Goal: Task Accomplishment & Management: Manage account settings

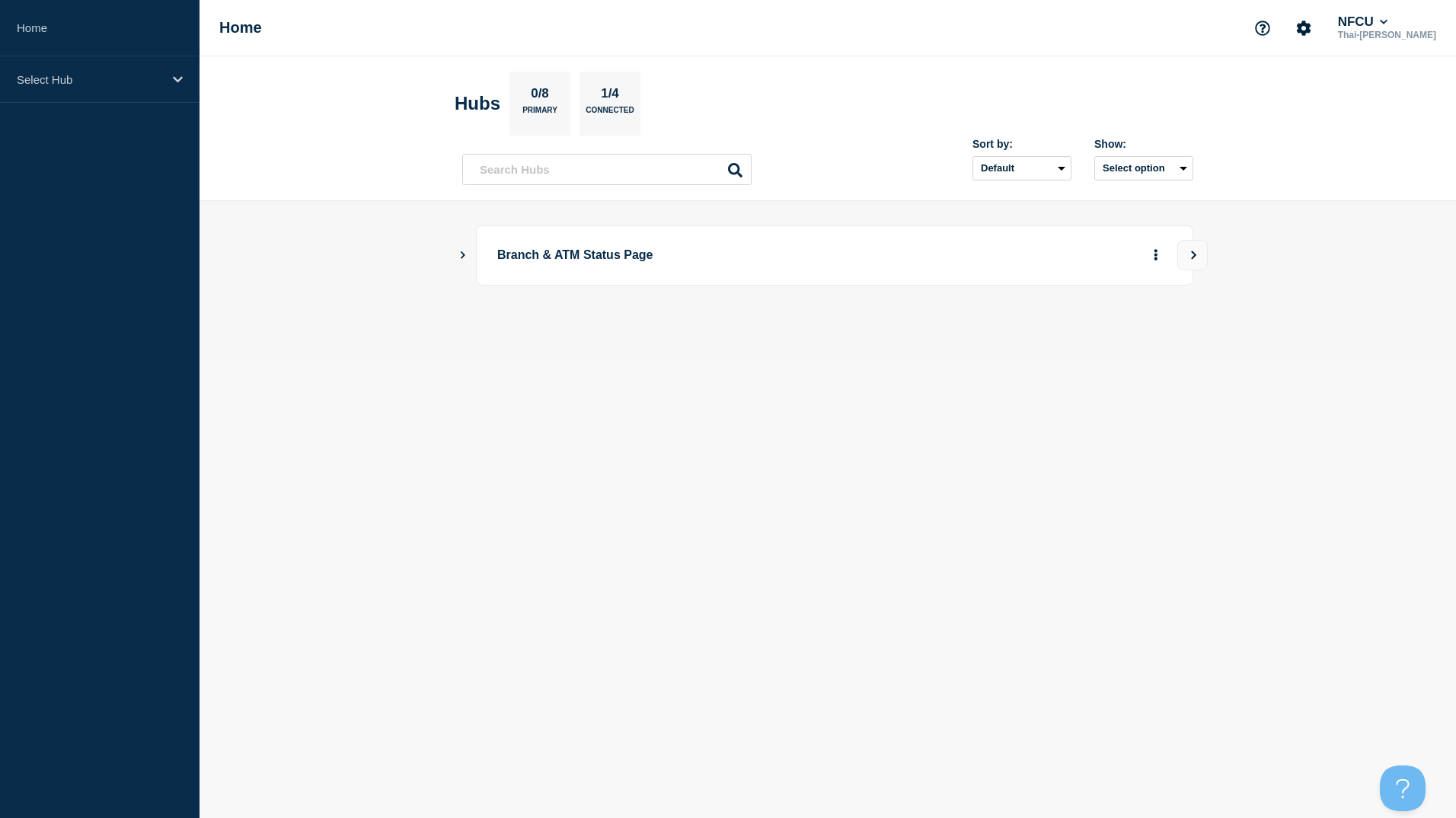
click at [921, 278] on div "Branch & ATM Status Page" at bounding box center [835, 256] width 717 height 60
click at [137, 95] on div "Select Hub" at bounding box center [100, 79] width 200 height 47
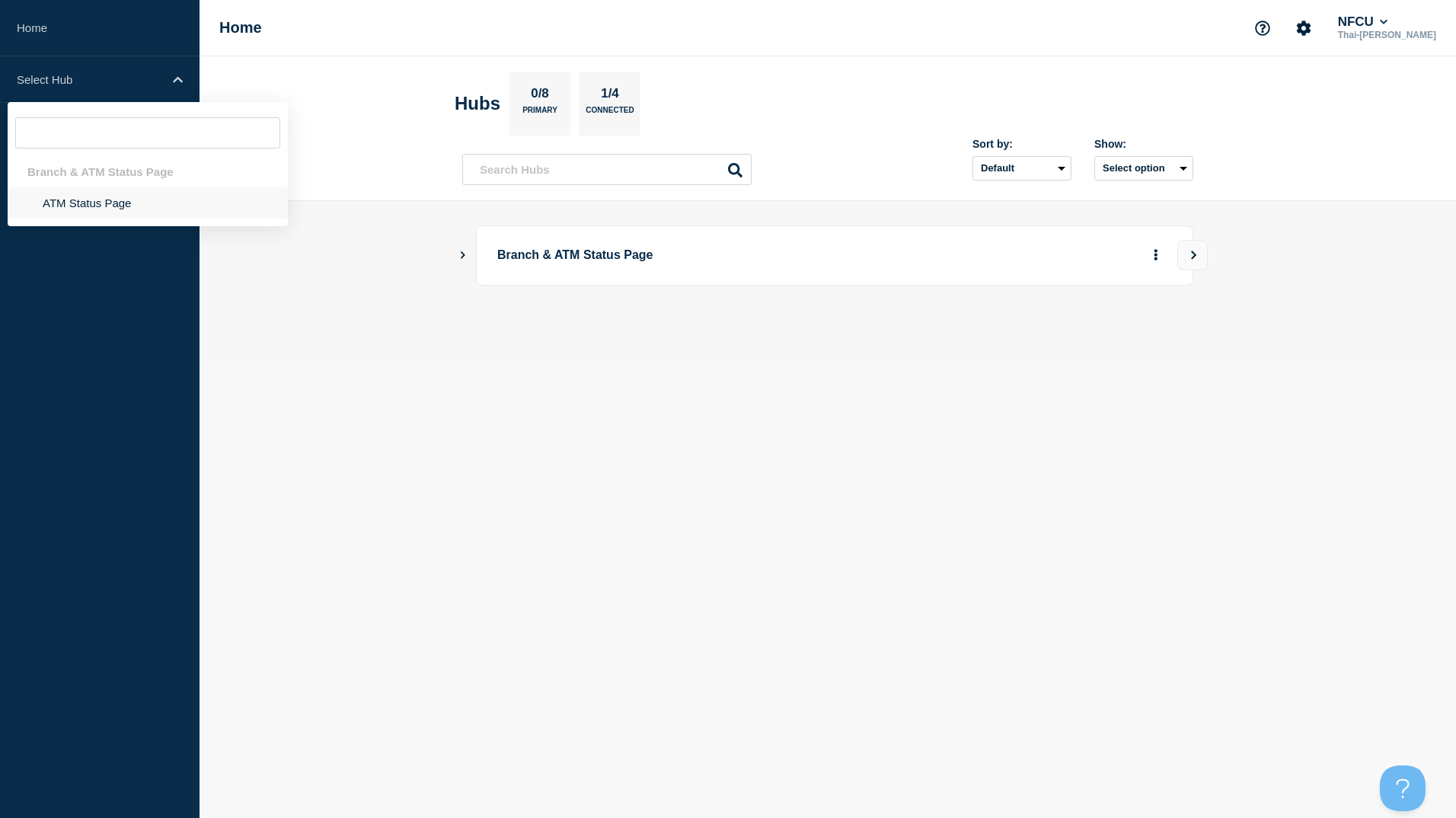
click at [94, 210] on li "ATM Status Page" at bounding box center [148, 203] width 281 height 31
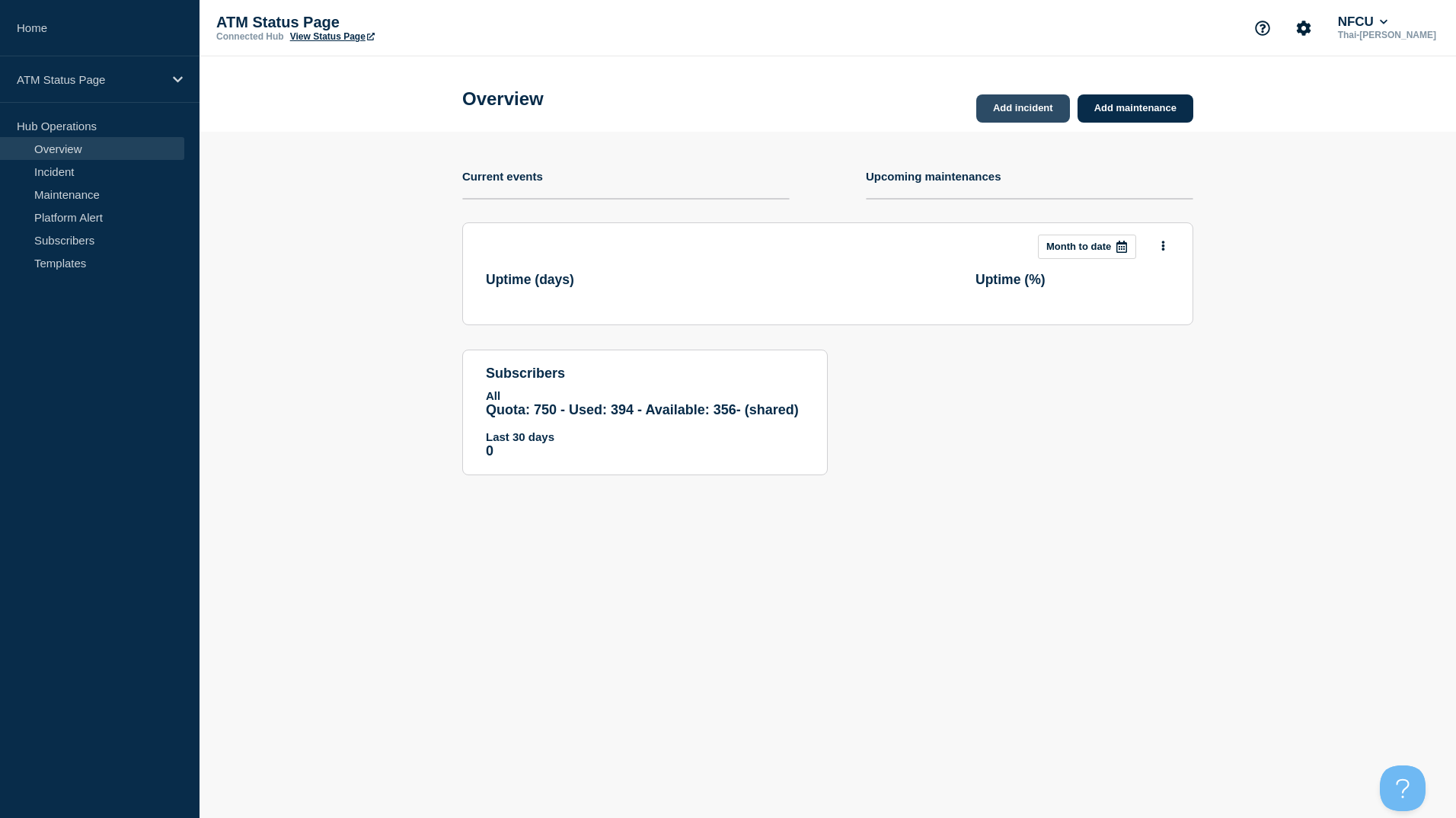
click at [1035, 111] on link "Add incident" at bounding box center [1024, 109] width 94 height 28
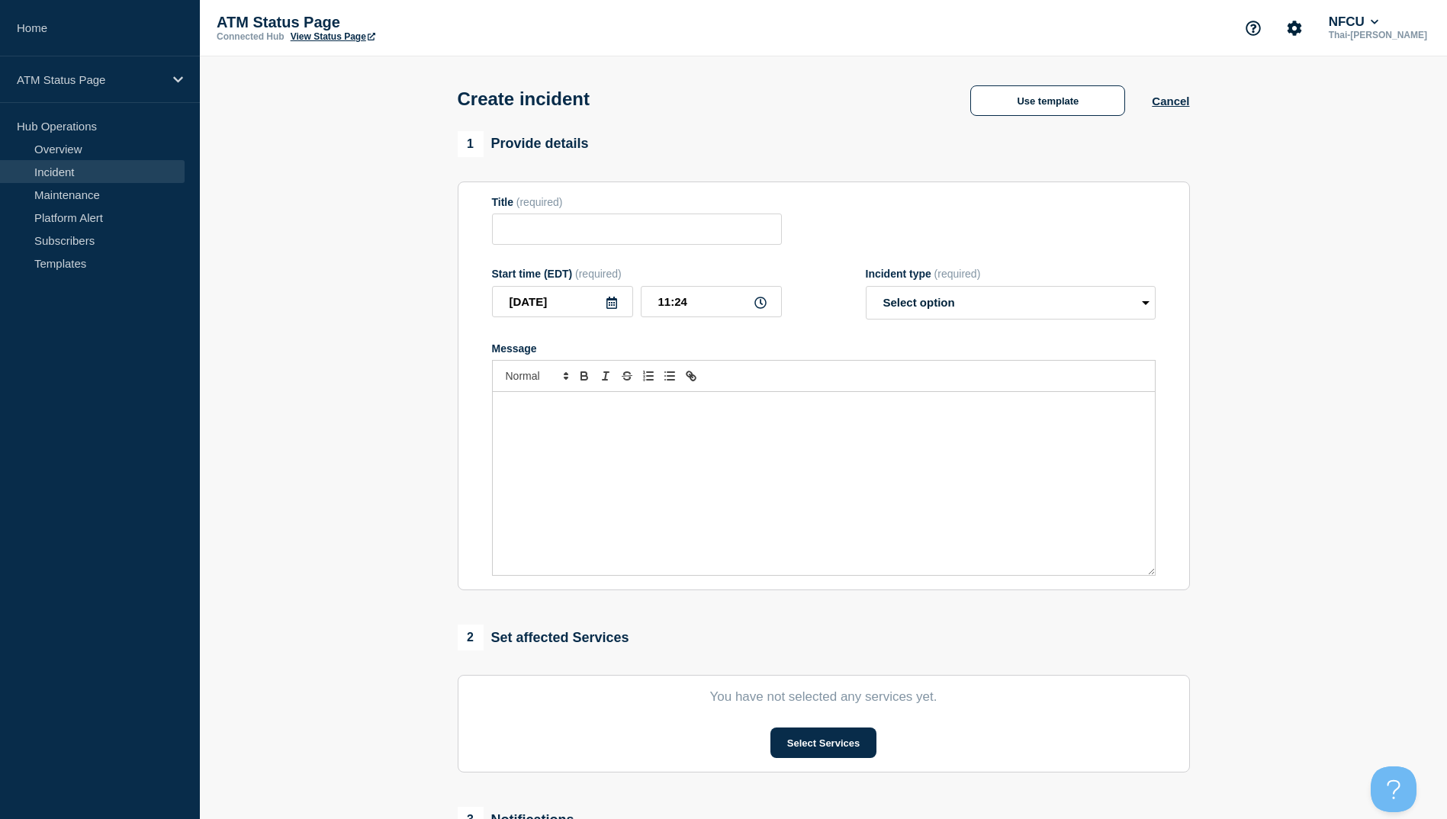
scroll to position [249, 0]
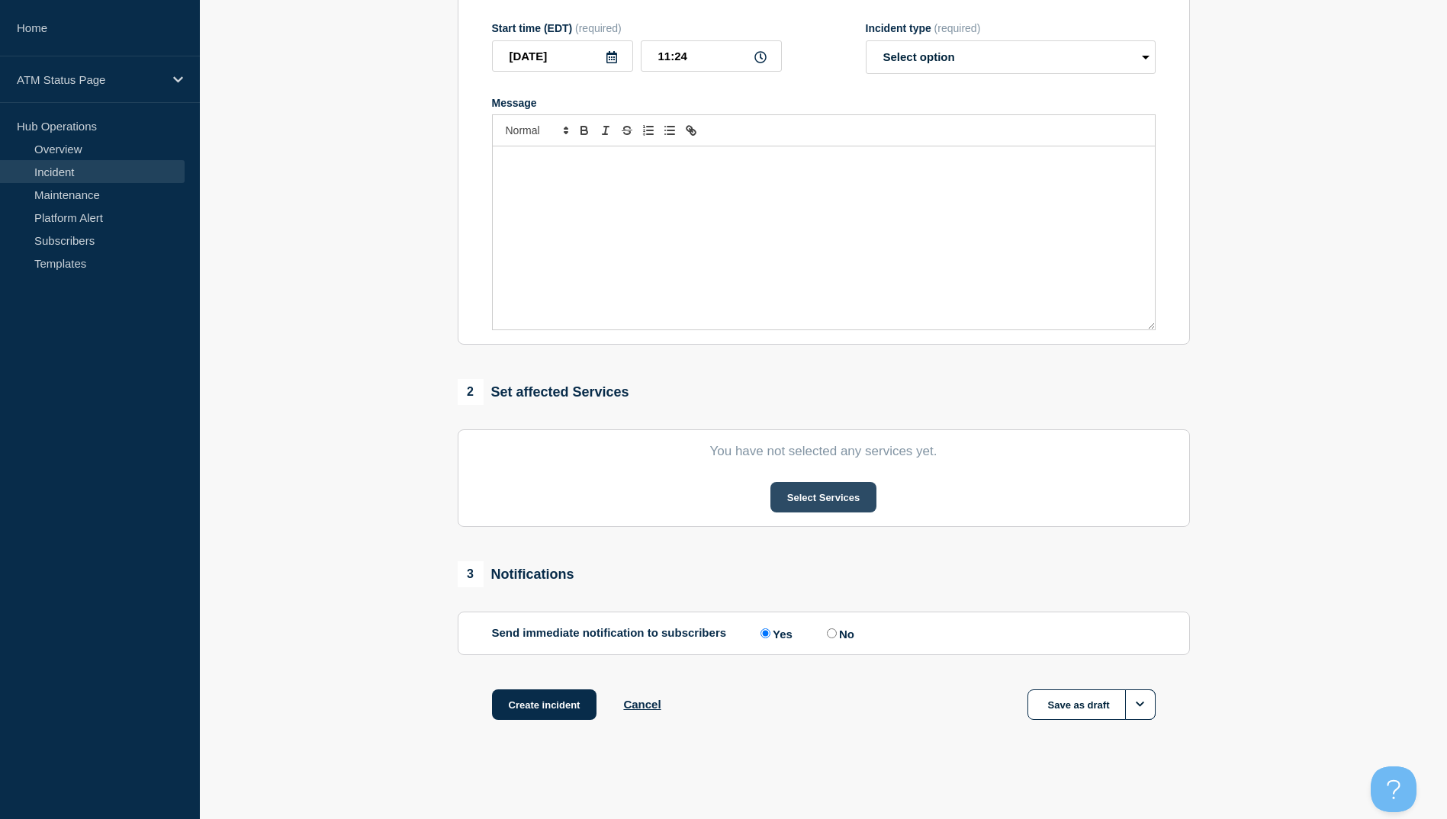
click at [814, 495] on button "Select Services" at bounding box center [823, 497] width 106 height 31
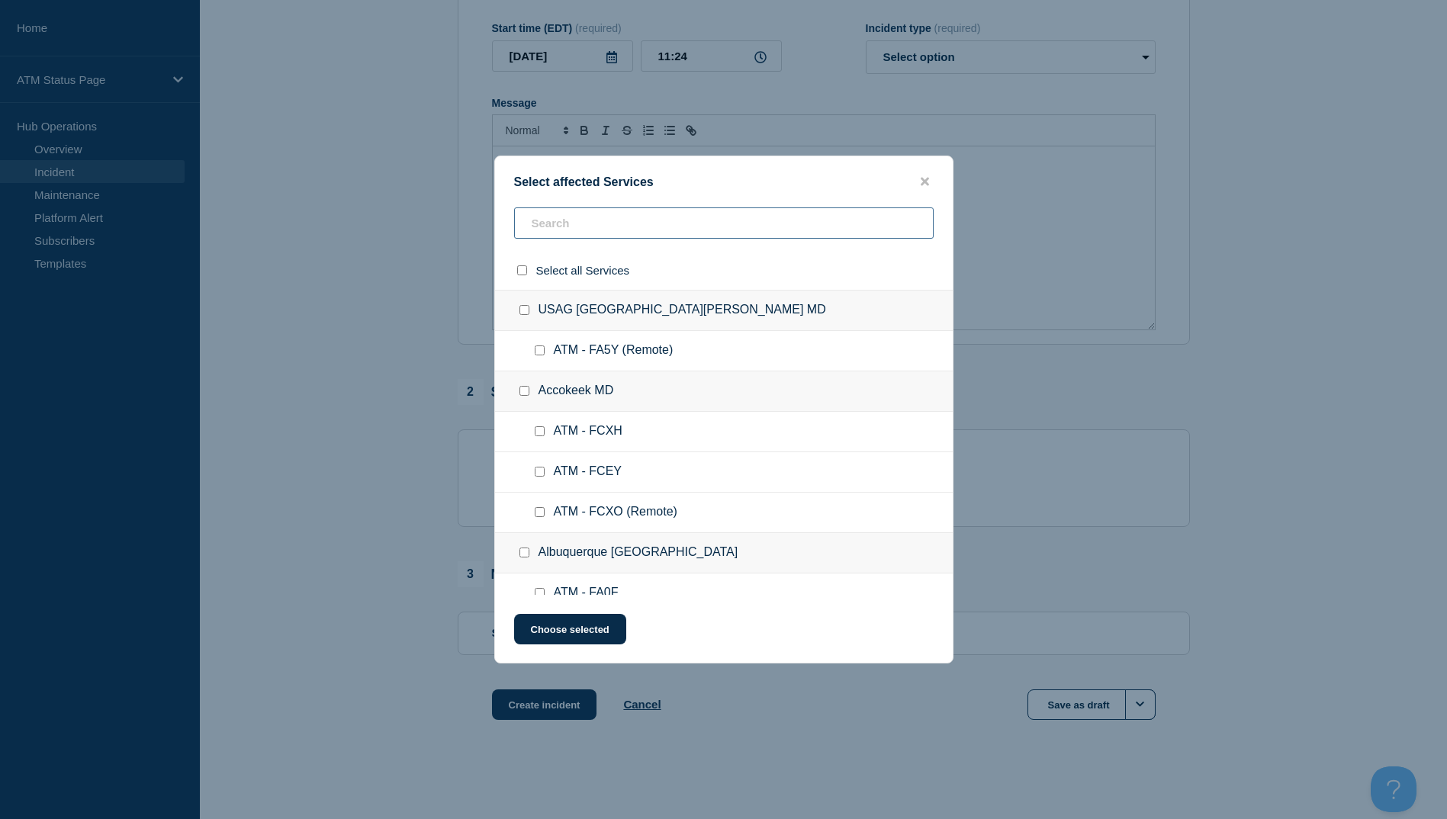
click at [594, 233] on input "text" at bounding box center [723, 222] width 419 height 31
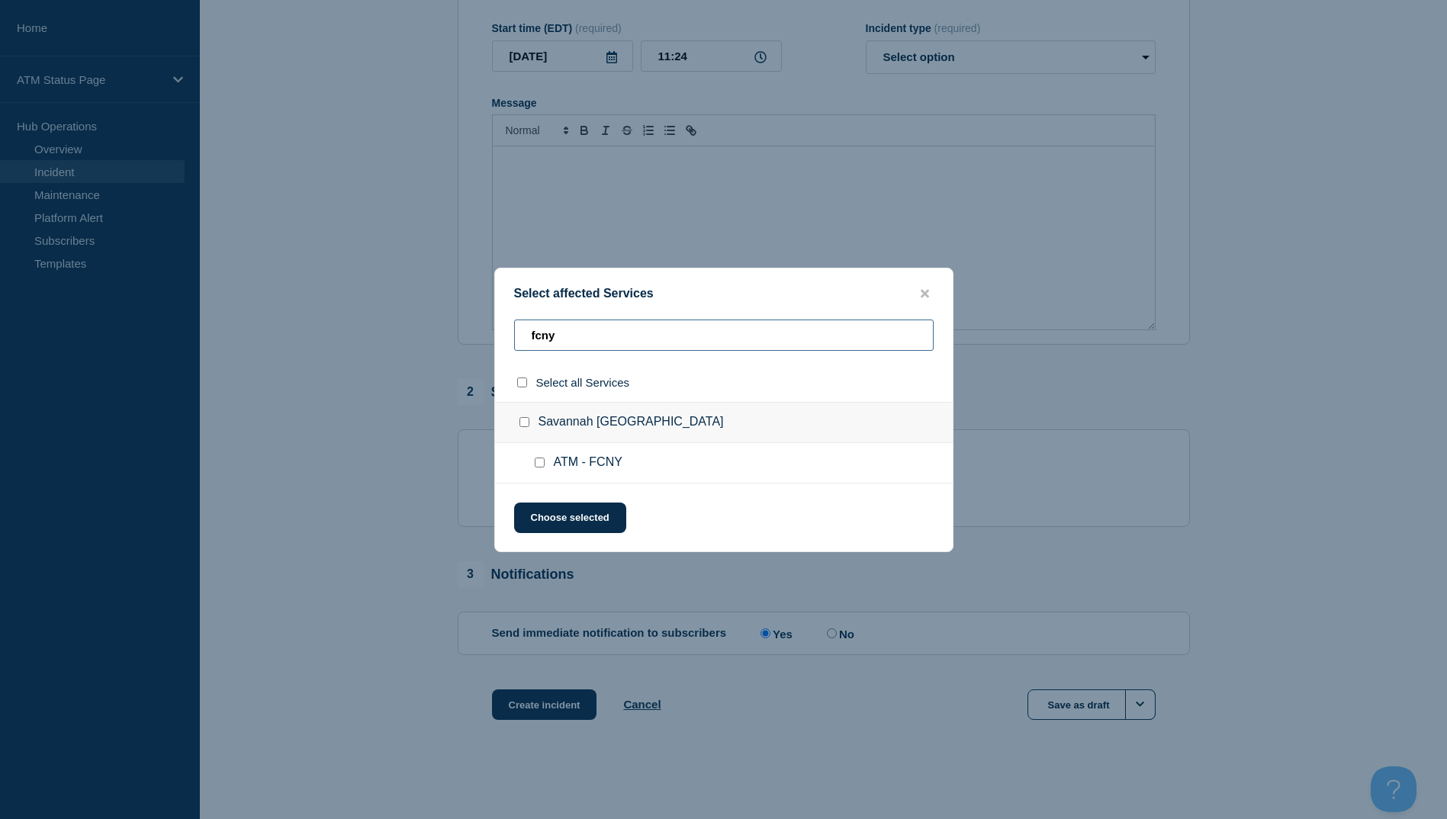
type input "fcny"
click at [535, 460] on input "ATM - FCNY checkbox" at bounding box center [540, 463] width 10 height 10
checkbox input "true"
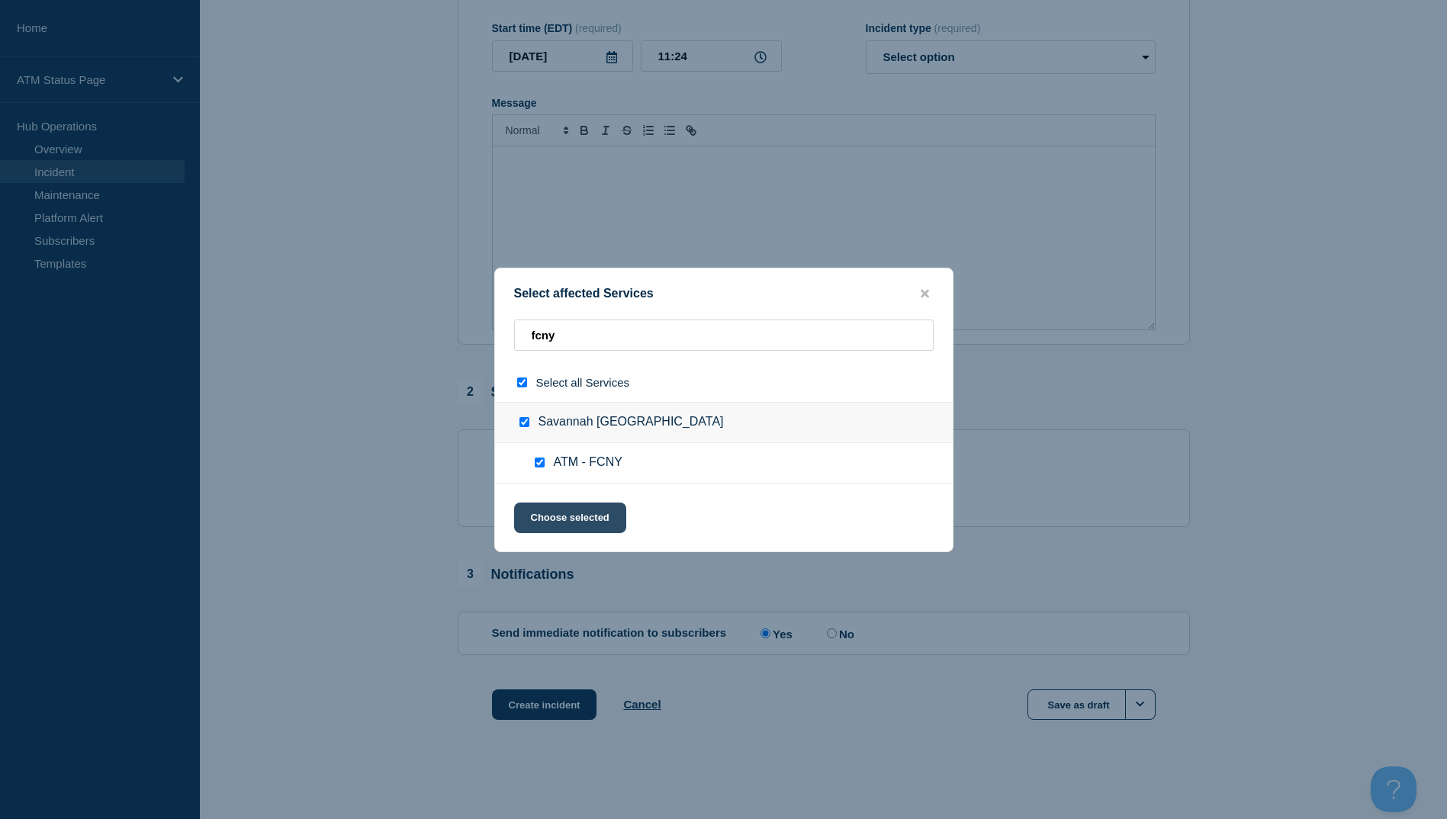
click at [579, 515] on button "Choose selected" at bounding box center [570, 518] width 112 height 31
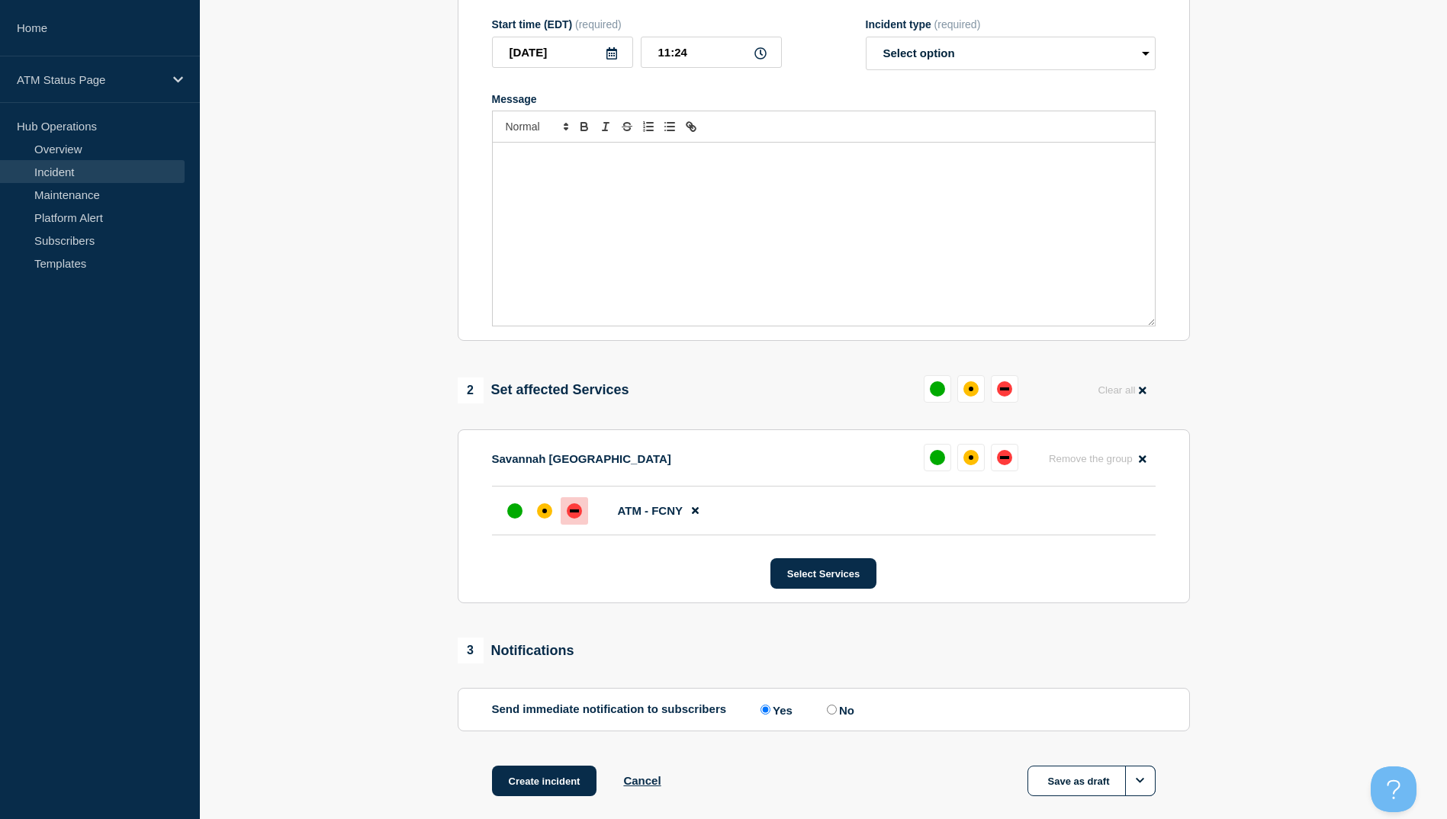
click at [573, 519] on div "down" at bounding box center [574, 510] width 15 height 15
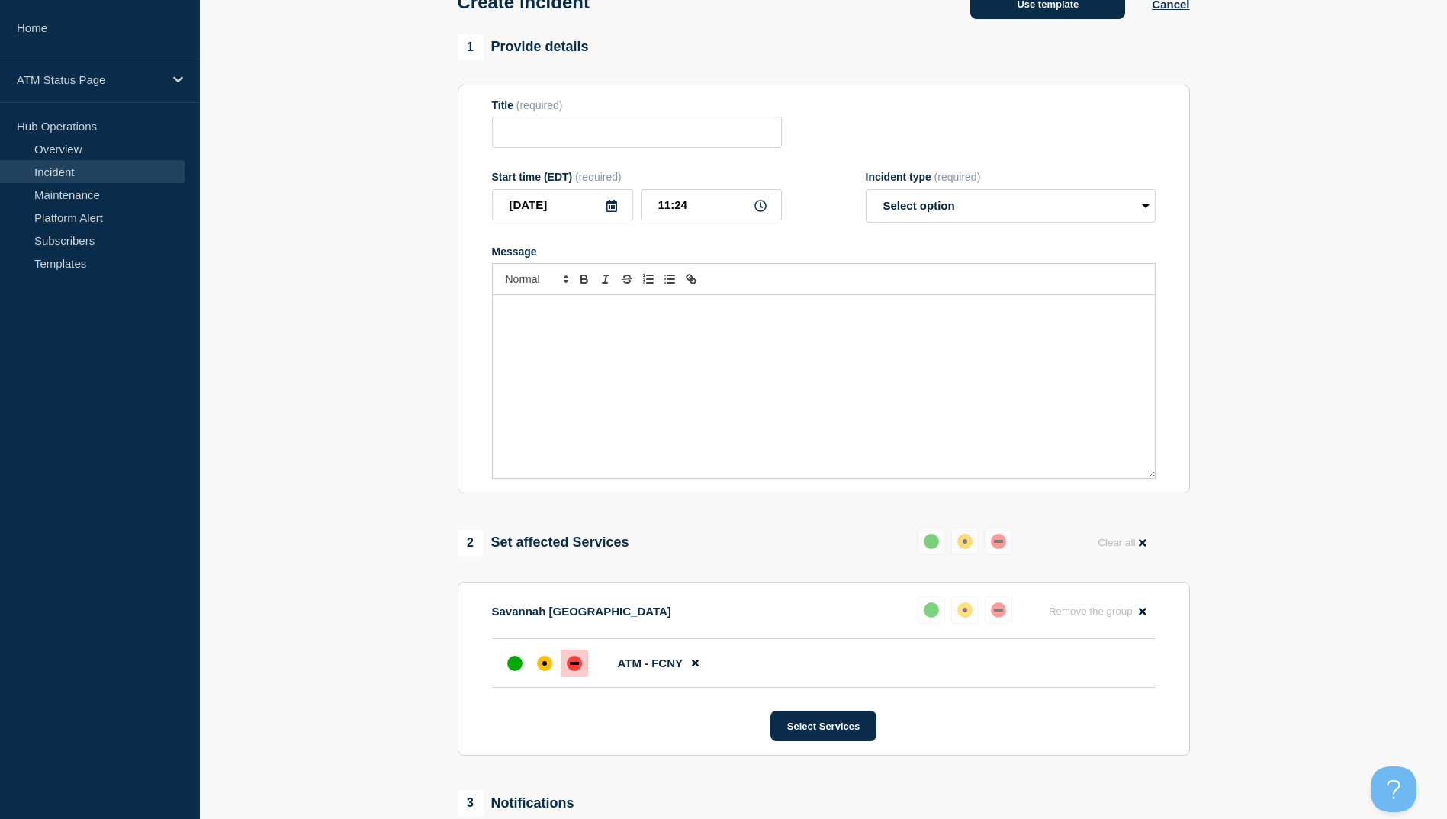
click at [1042, 19] on button "Use template" at bounding box center [1047, 4] width 155 height 31
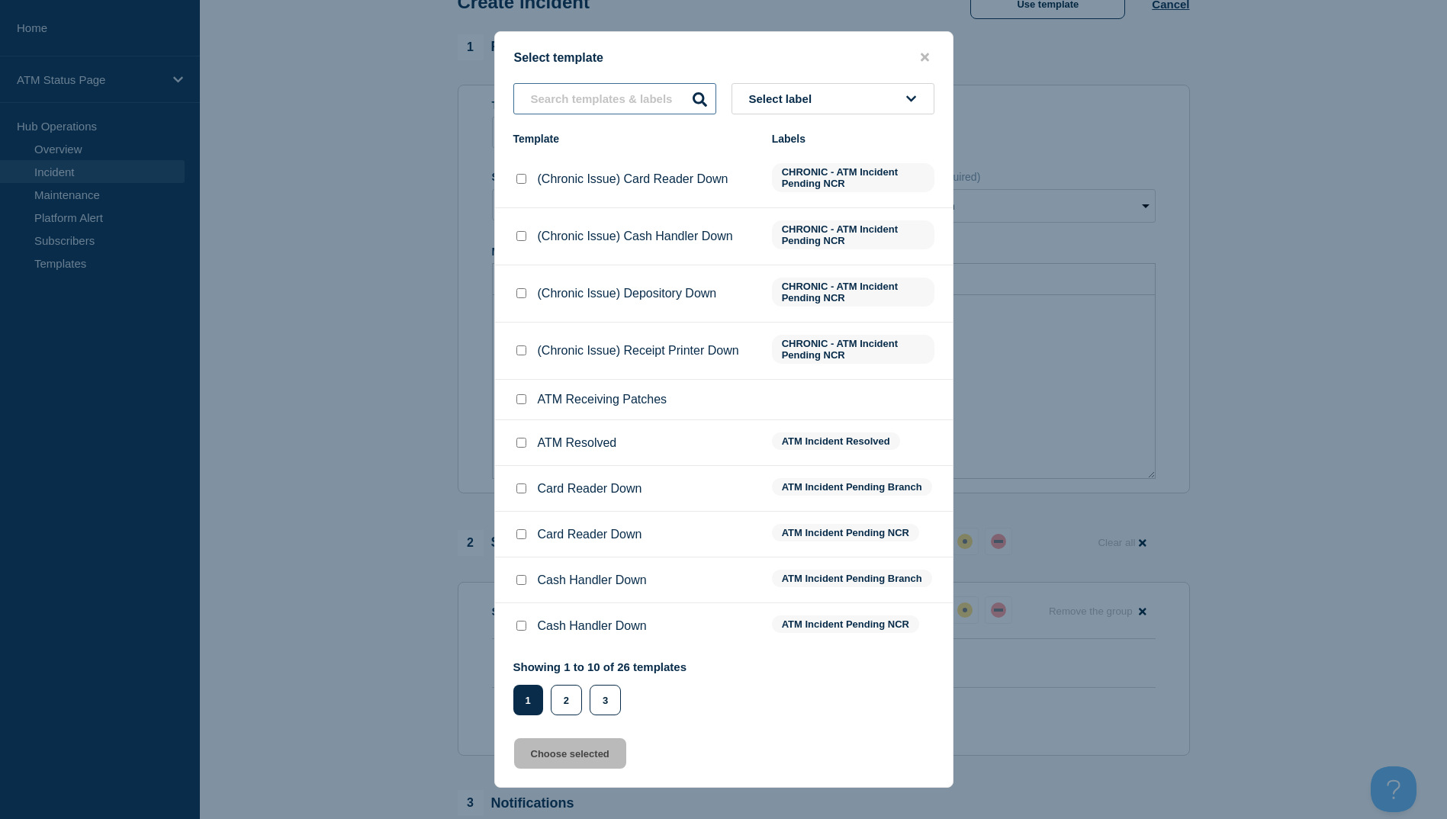
click at [615, 108] on input "text" at bounding box center [614, 98] width 203 height 31
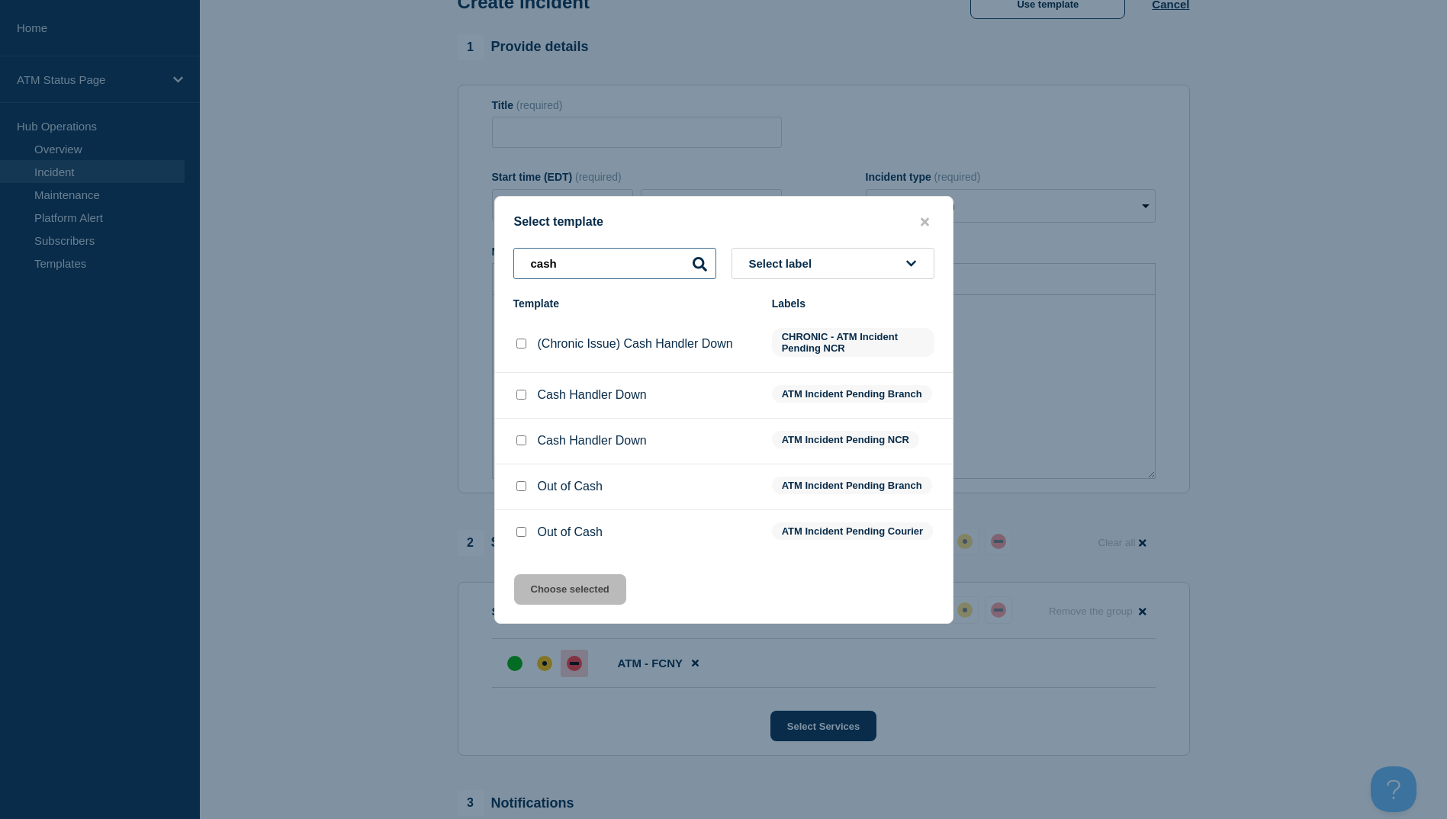
type input "cash"
click at [519, 439] on input "Cash Handler Down checkbox" at bounding box center [521, 440] width 10 height 10
checkbox input "true"
click at [521, 391] on input "Cash Handler Down checkbox" at bounding box center [521, 395] width 10 height 10
checkbox input "true"
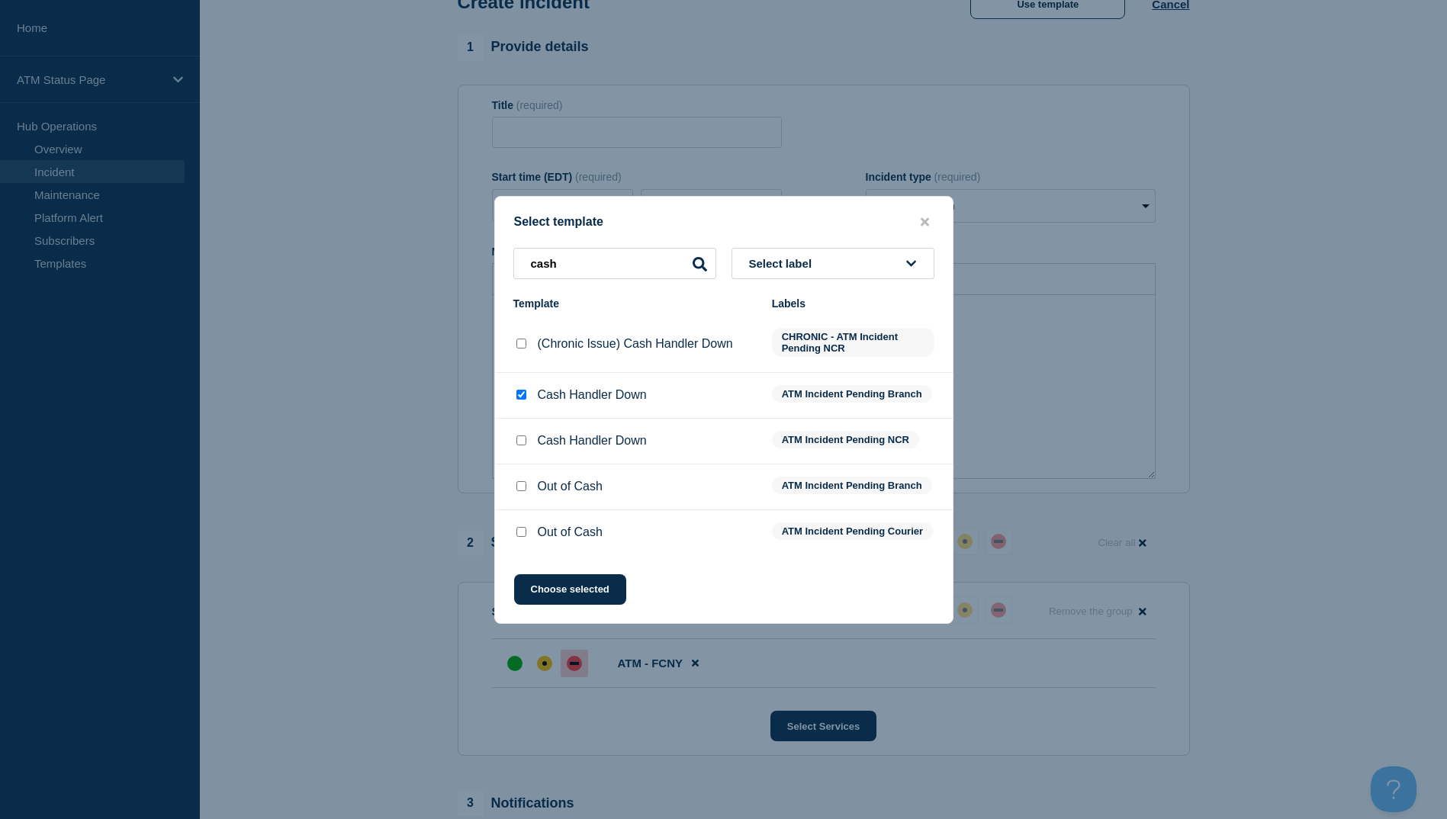
checkbox input "false"
click at [553, 602] on button "Choose selected" at bounding box center [570, 589] width 112 height 31
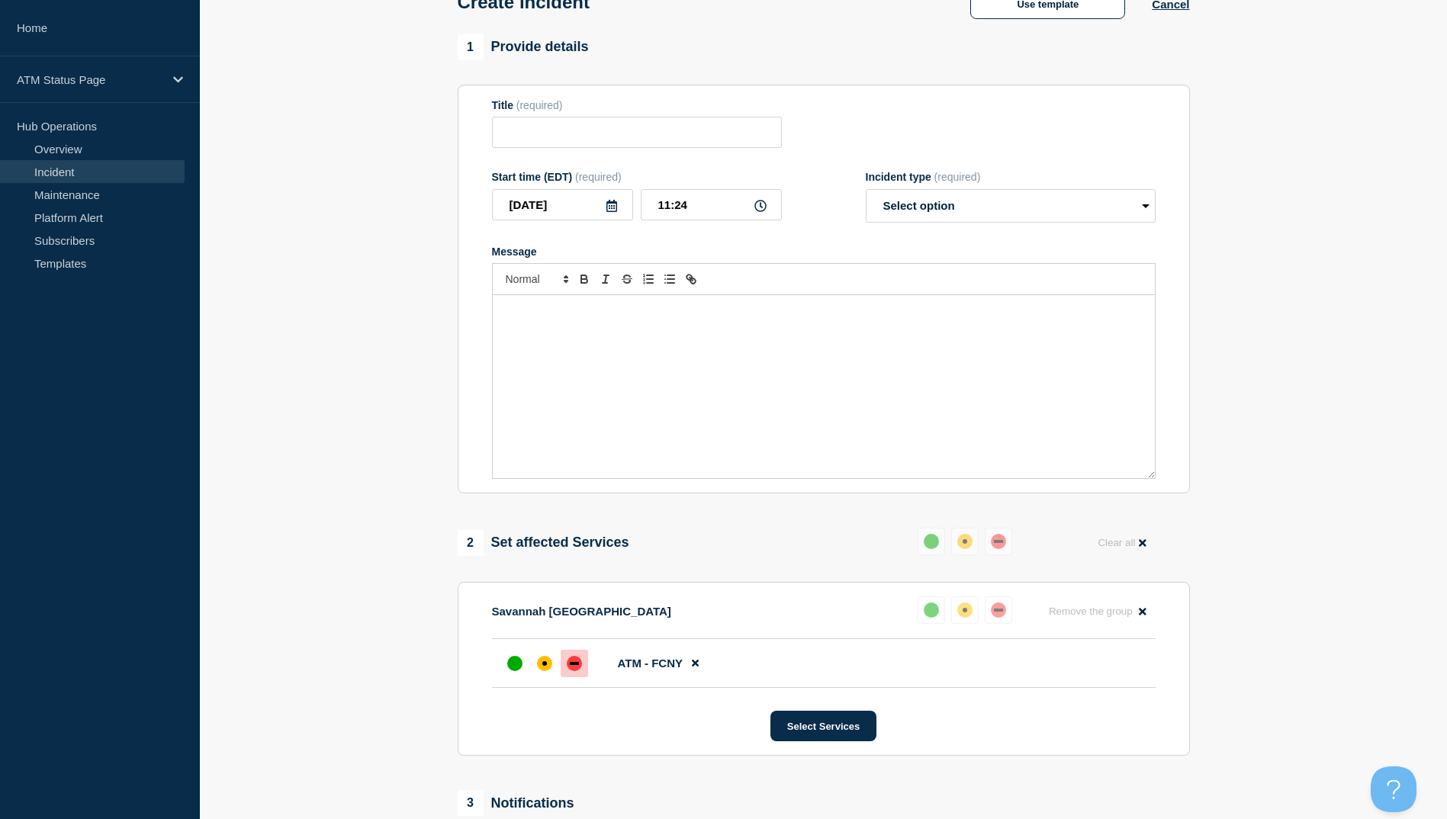
type input "Cash Handler Down"
select select "identified"
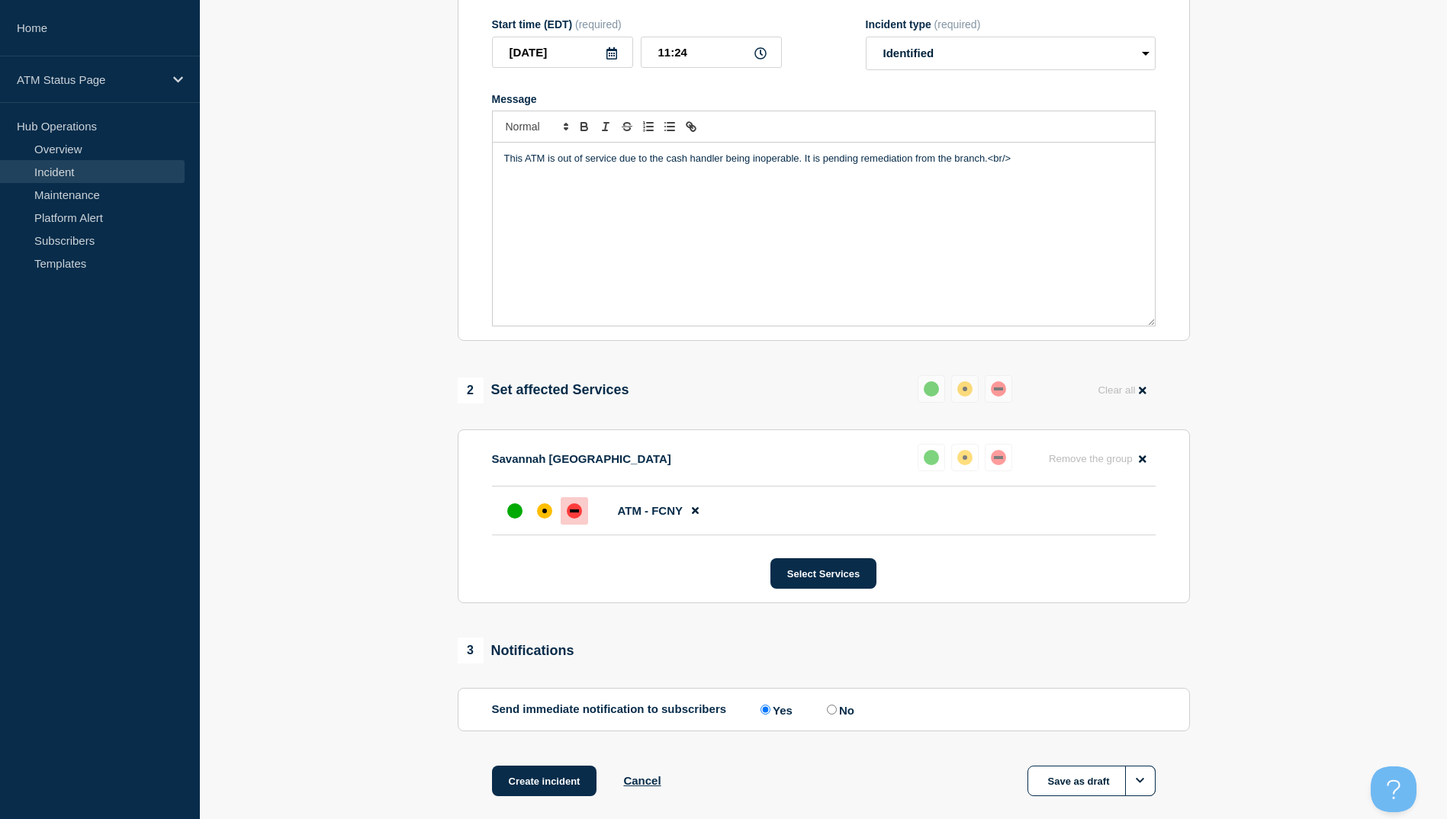
scroll to position [329, 0]
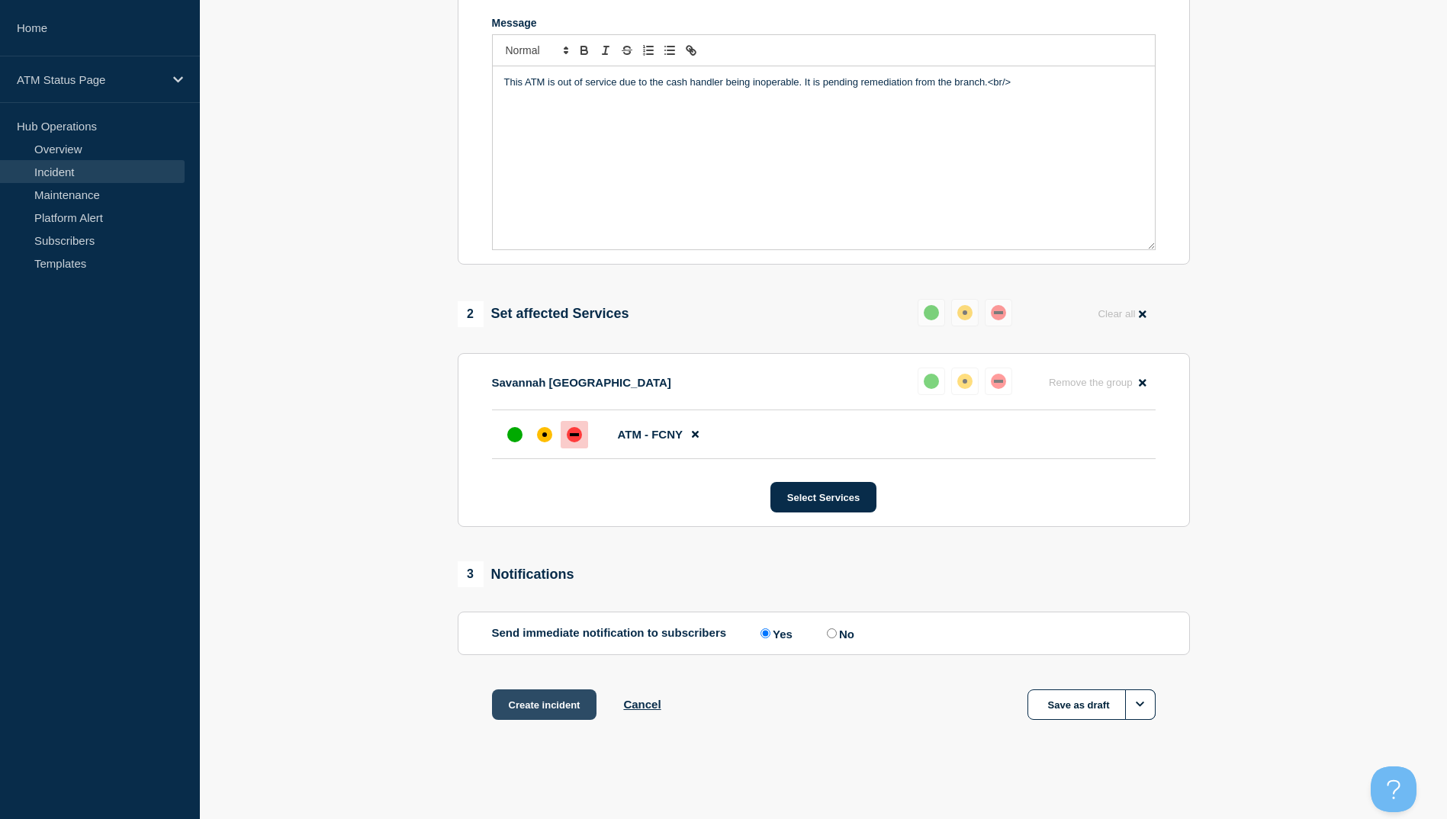
click at [572, 703] on button "Create incident" at bounding box center [544, 704] width 105 height 31
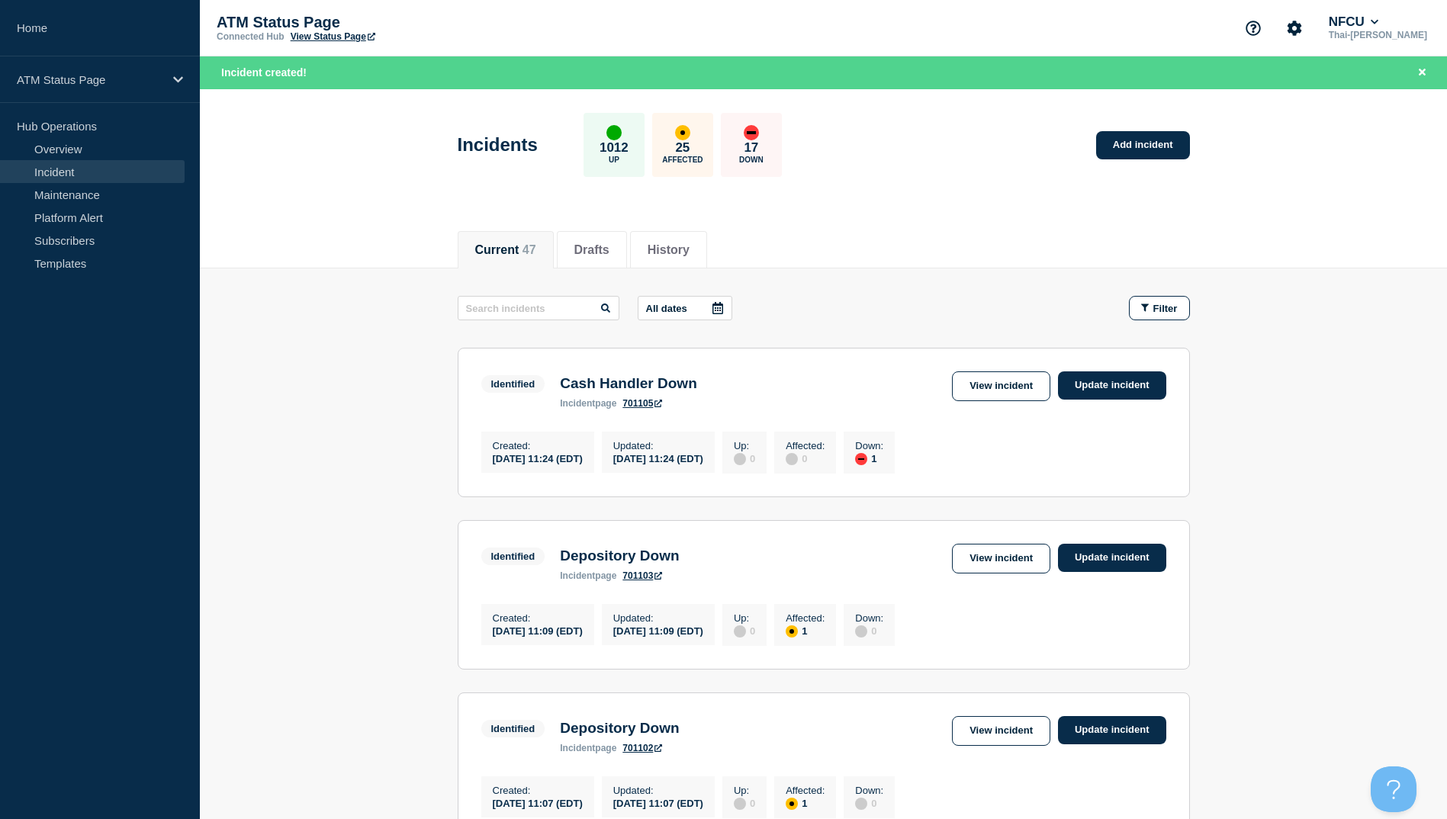
click at [0, 741] on html "Home ATM Status Page Hub Operations Overview Incident Maintenance Platform Aler…" at bounding box center [723, 409] width 1447 height 819
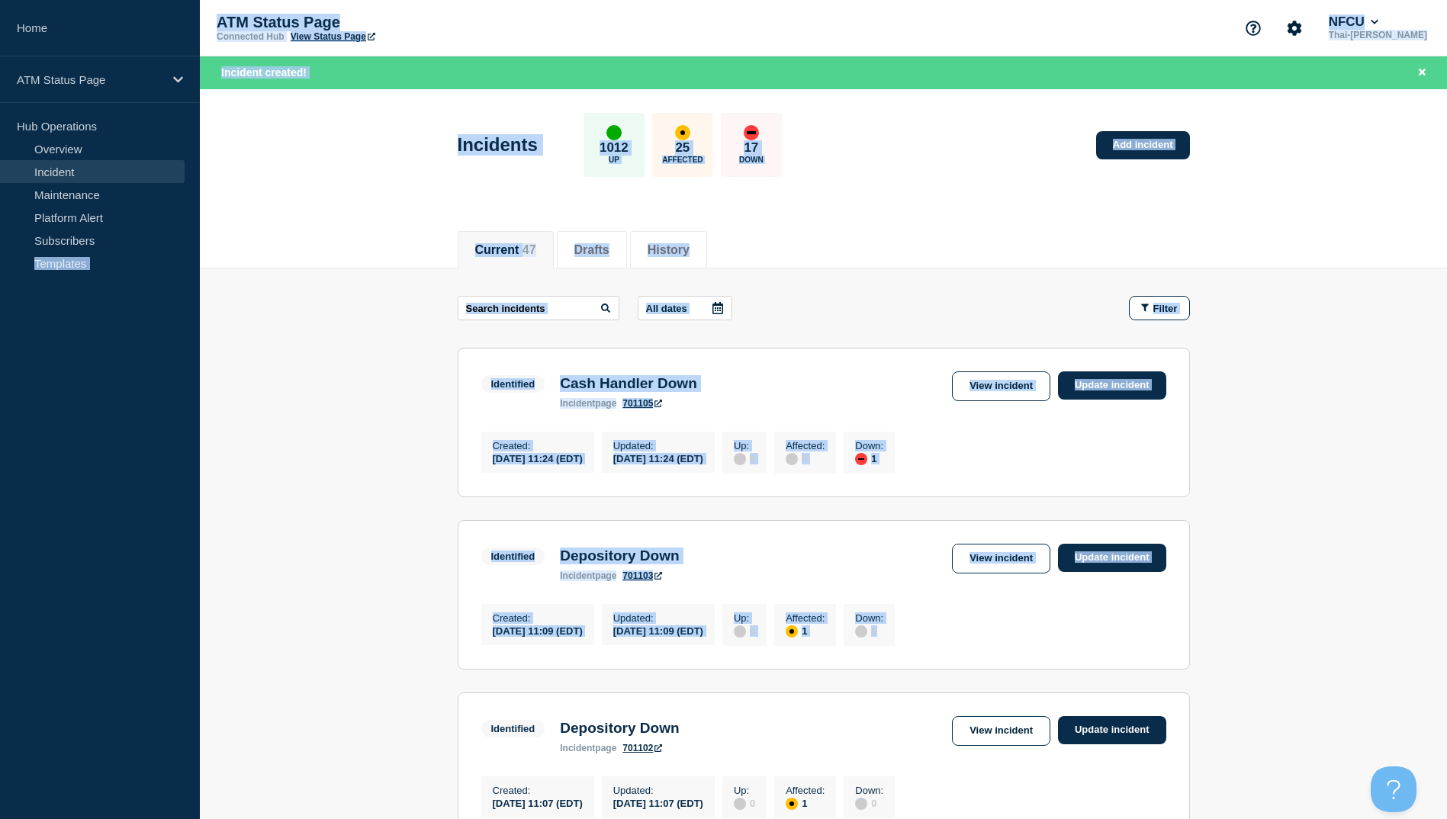
click at [1049, 310] on div "All dates Filter" at bounding box center [824, 308] width 732 height 24
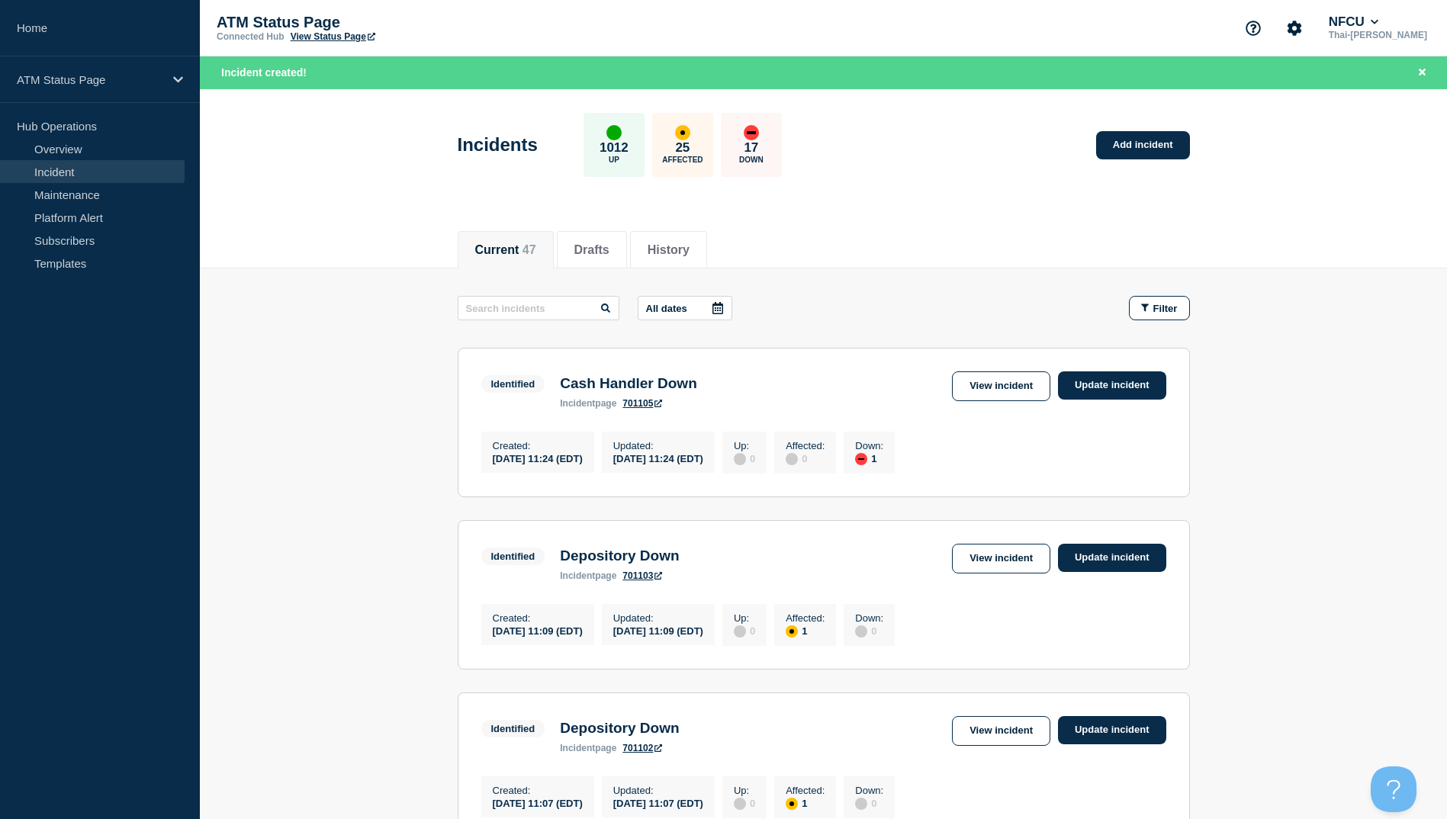
click at [1049, 307] on div "All dates Filter" at bounding box center [824, 308] width 732 height 24
click at [1160, 309] on span "Filter" at bounding box center [1165, 308] width 24 height 11
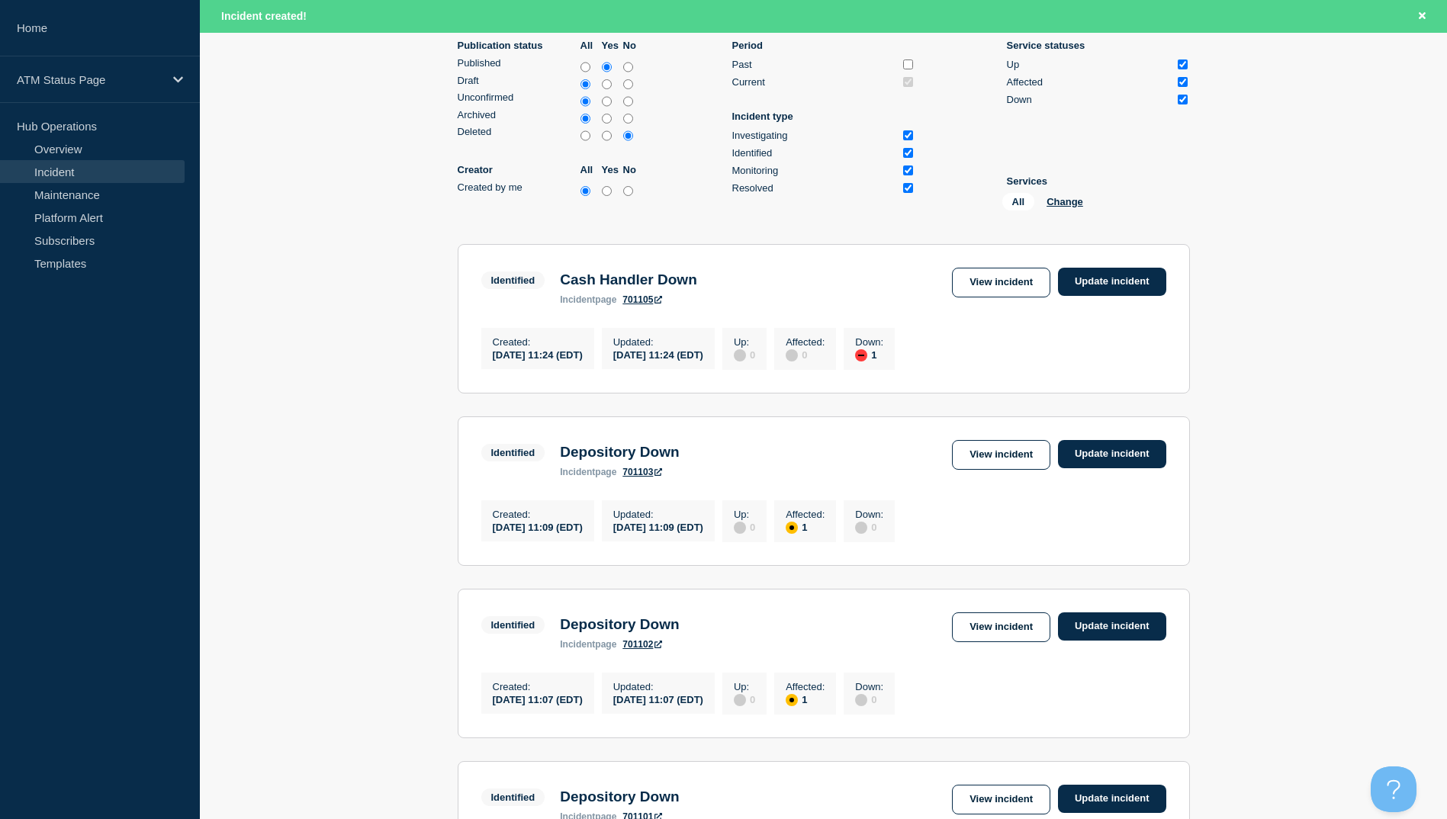
scroll to position [153, 0]
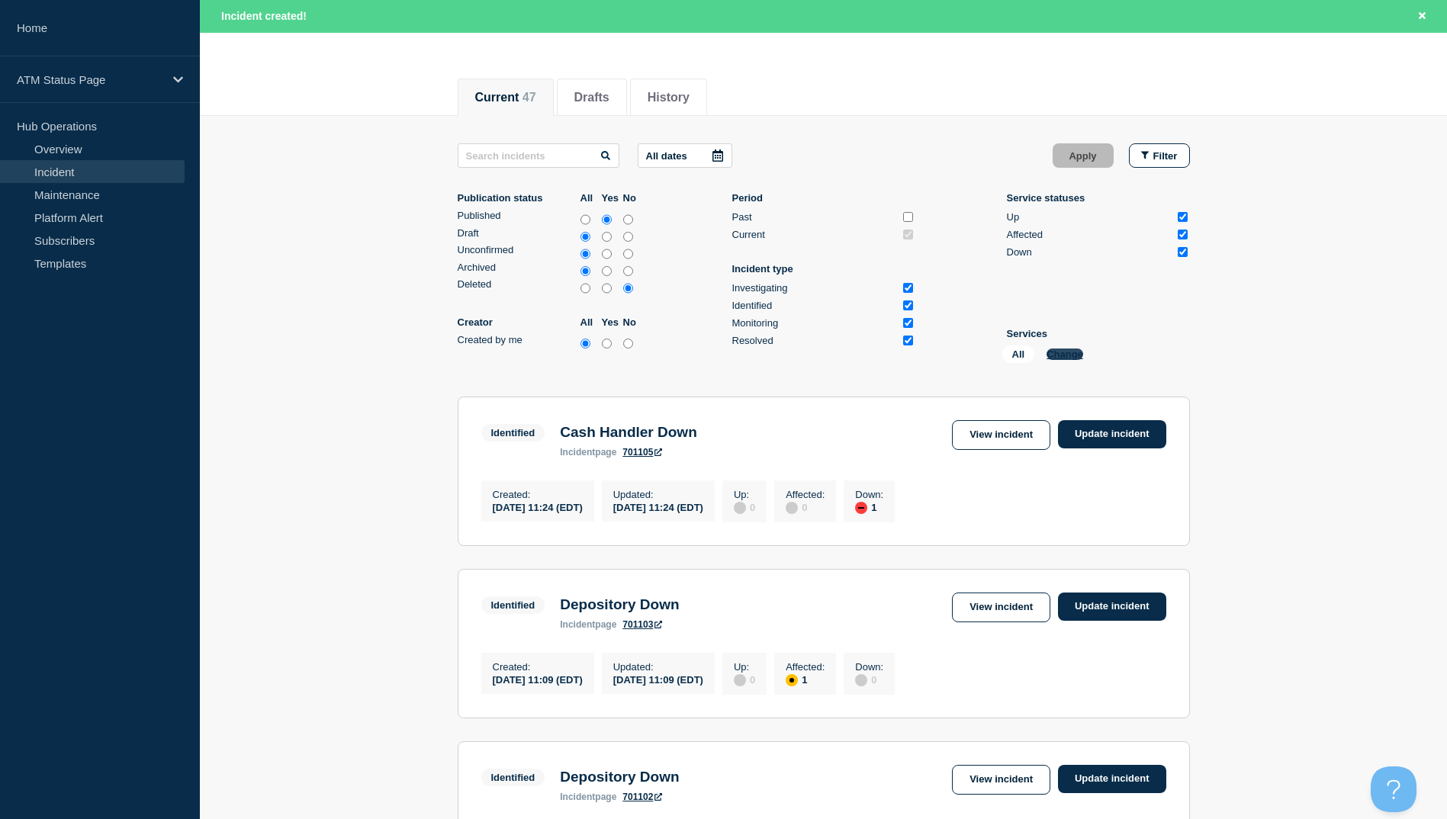
click at [1061, 349] on button "Change" at bounding box center [1064, 353] width 37 height 11
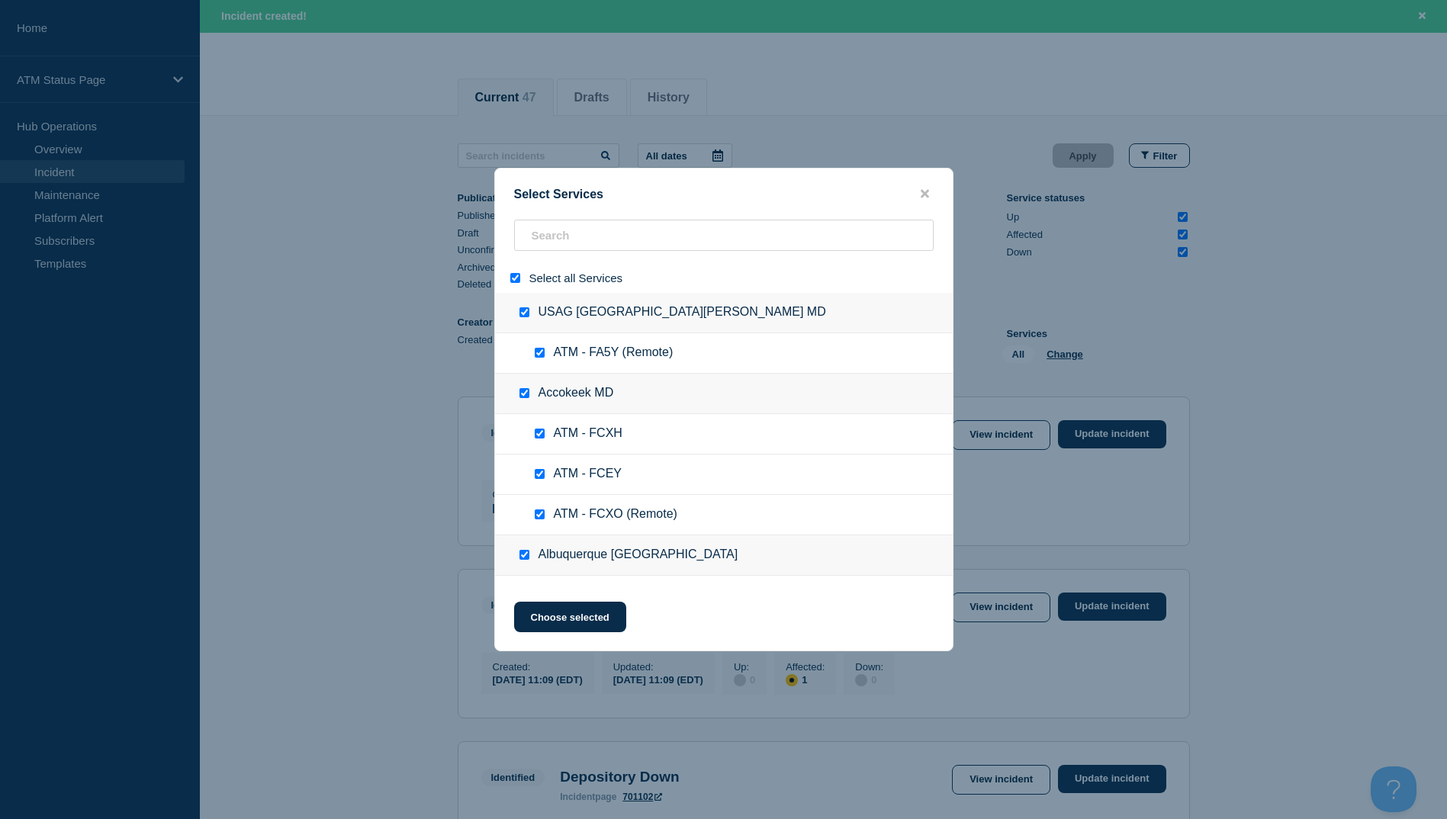
click at [512, 276] on input "select all" at bounding box center [515, 278] width 10 height 10
checkbox input "false"
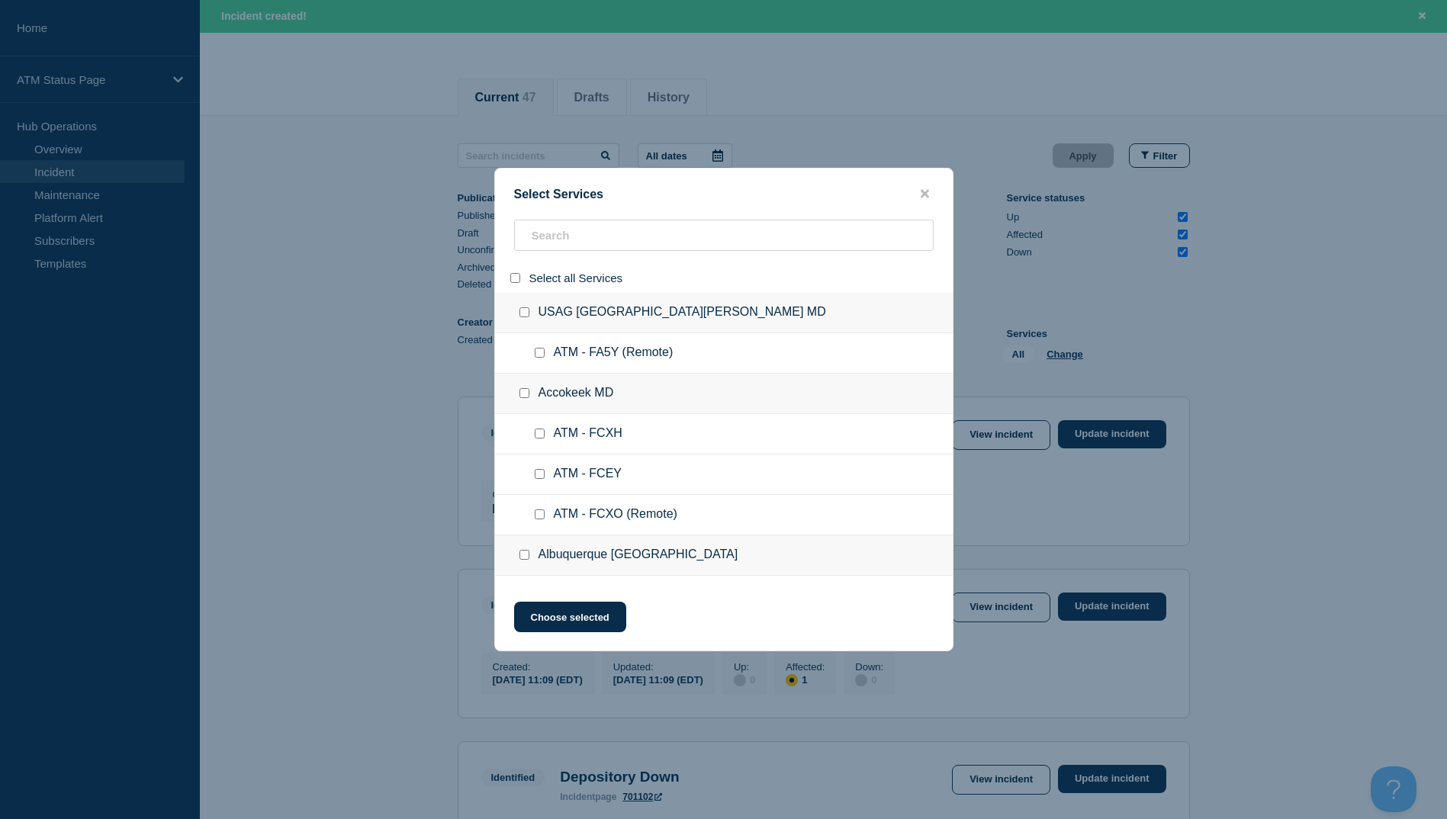
checkbox input "false"
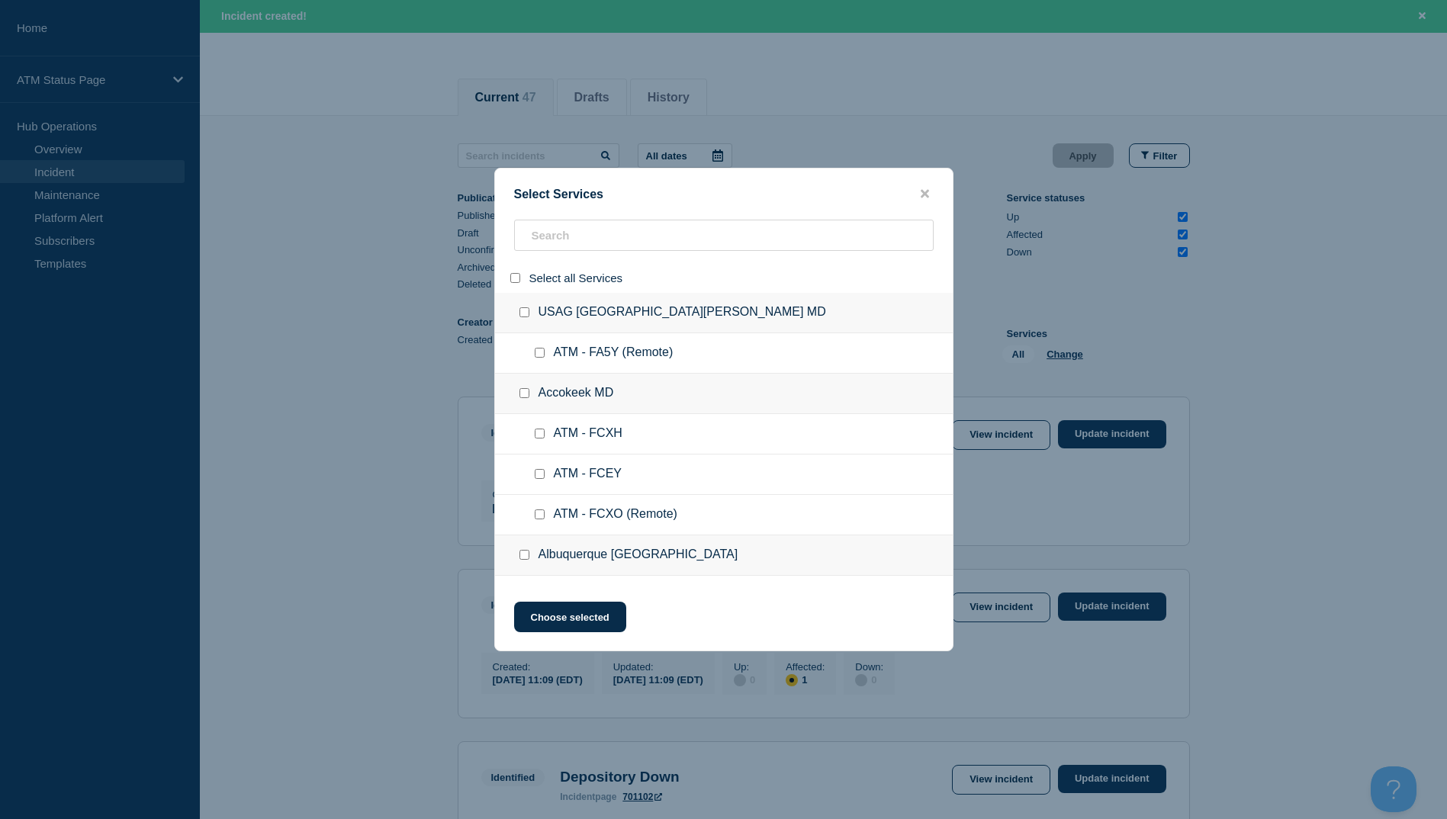
checkbox input "false"
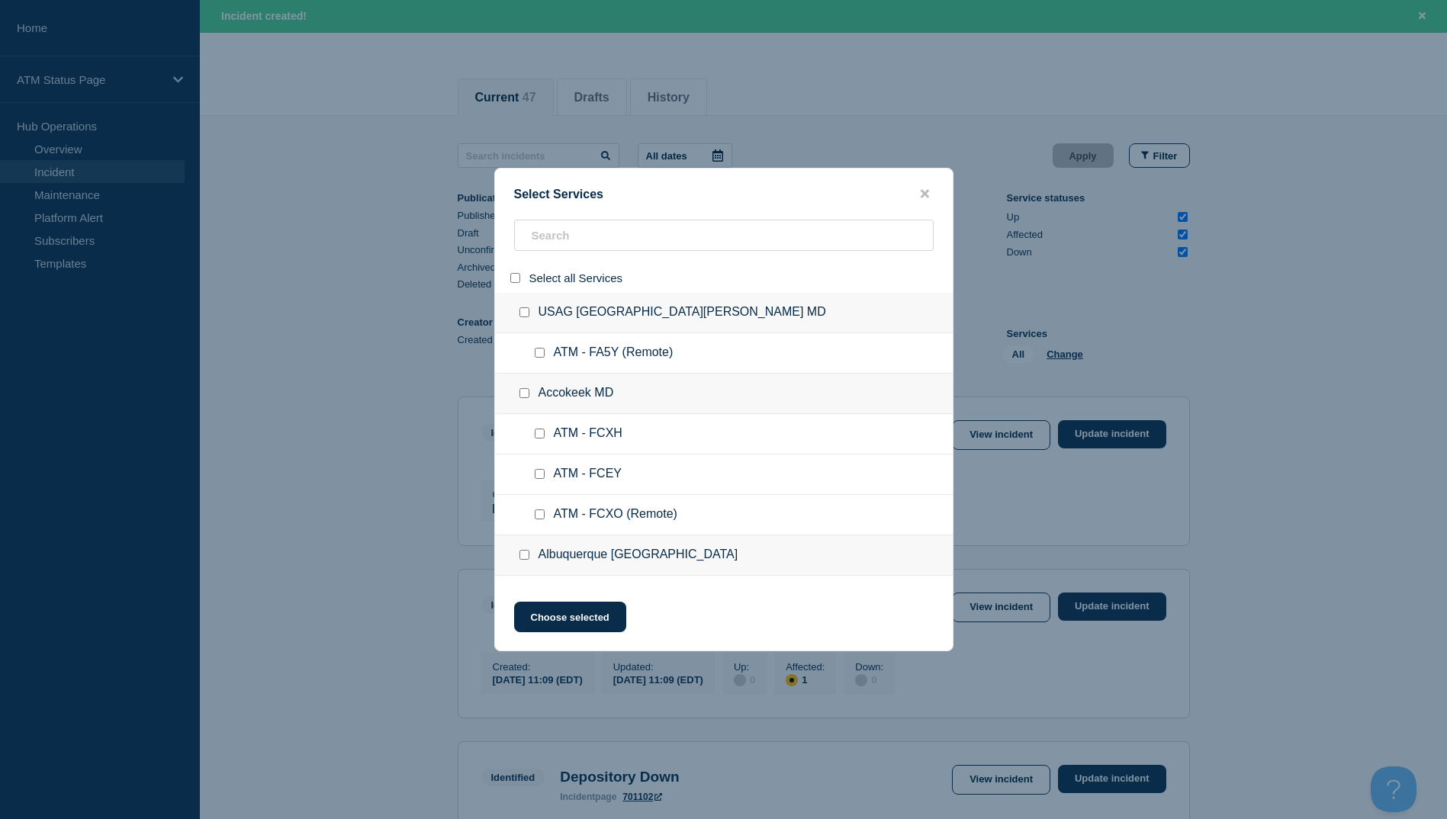
checkbox input "false"
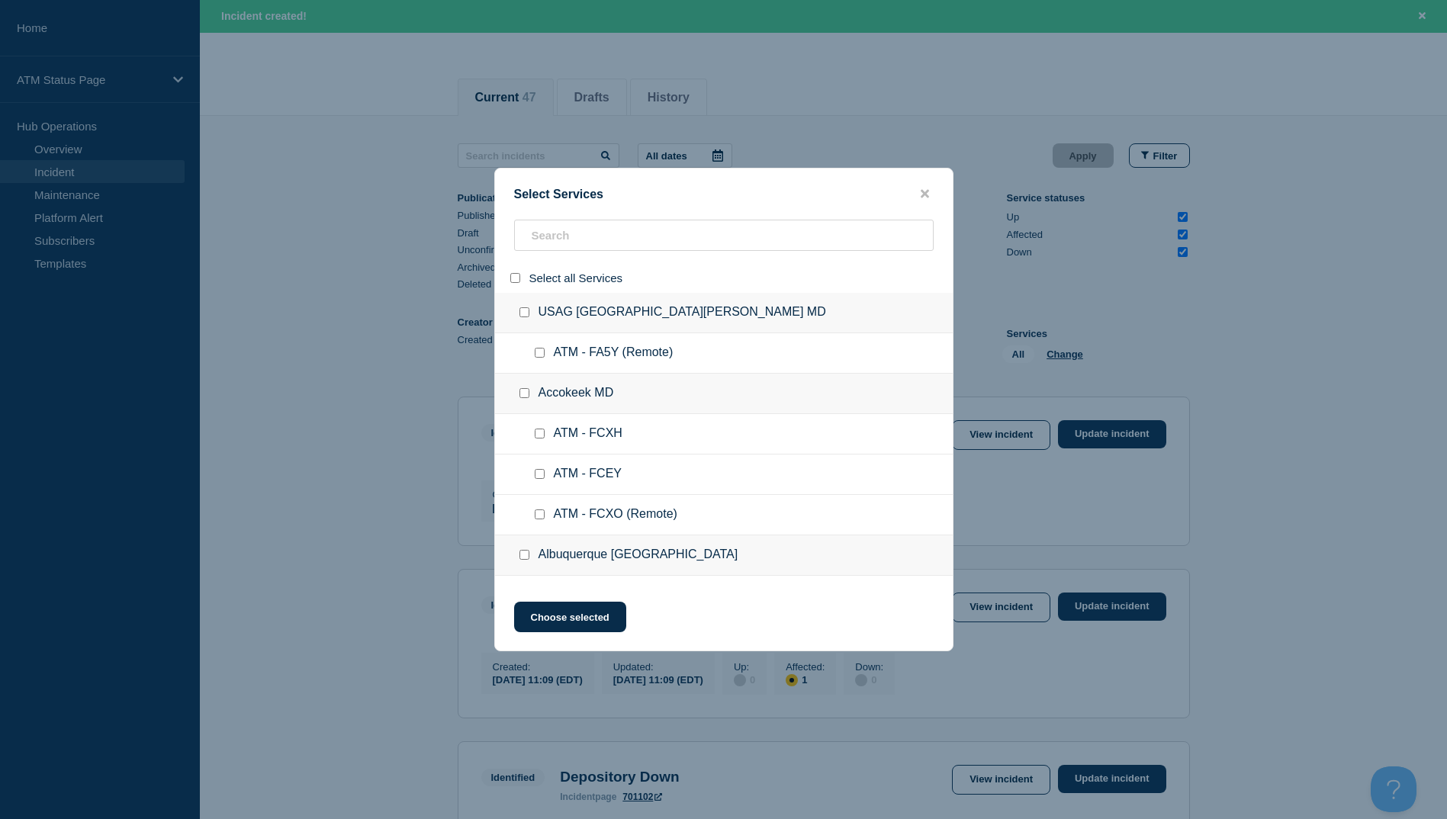
checkbox input "false"
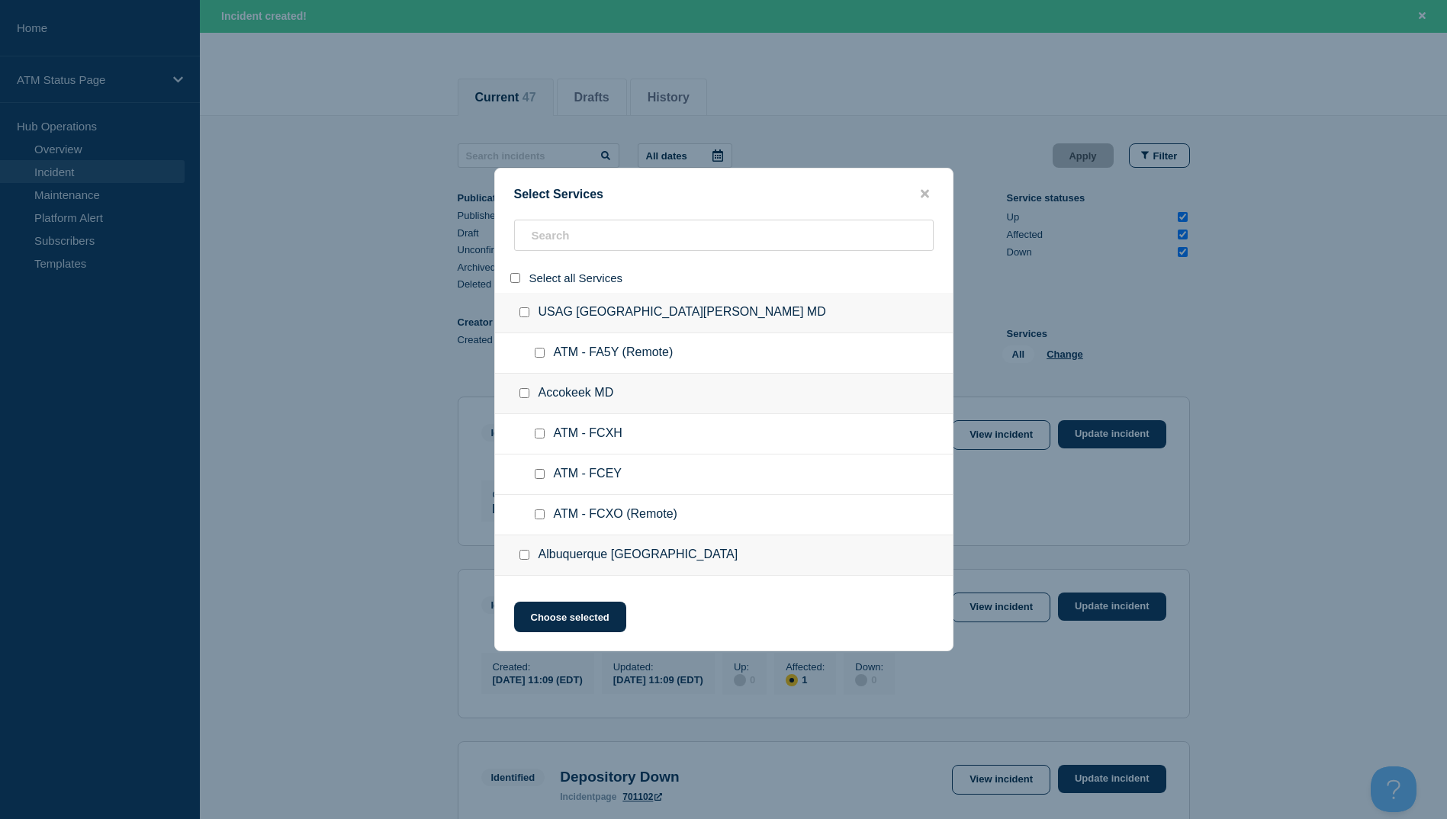
checkbox input "false"
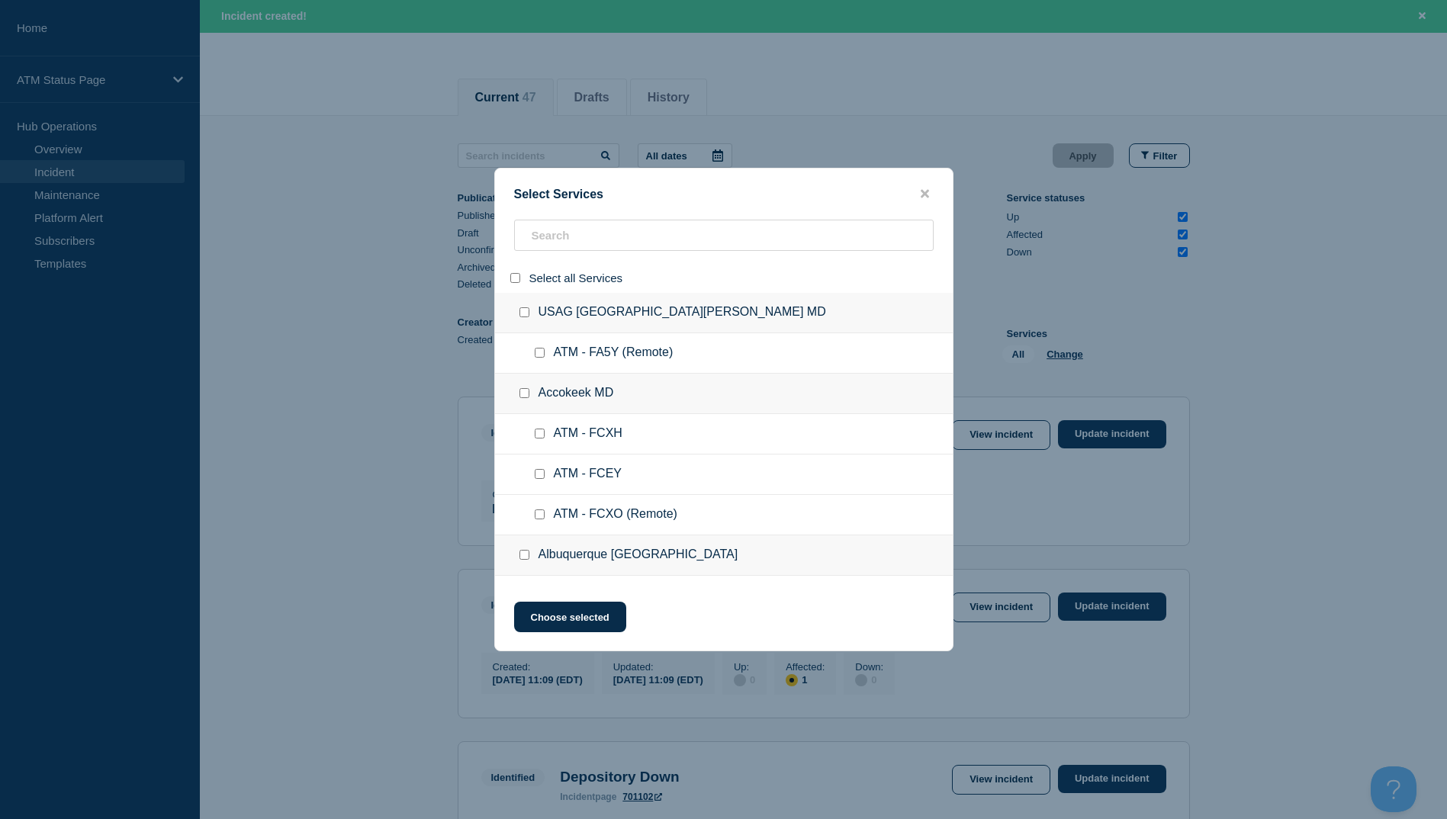
checkbox input "false"
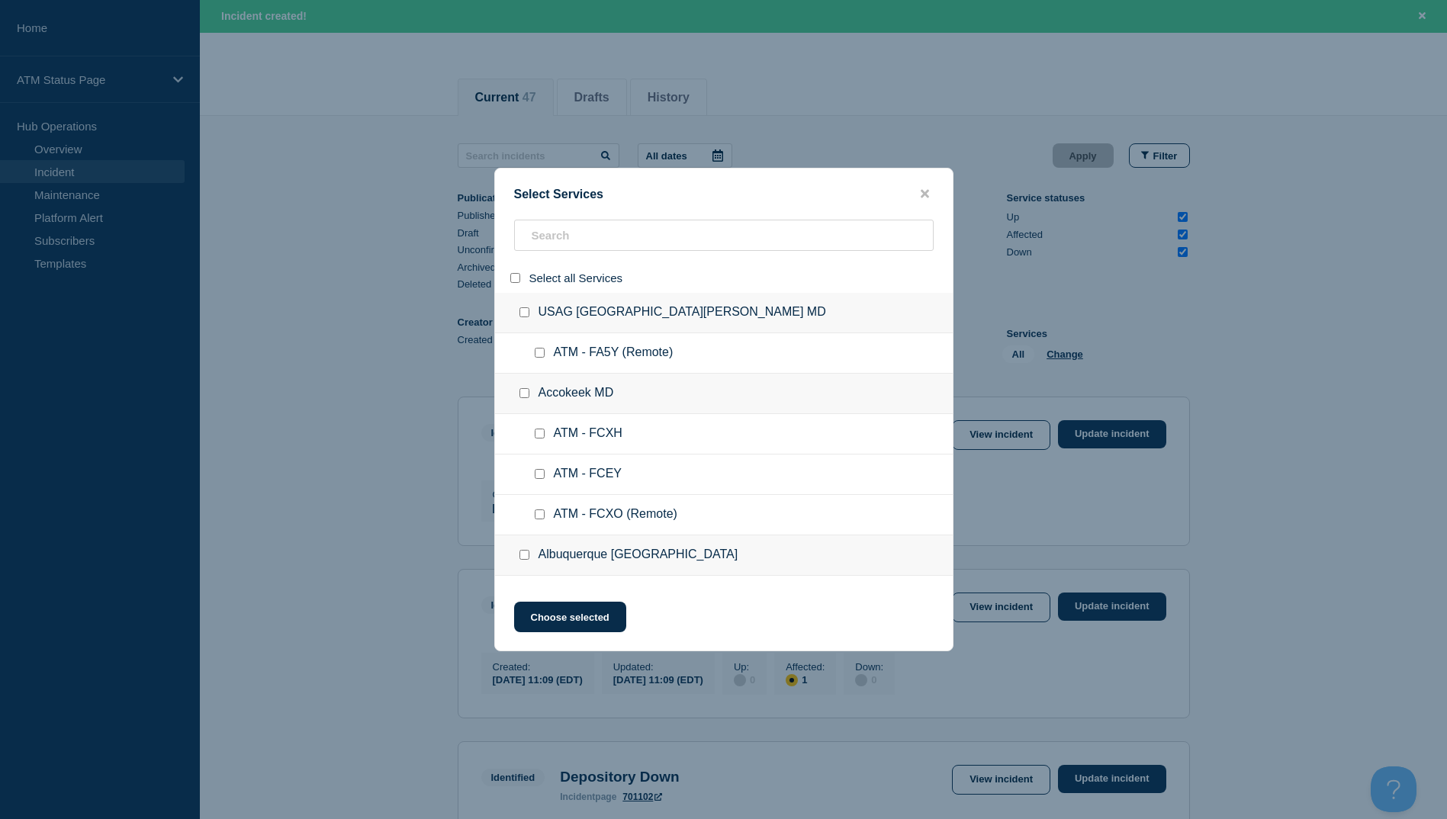
checkbox input "false"
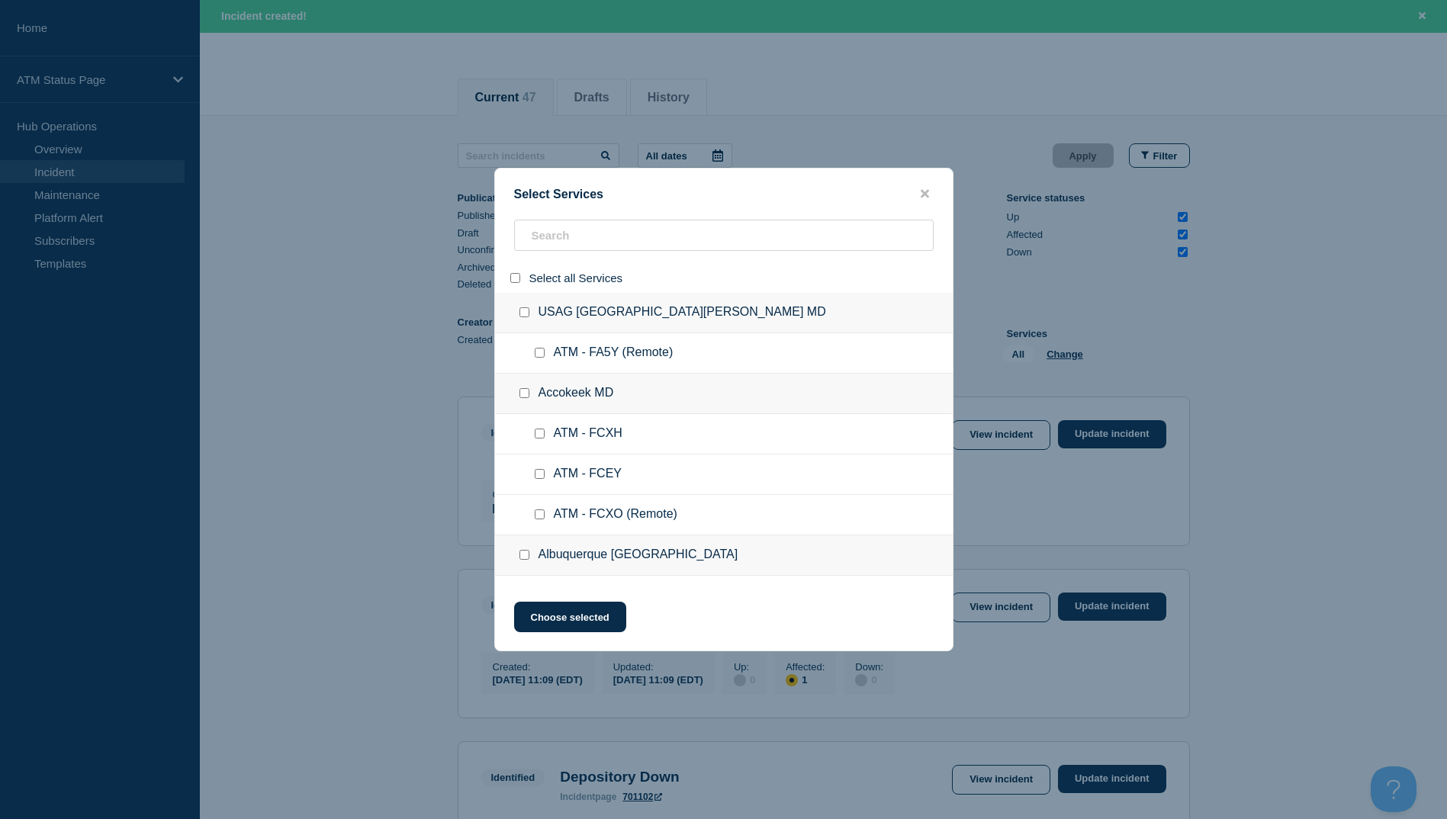
checkbox input "false"
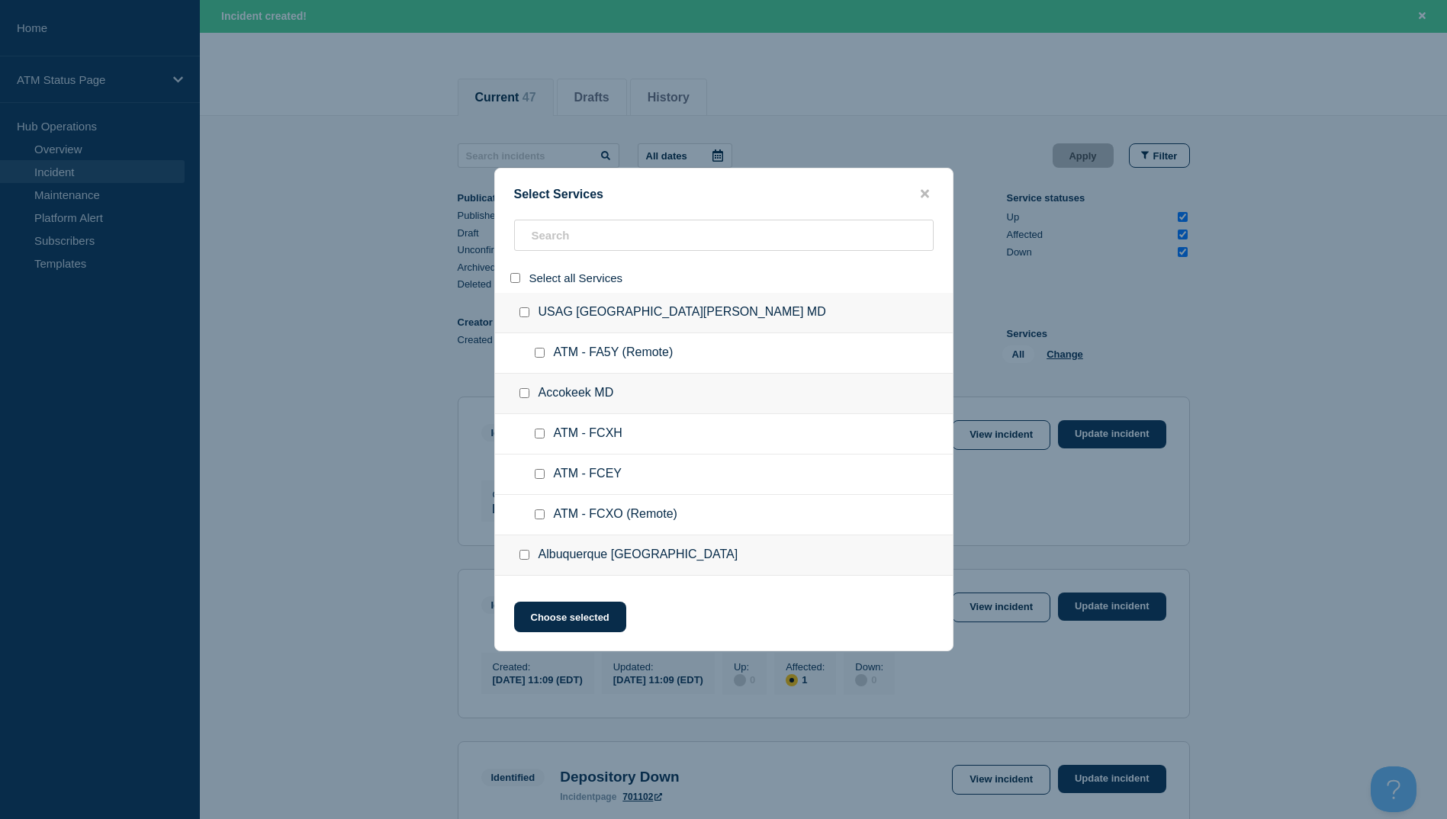
checkbox input "false"
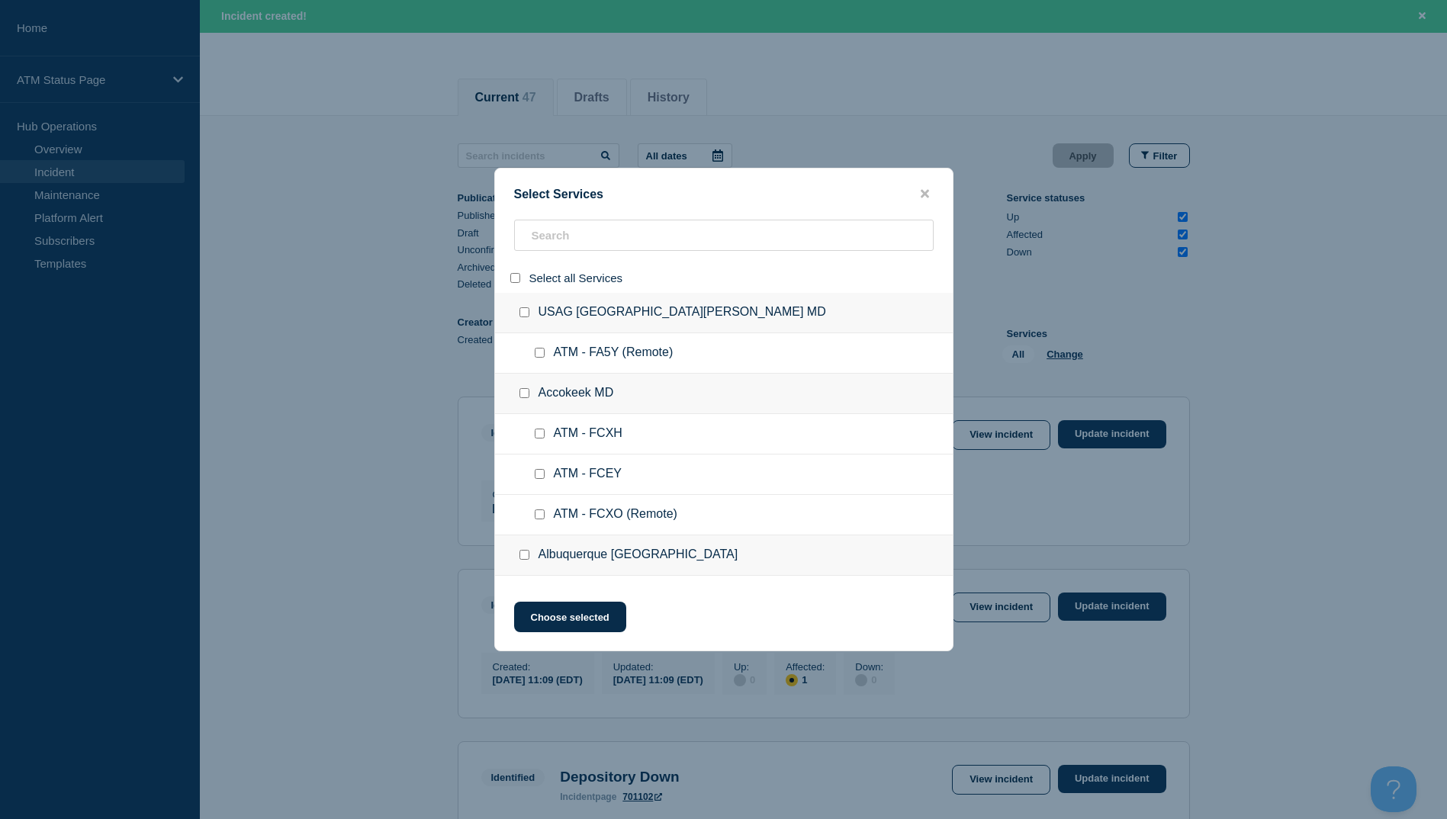
checkbox input "false"
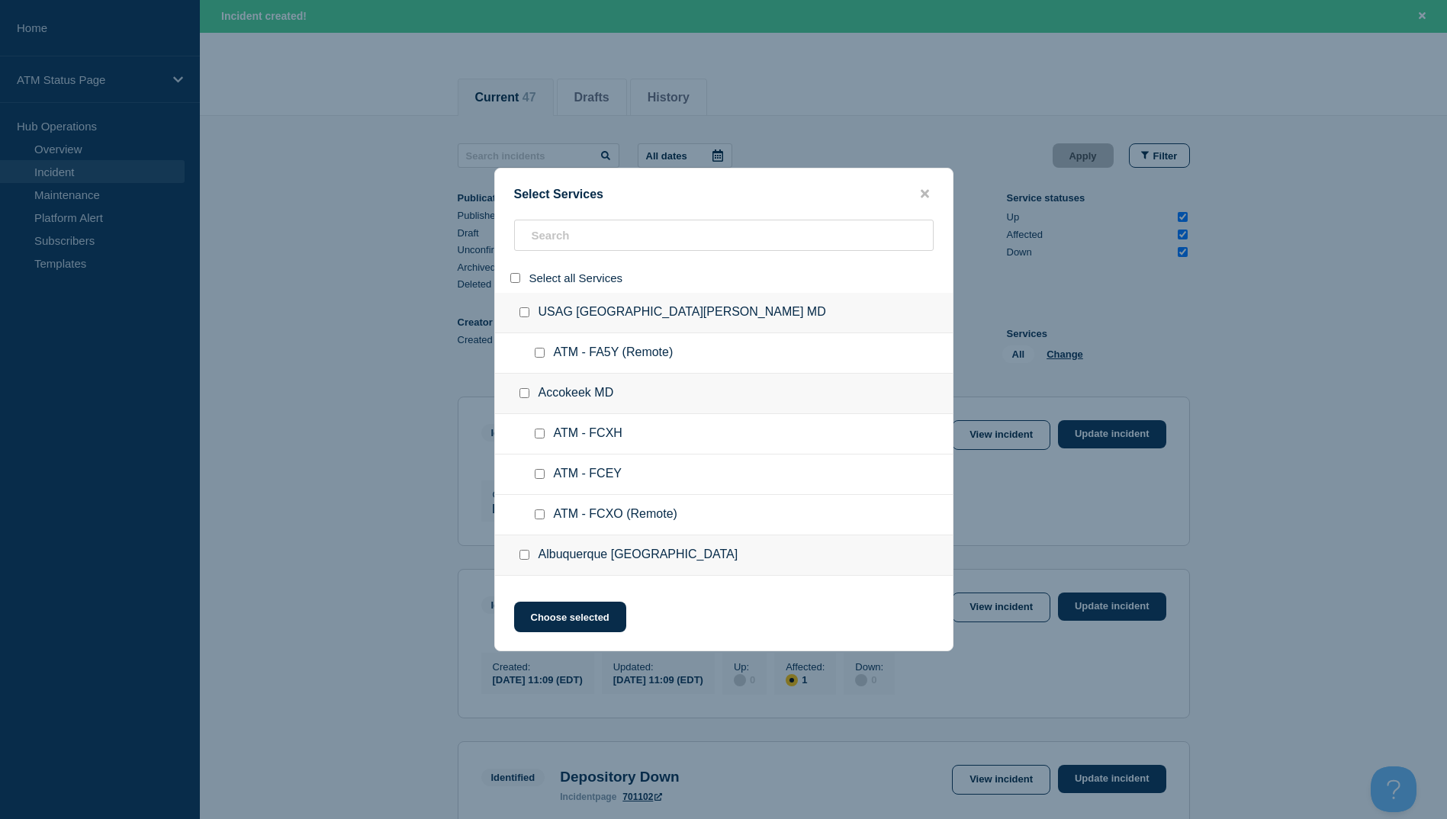
checkbox input "false"
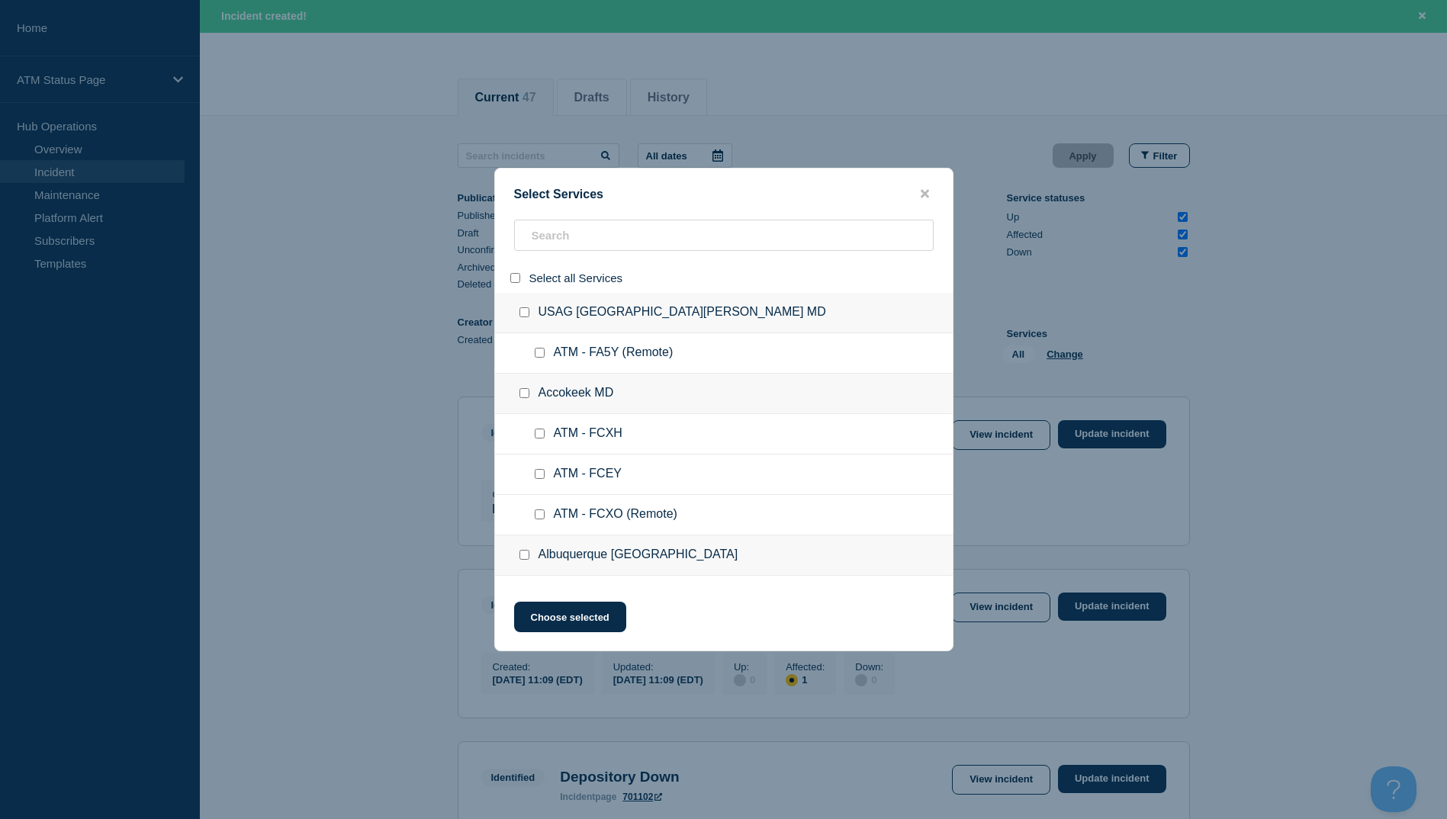
checkbox input "false"
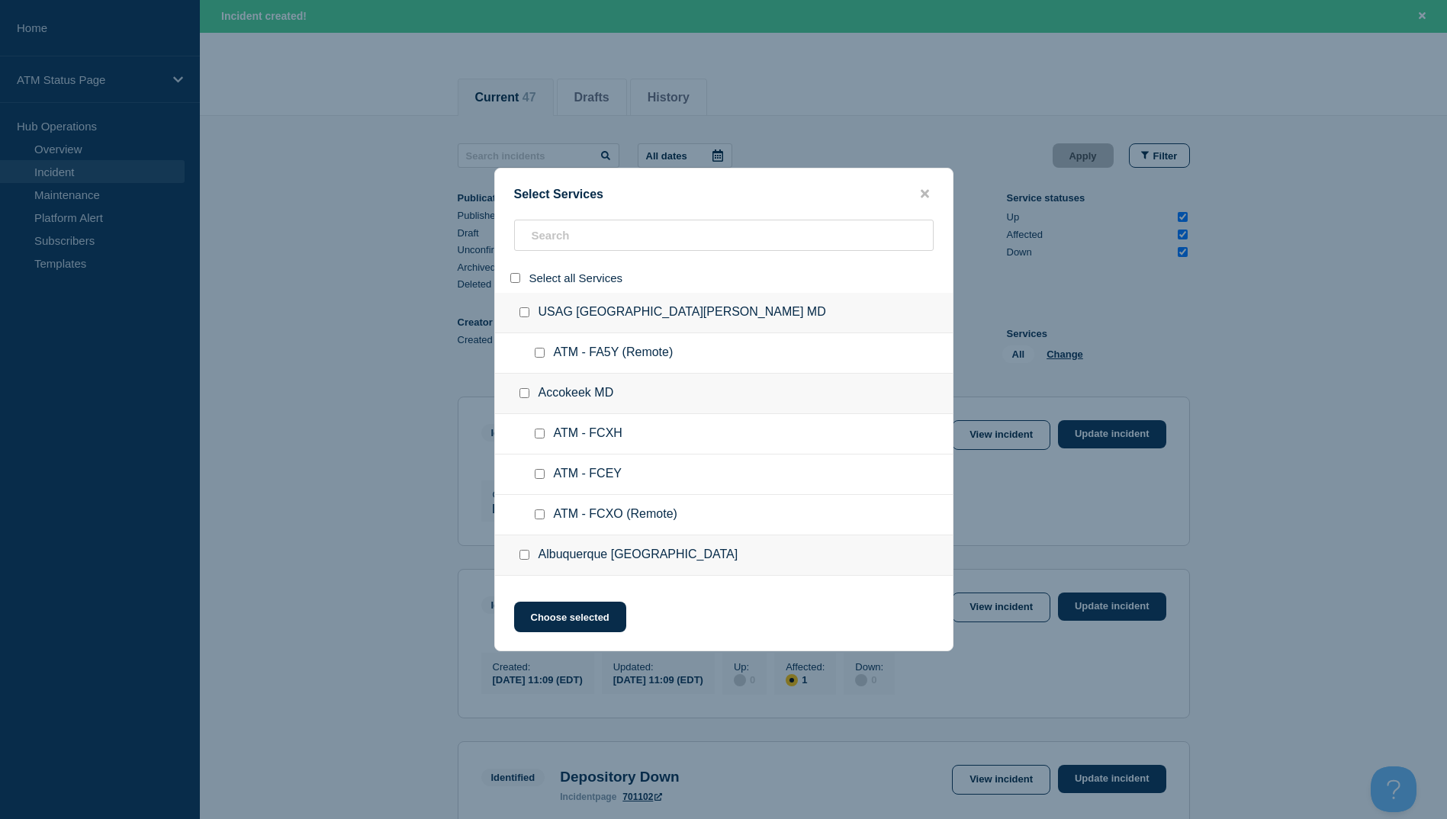
checkbox input "false"
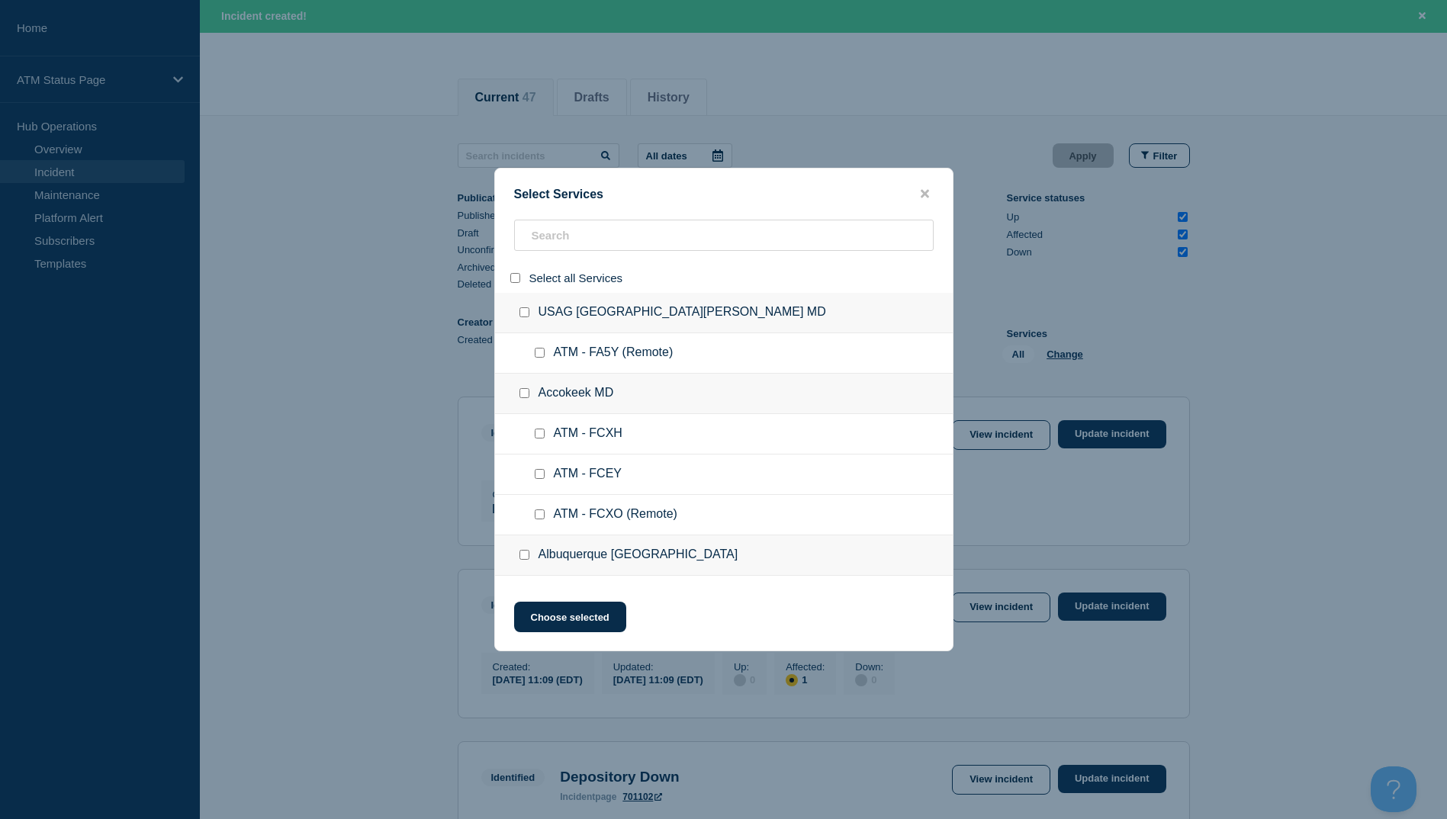
checkbox input "false"
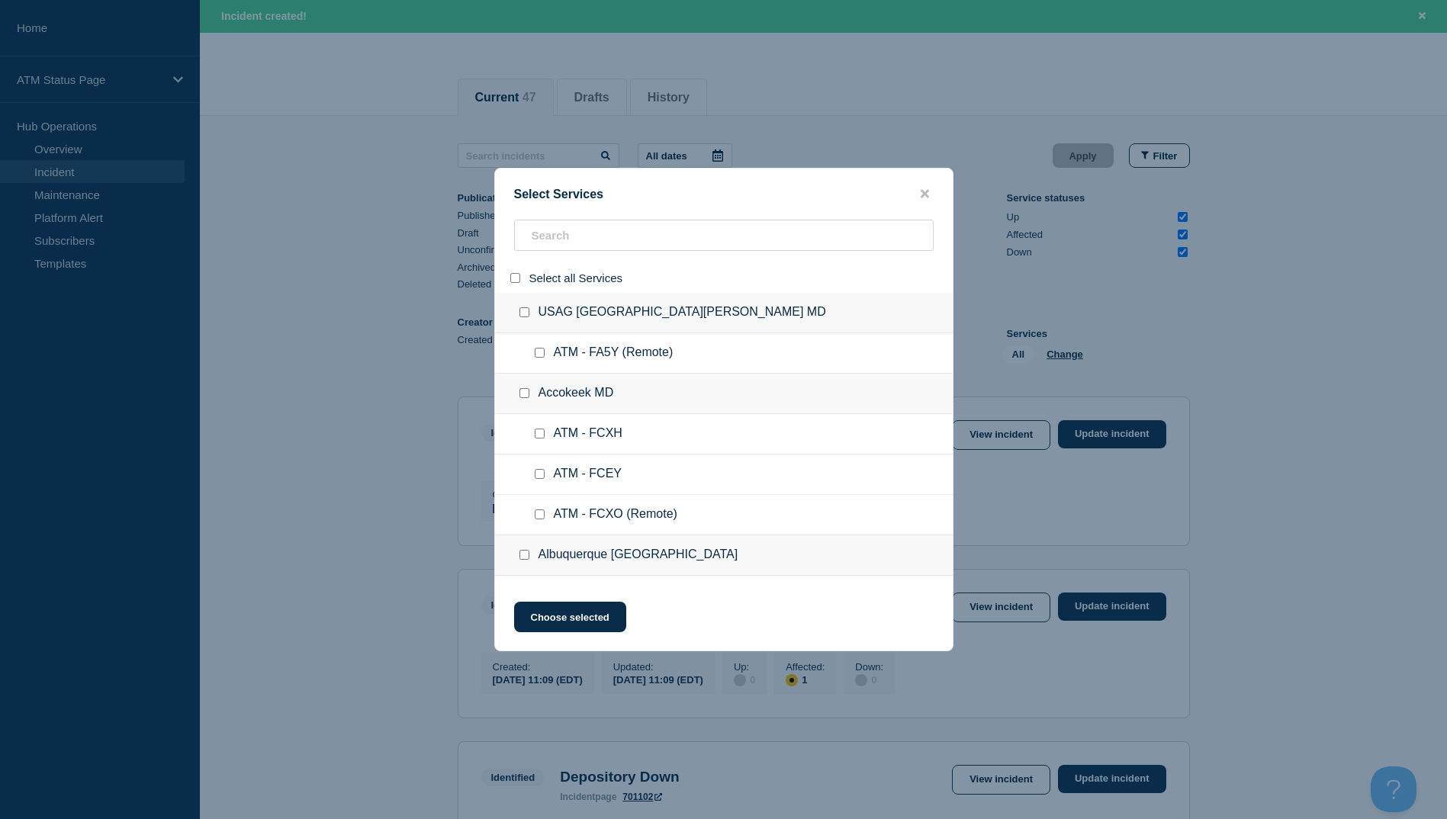
checkbox input "false"
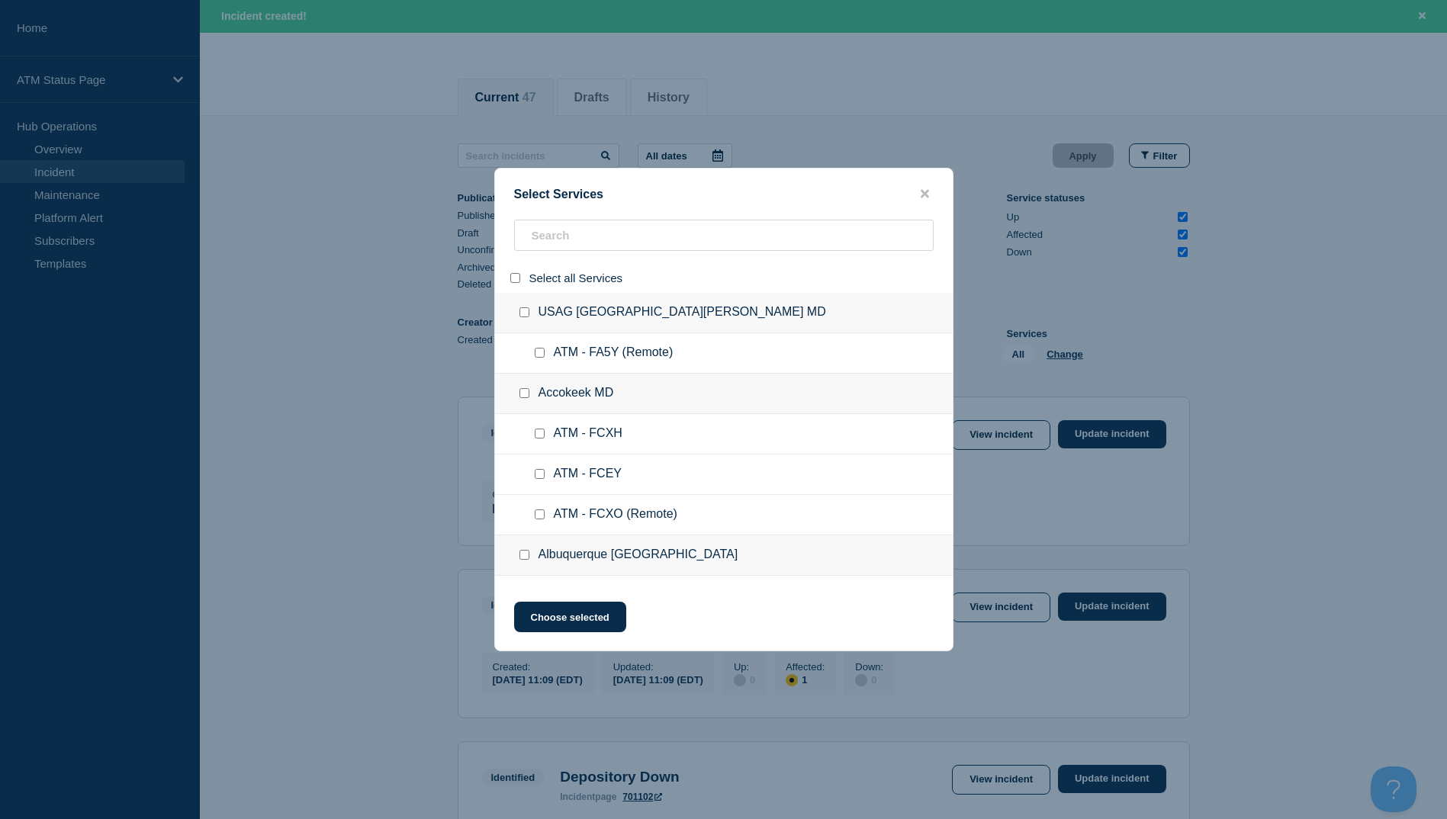
checkbox input "false"
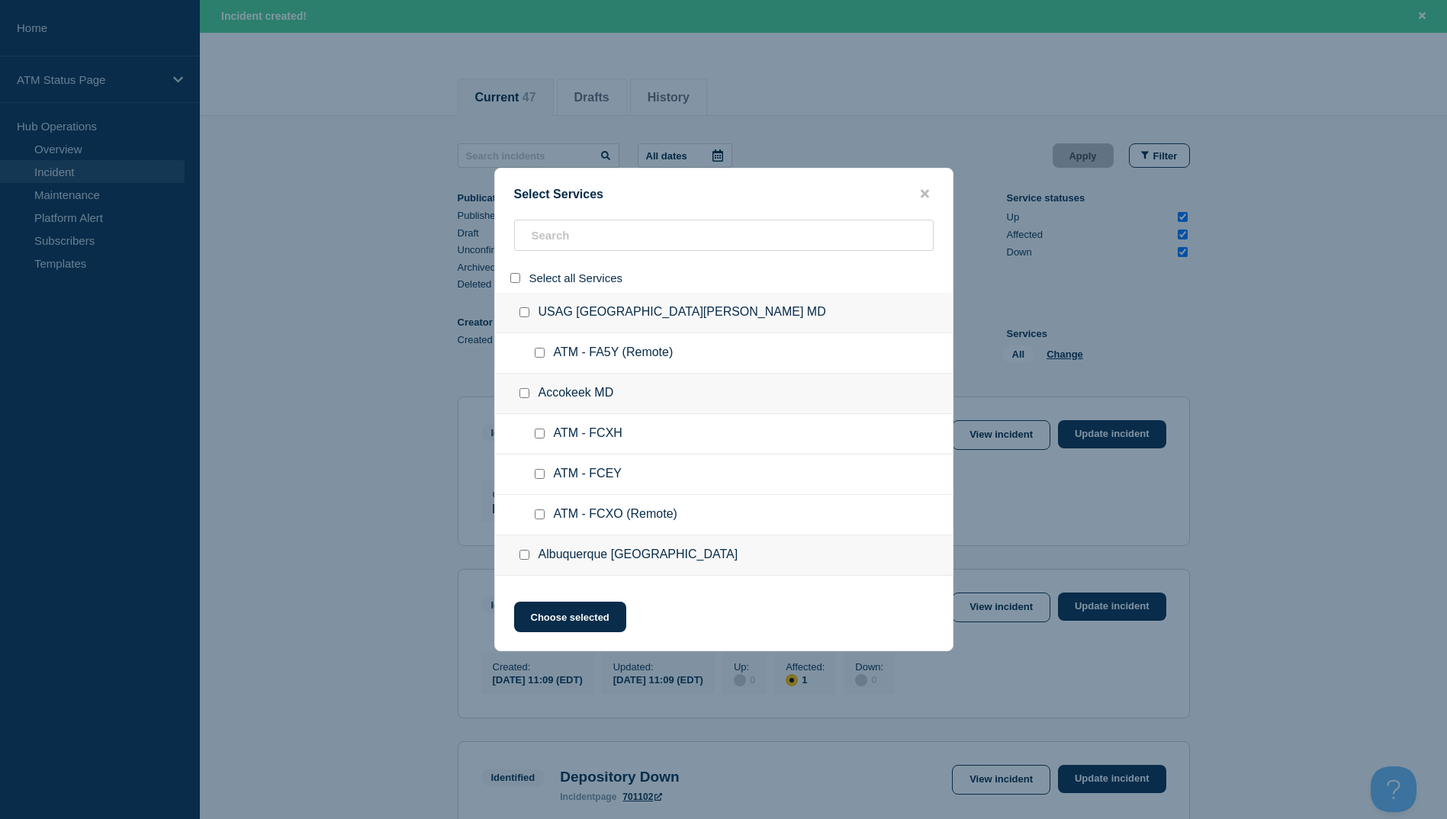
checkbox input "false"
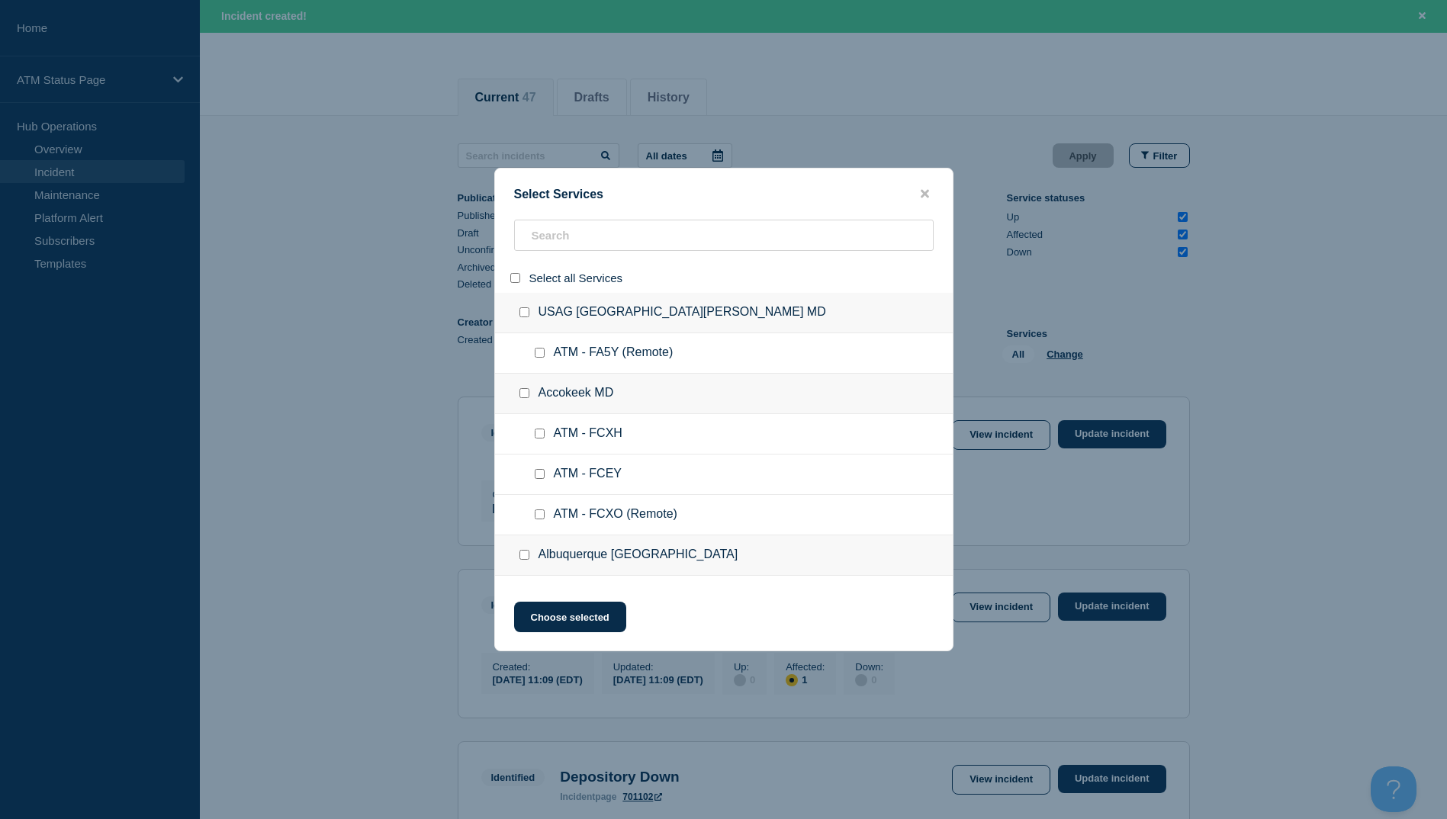
checkbox input "false"
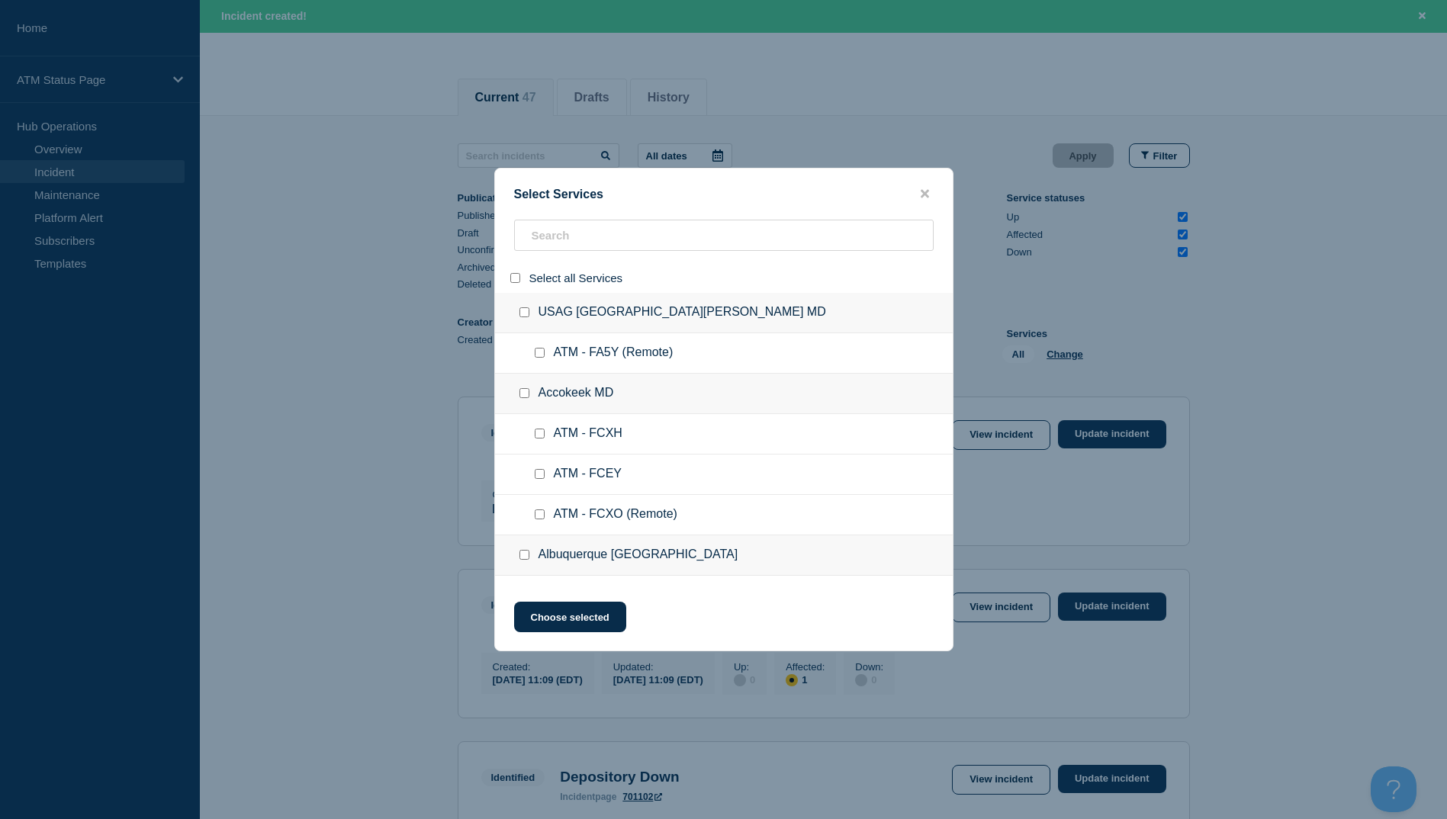
checkbox input "false"
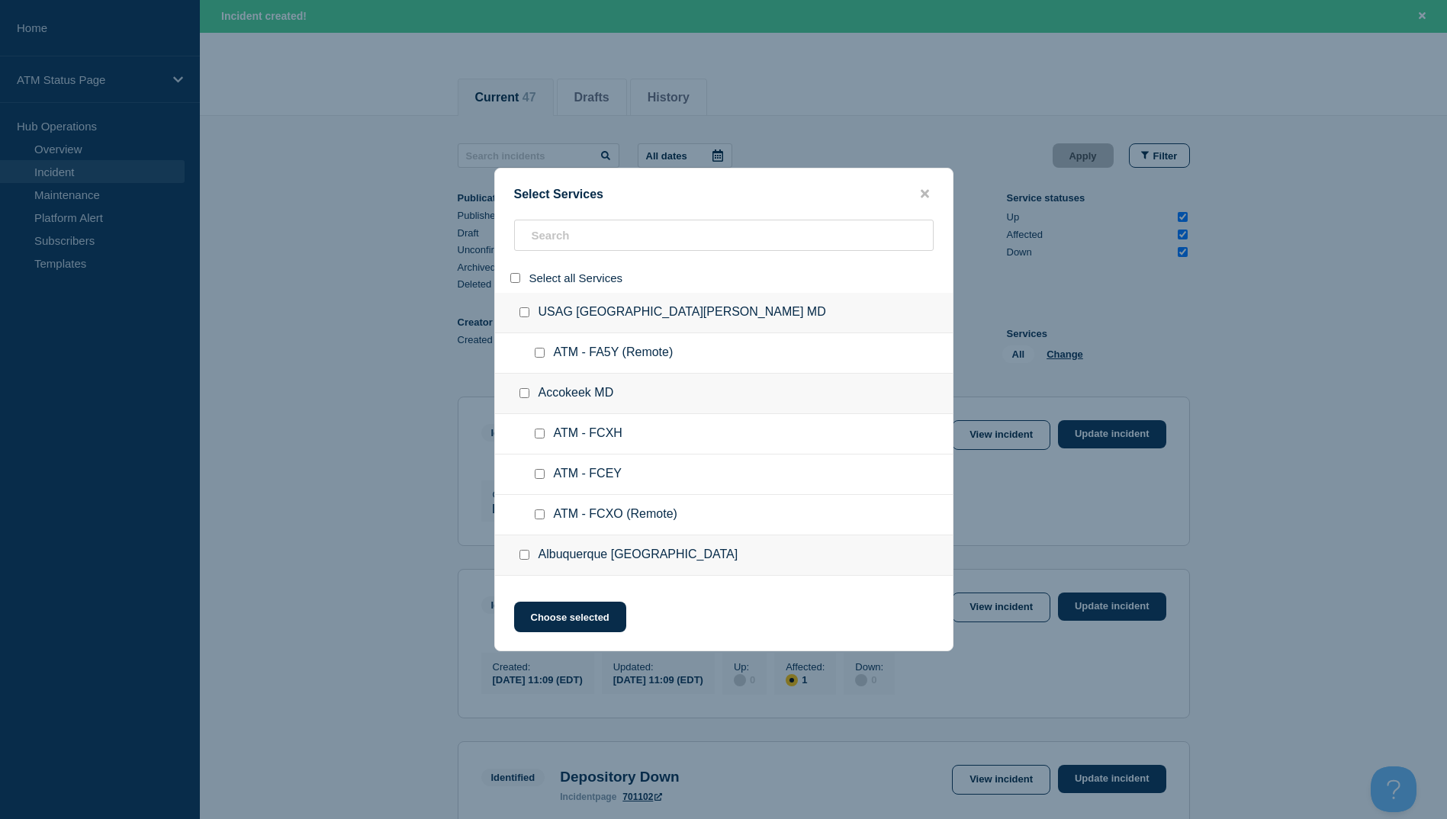
checkbox input "false"
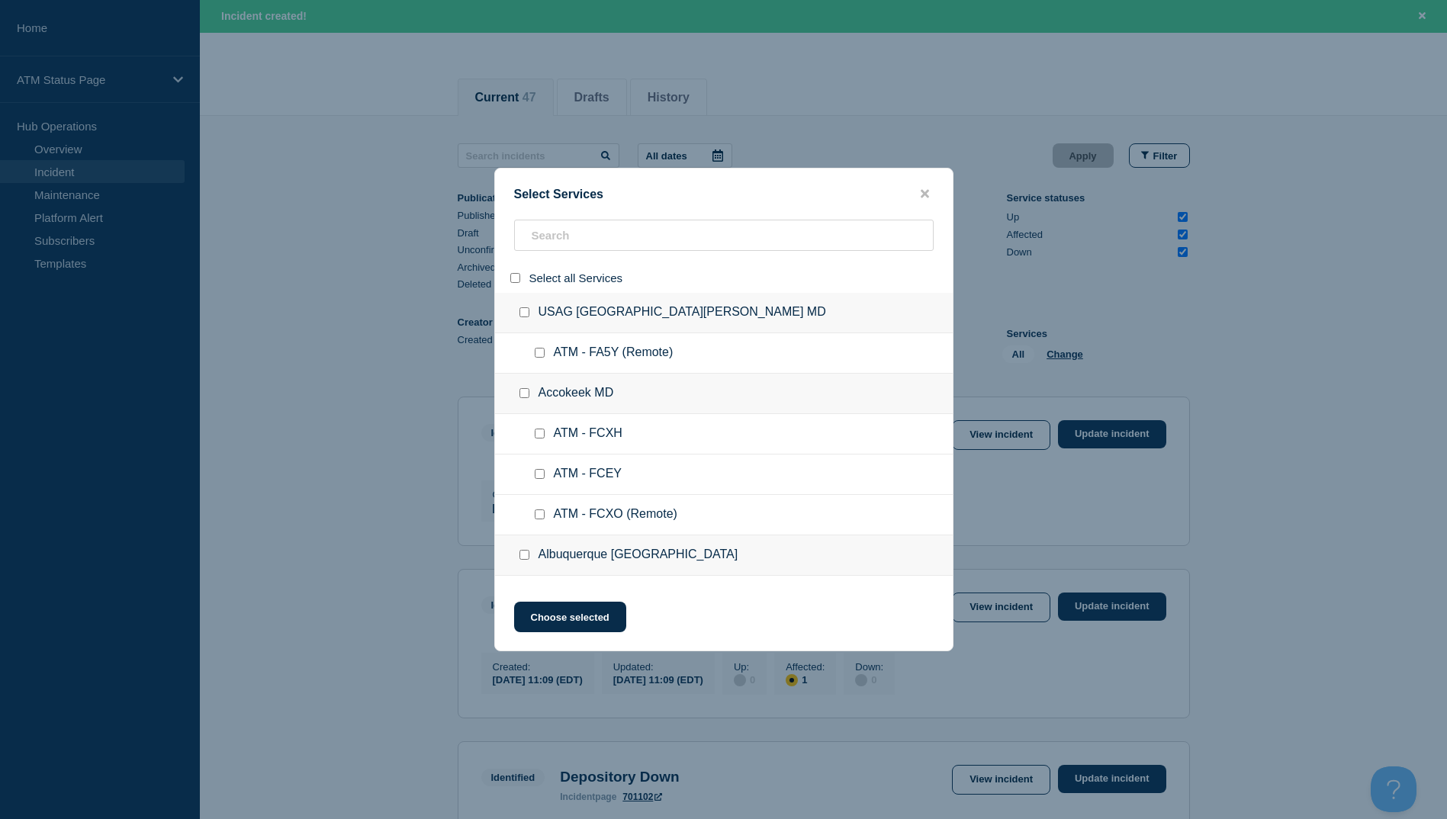
checkbox input "false"
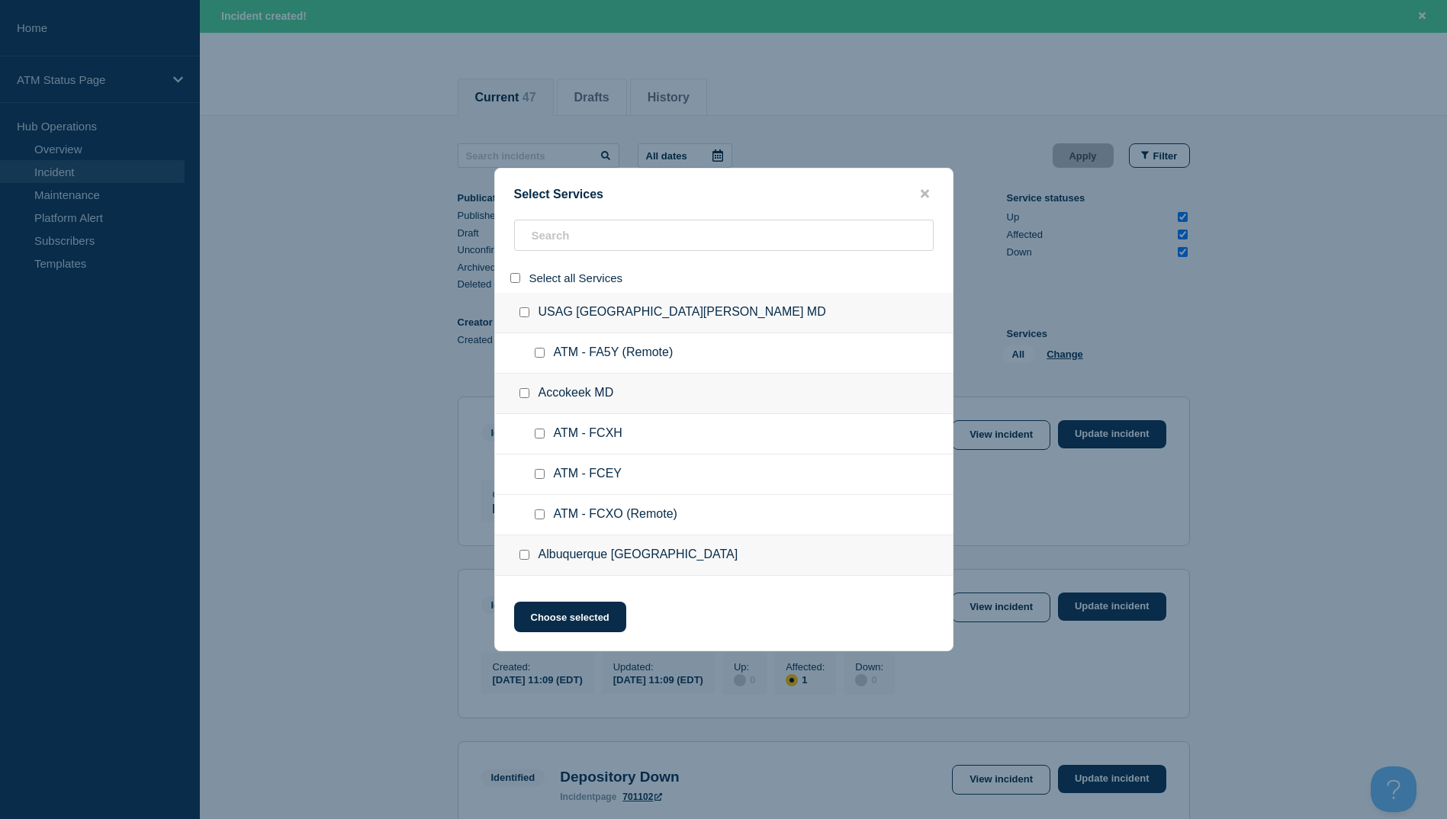
checkbox input "false"
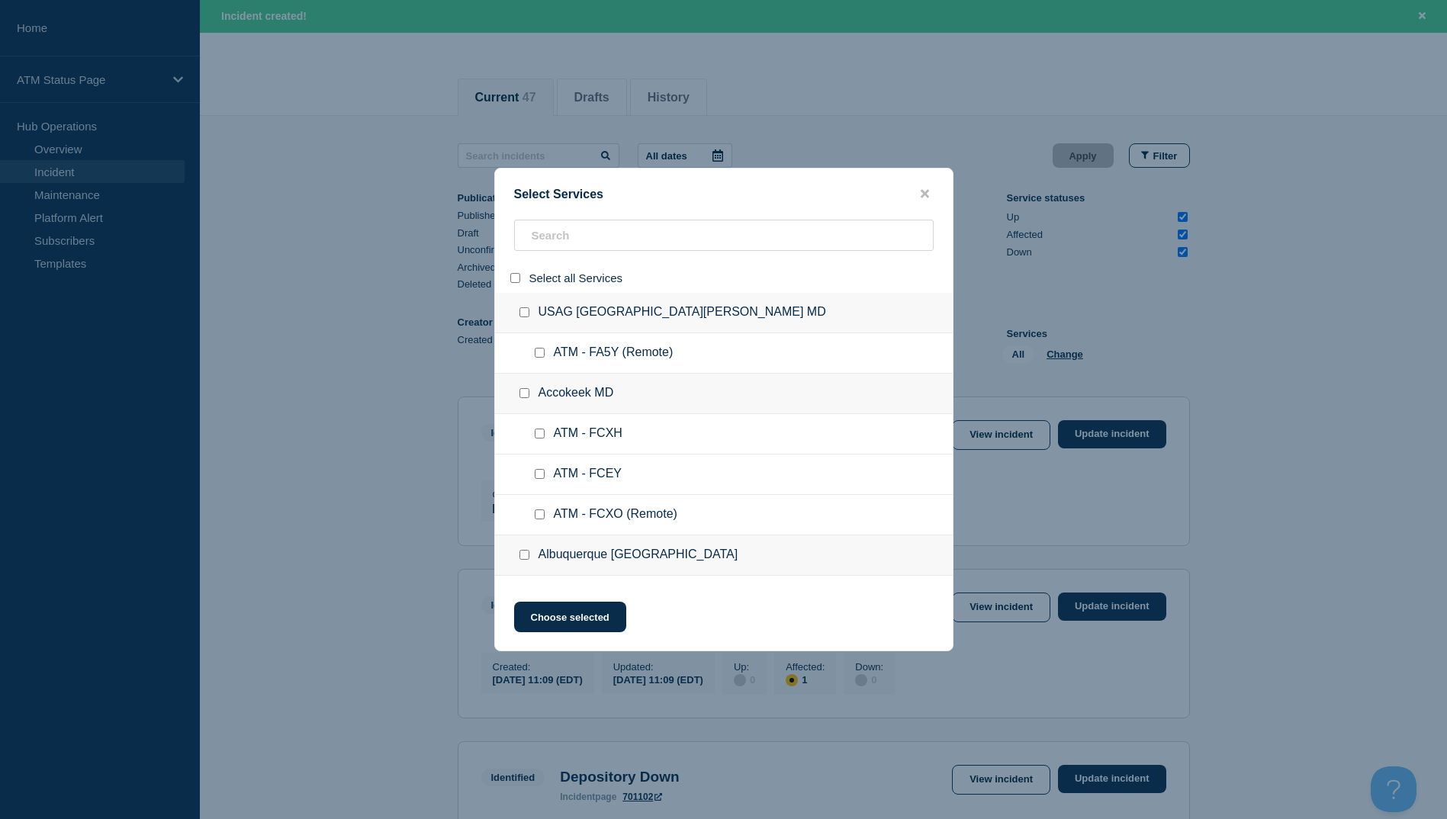
checkbox input "false"
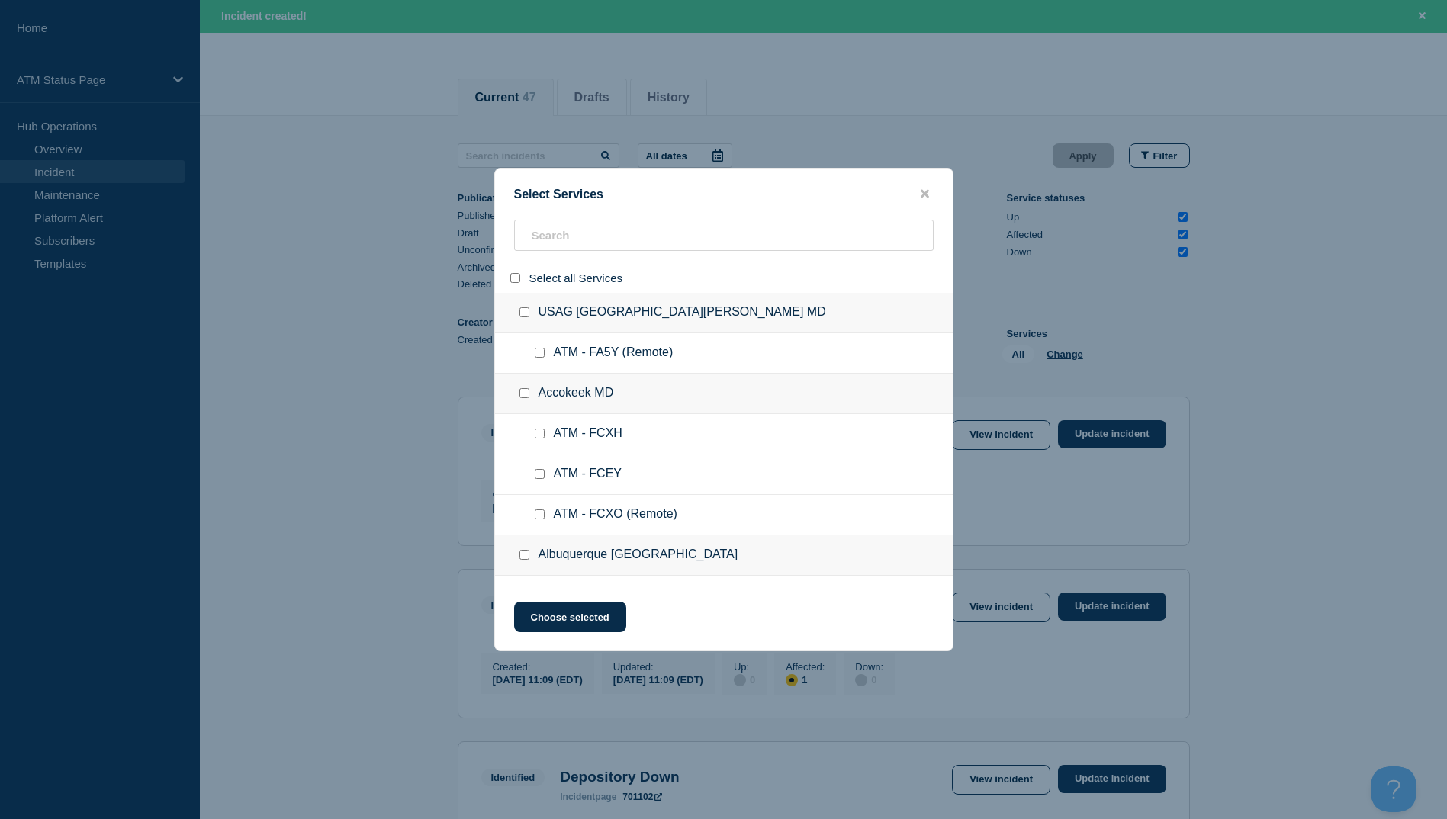
checkbox input "false"
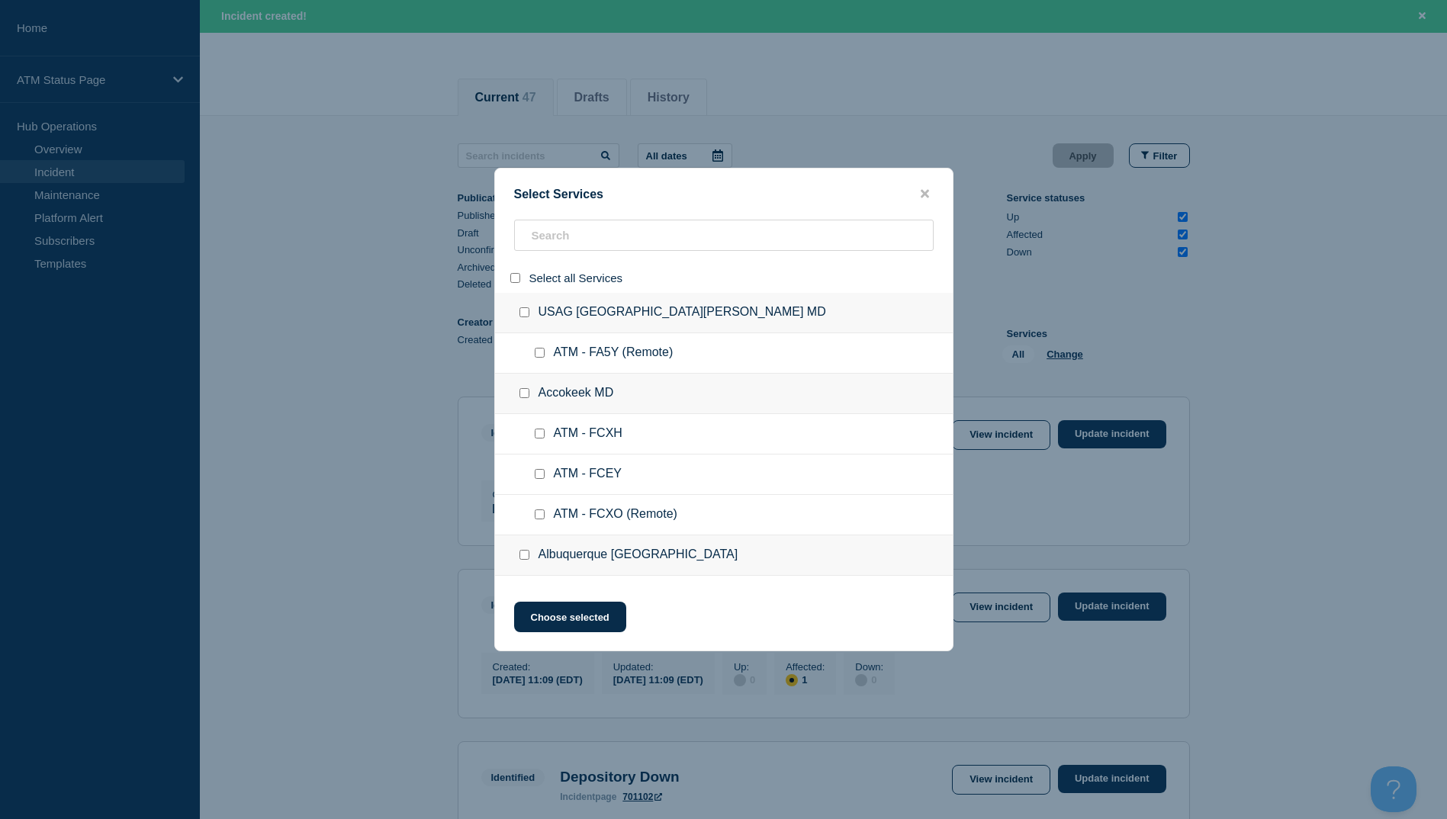
checkbox input "false"
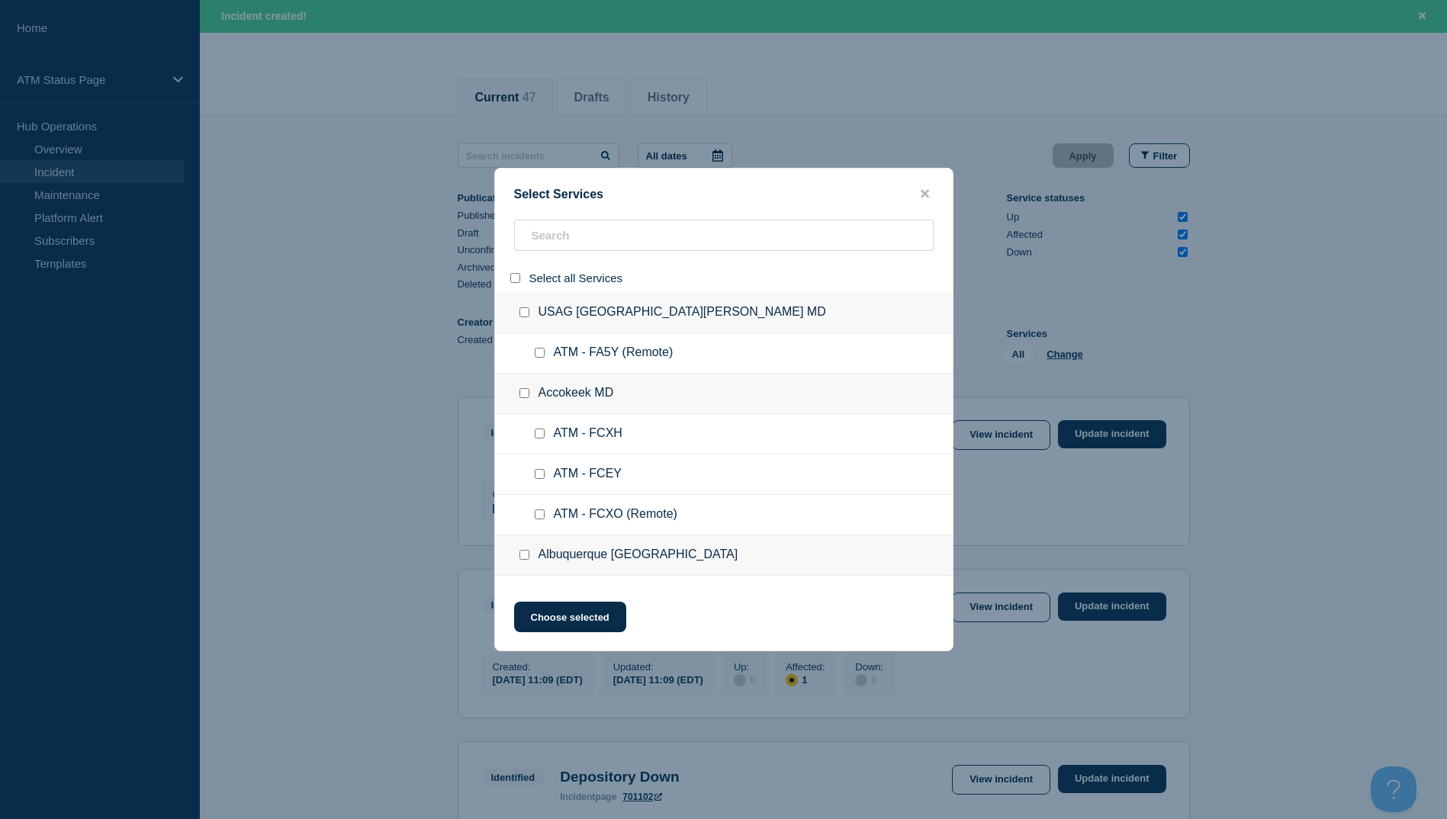
checkbox input "false"
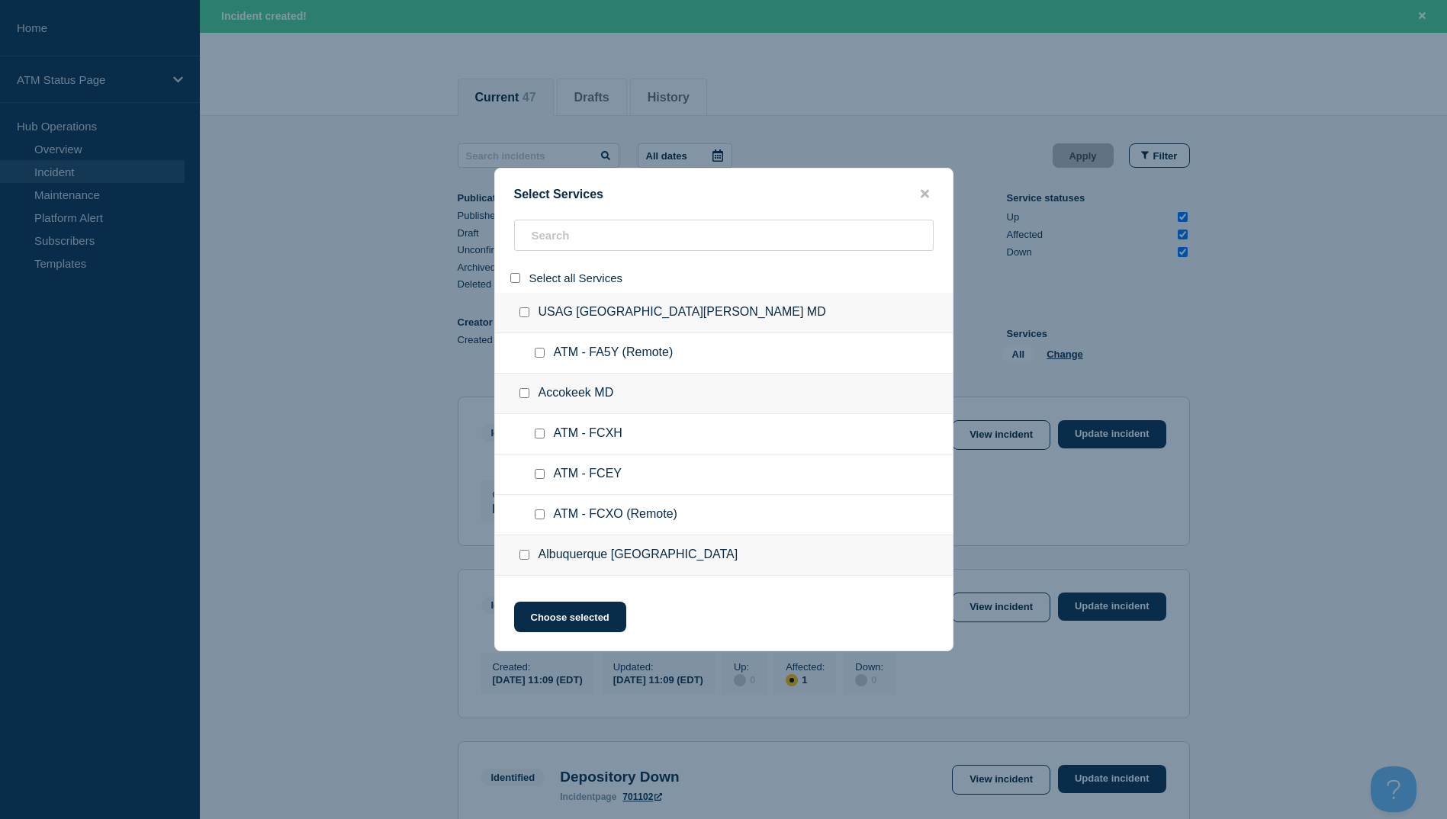
checkbox input "false"
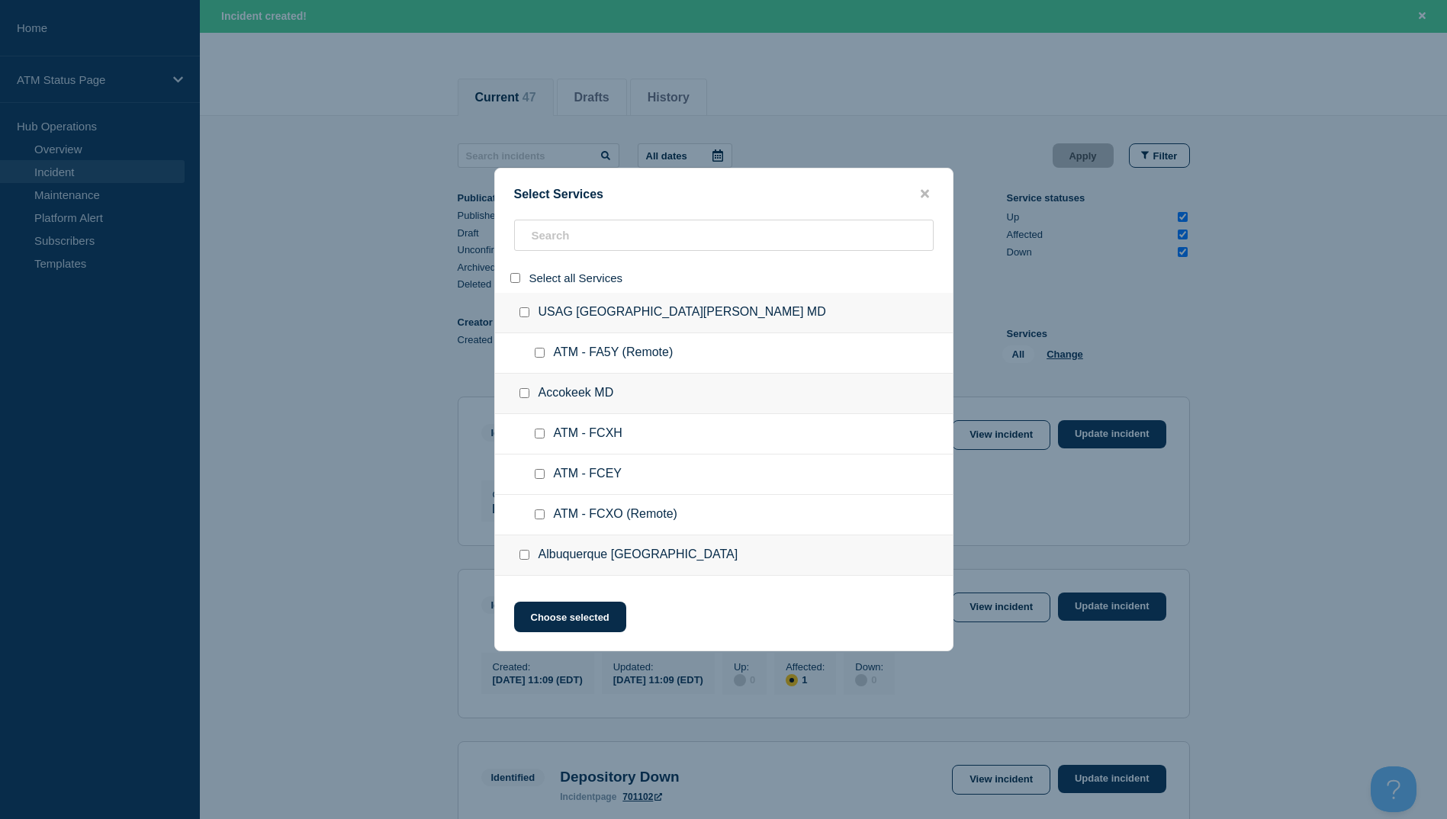
checkbox input "false"
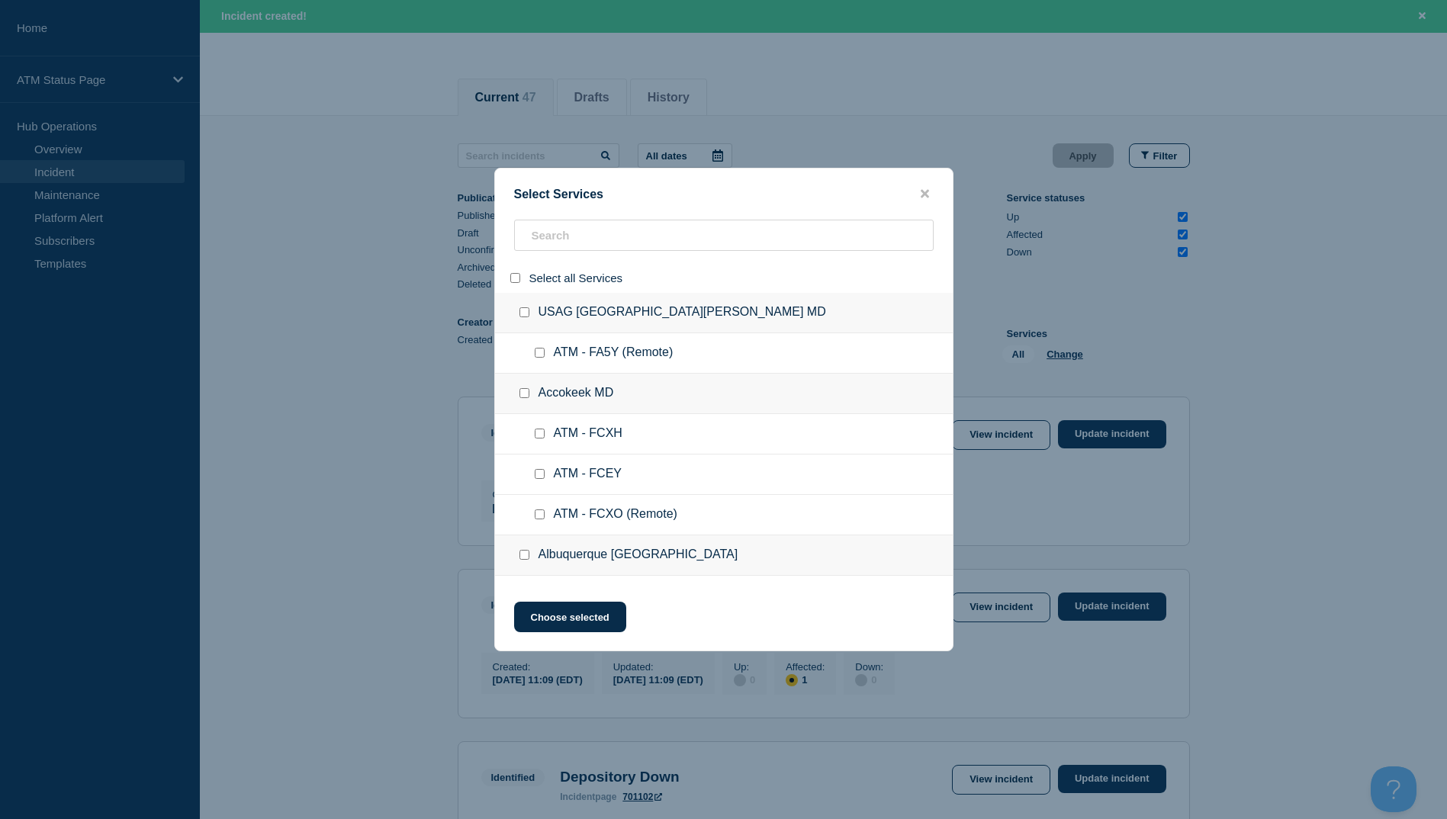
checkbox input "false"
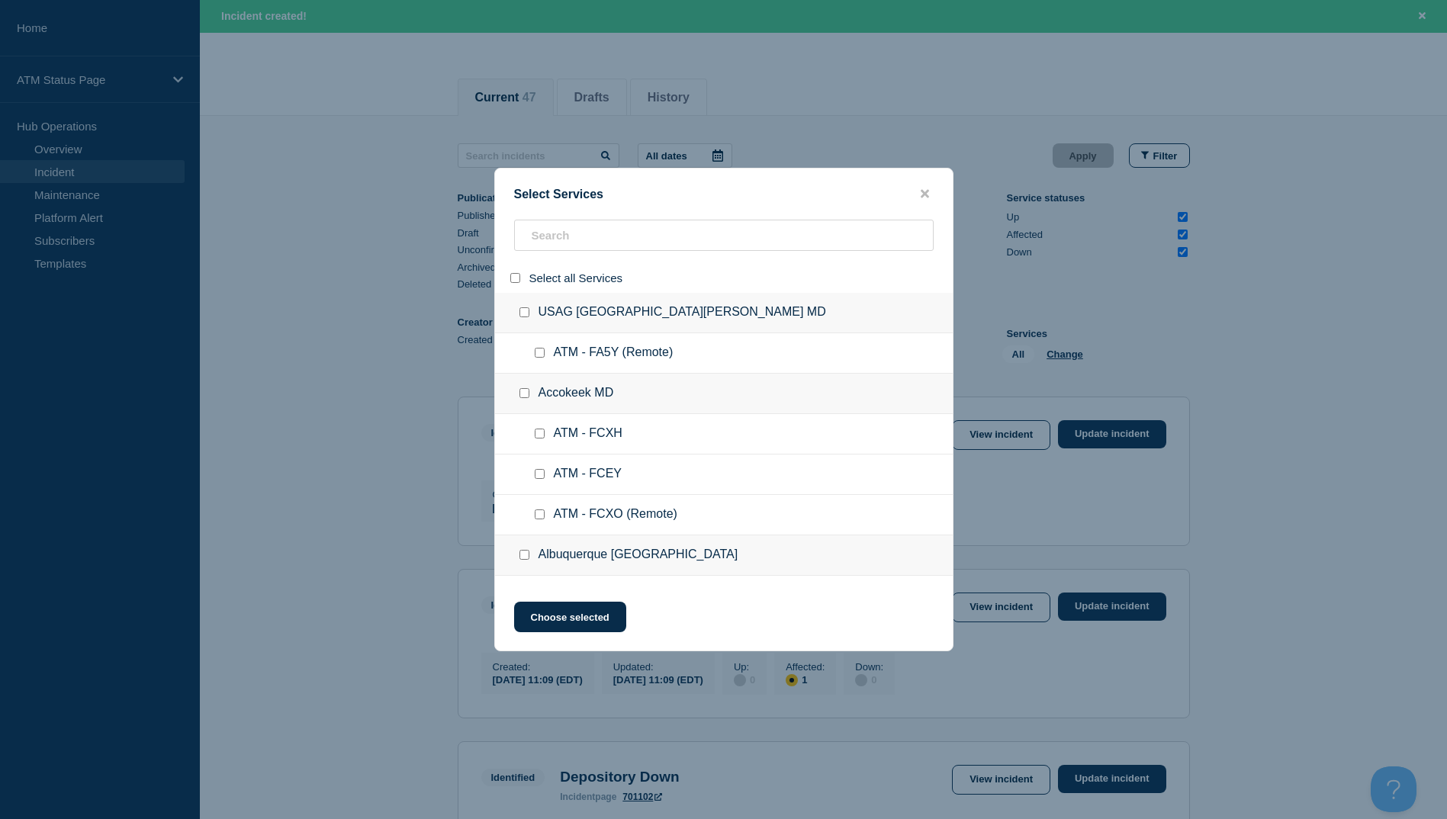
checkbox input "false"
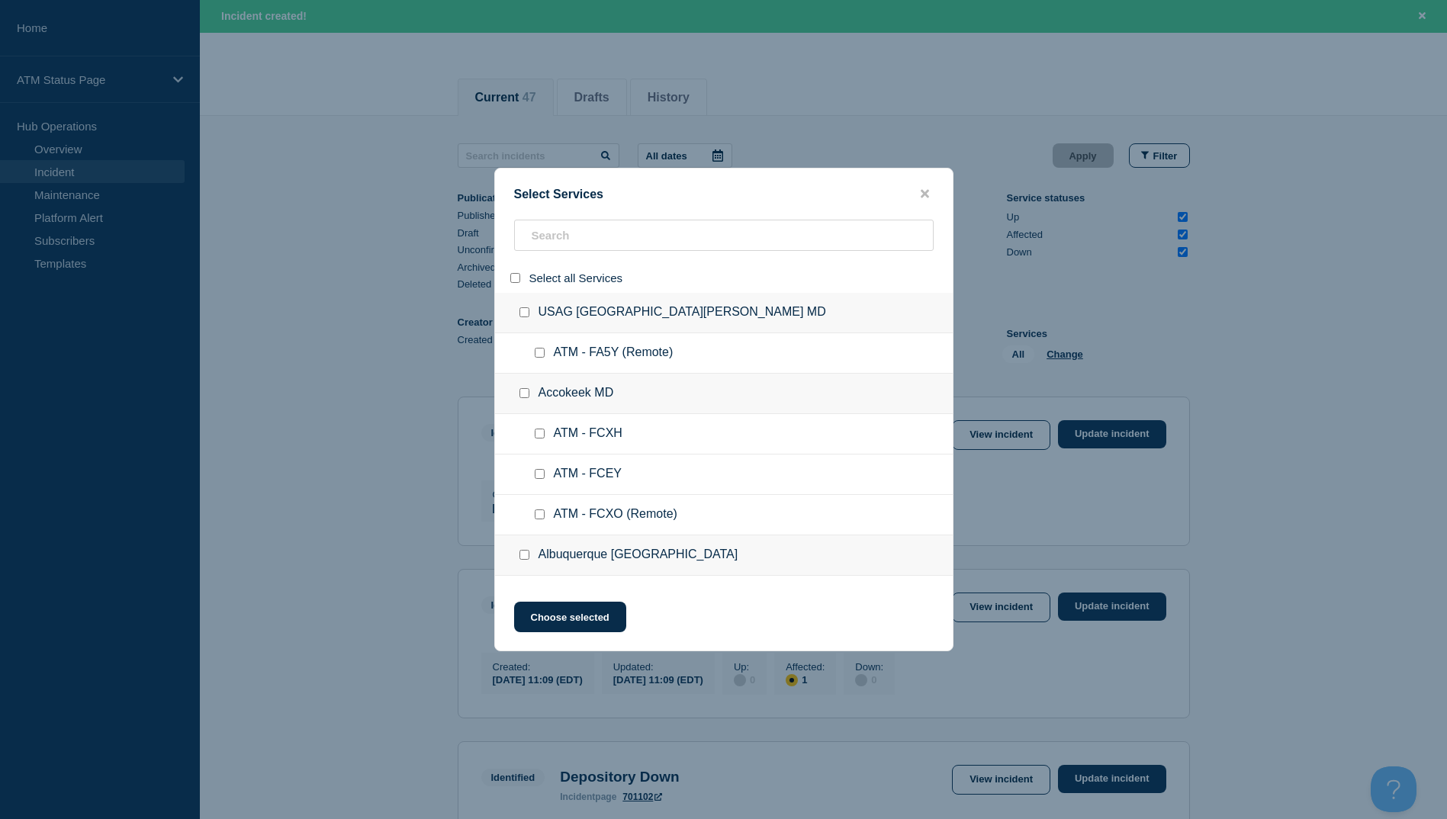
checkbox input "false"
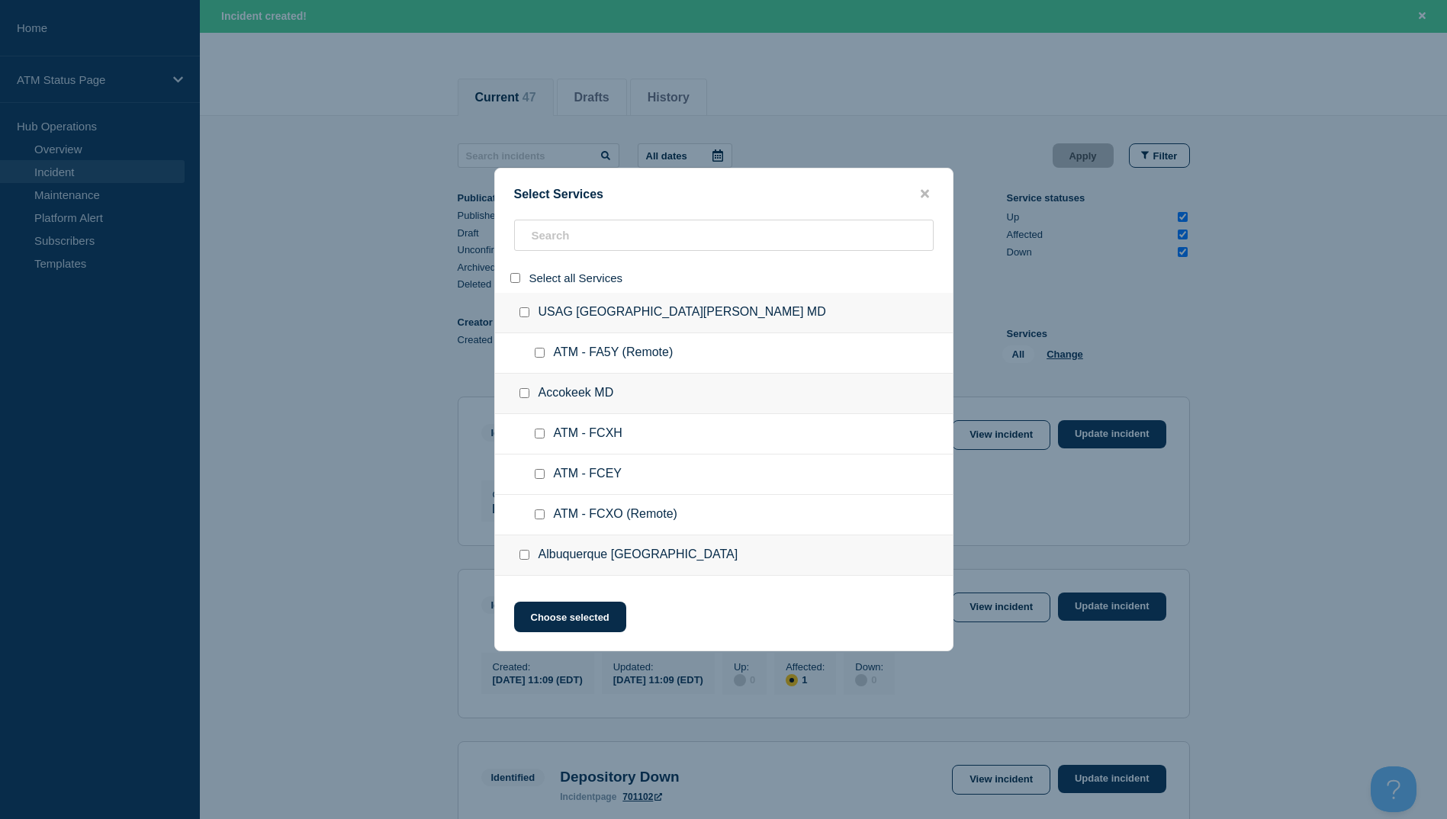
checkbox input "false"
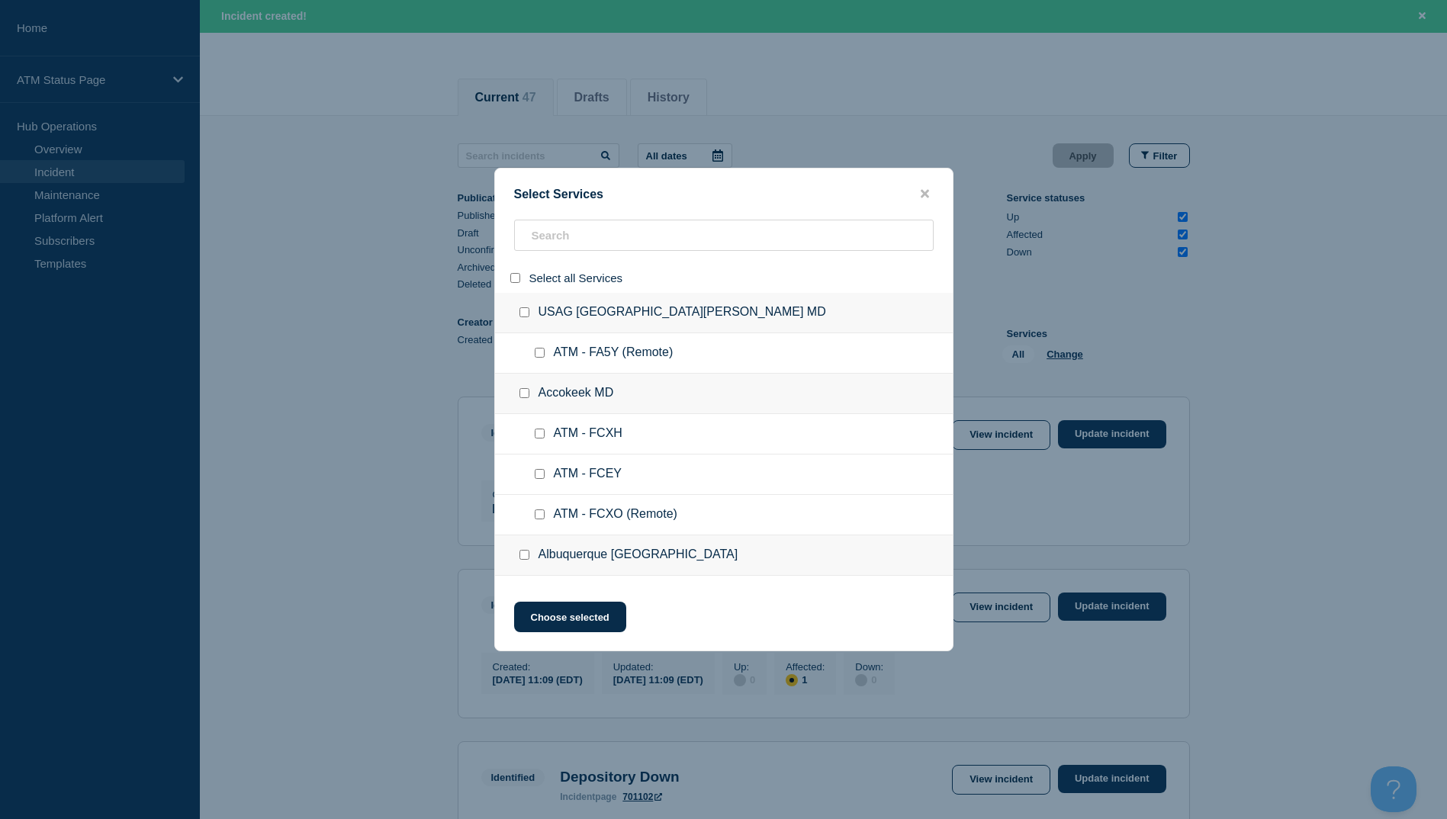
checkbox input "false"
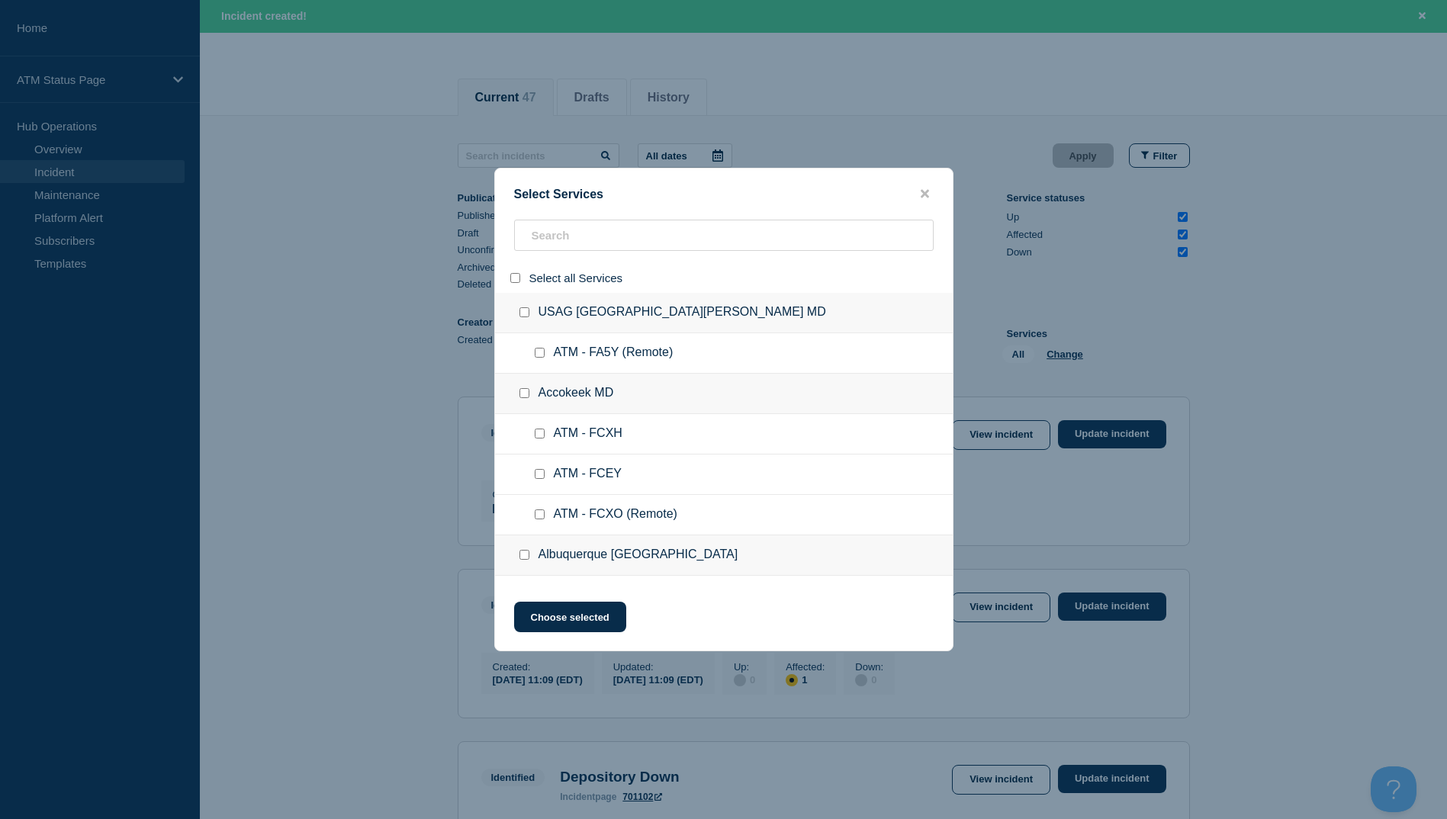
checkbox input "false"
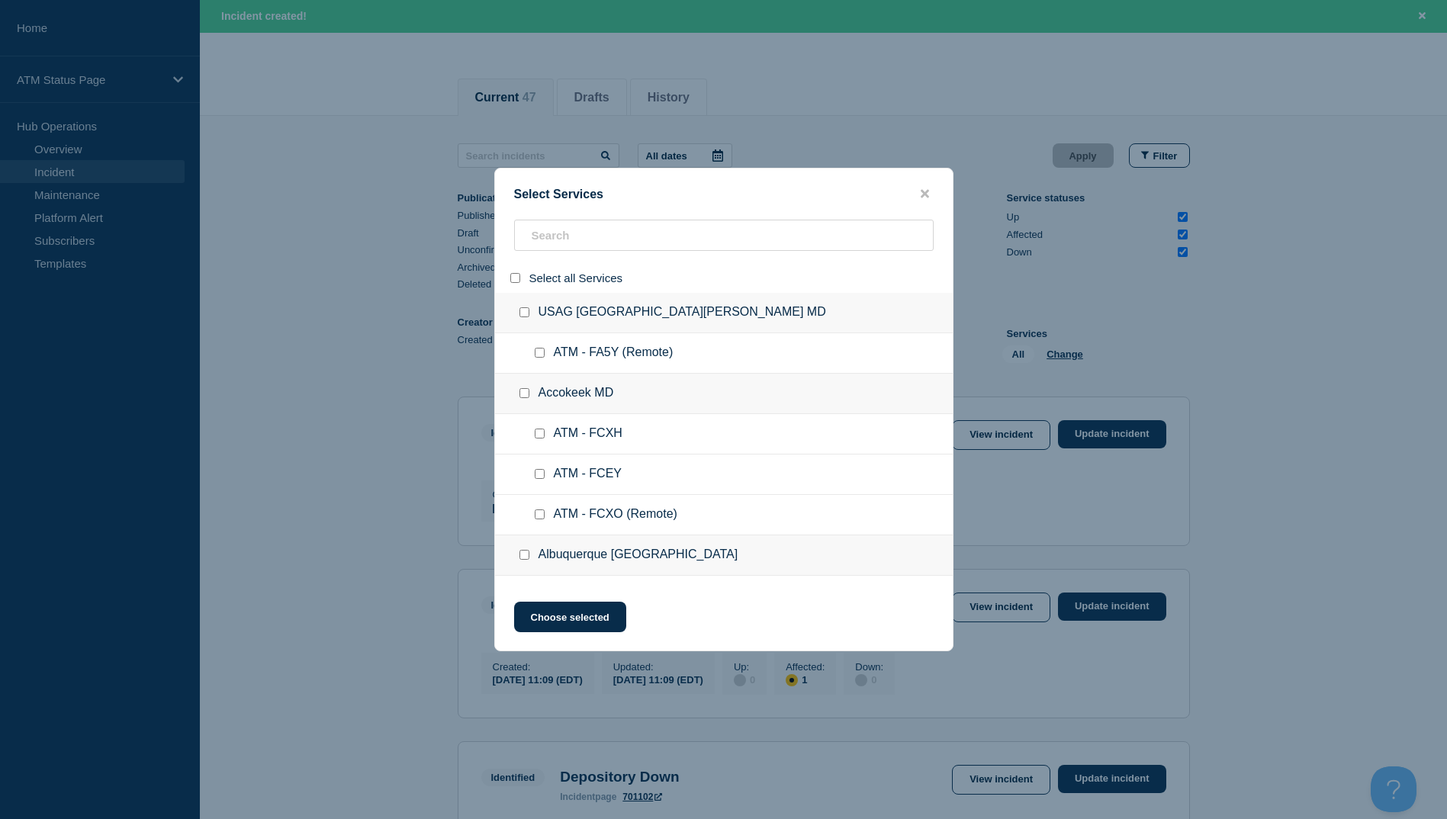
checkbox input "false"
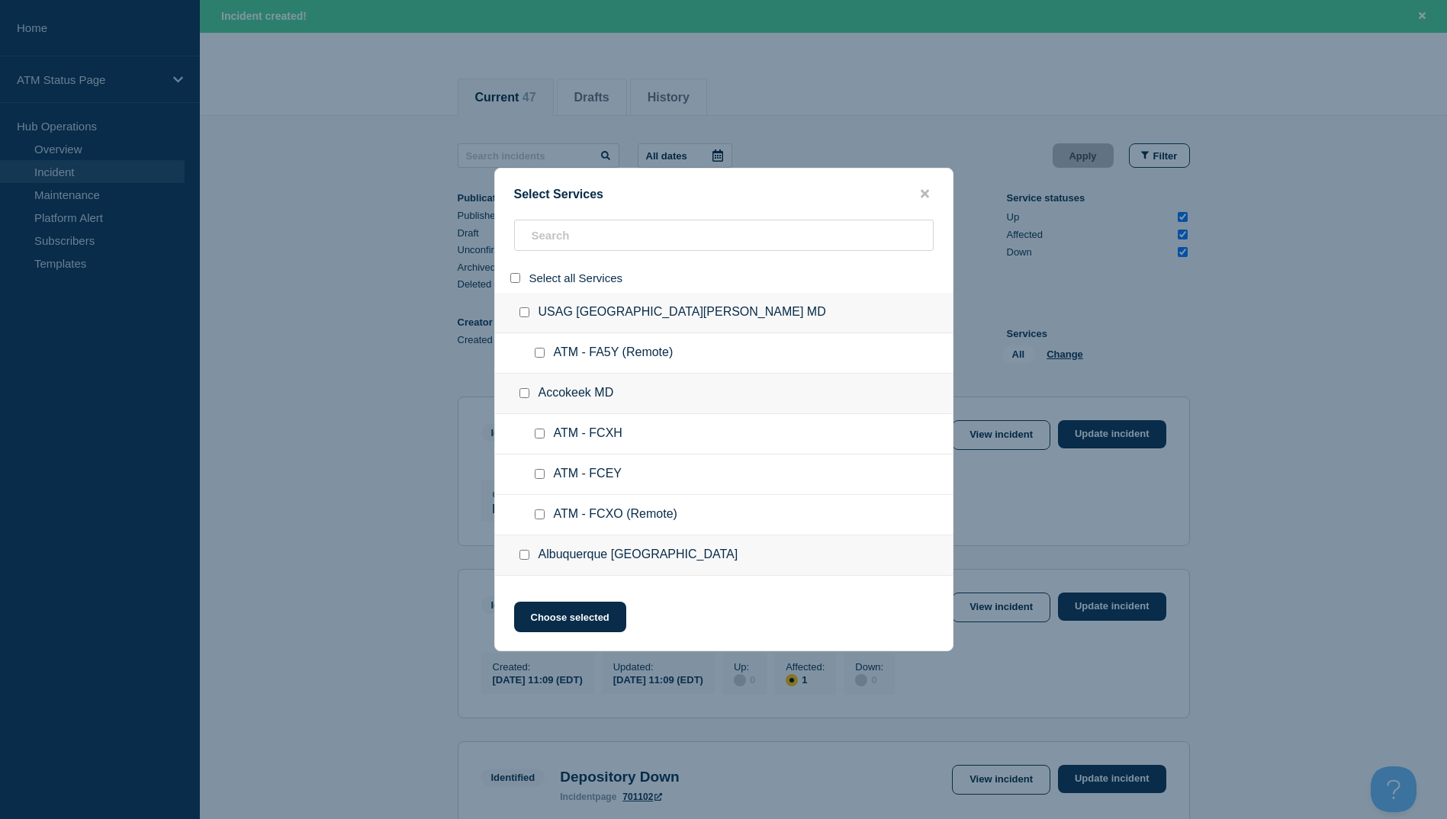
checkbox input "false"
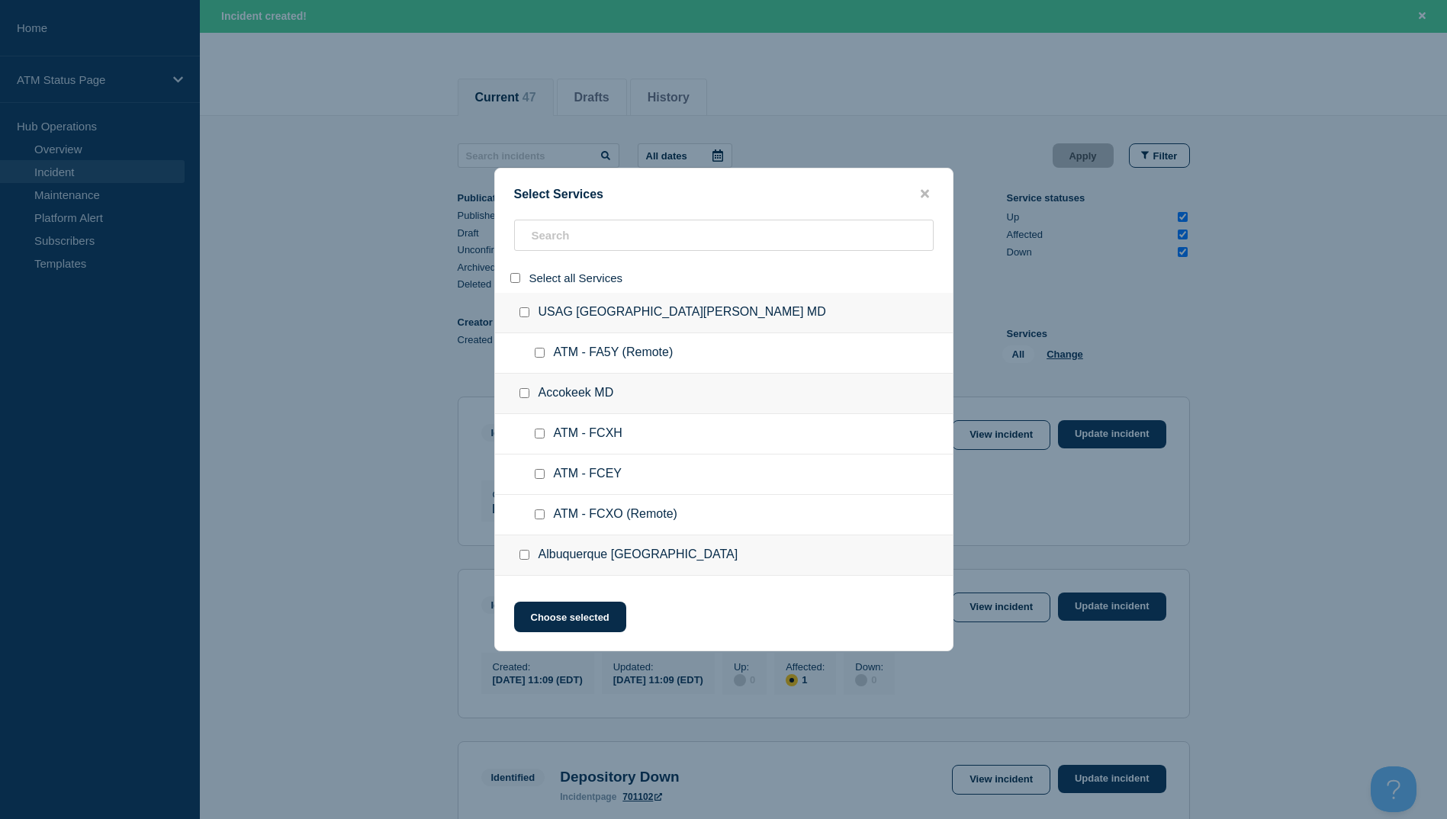
checkbox input "false"
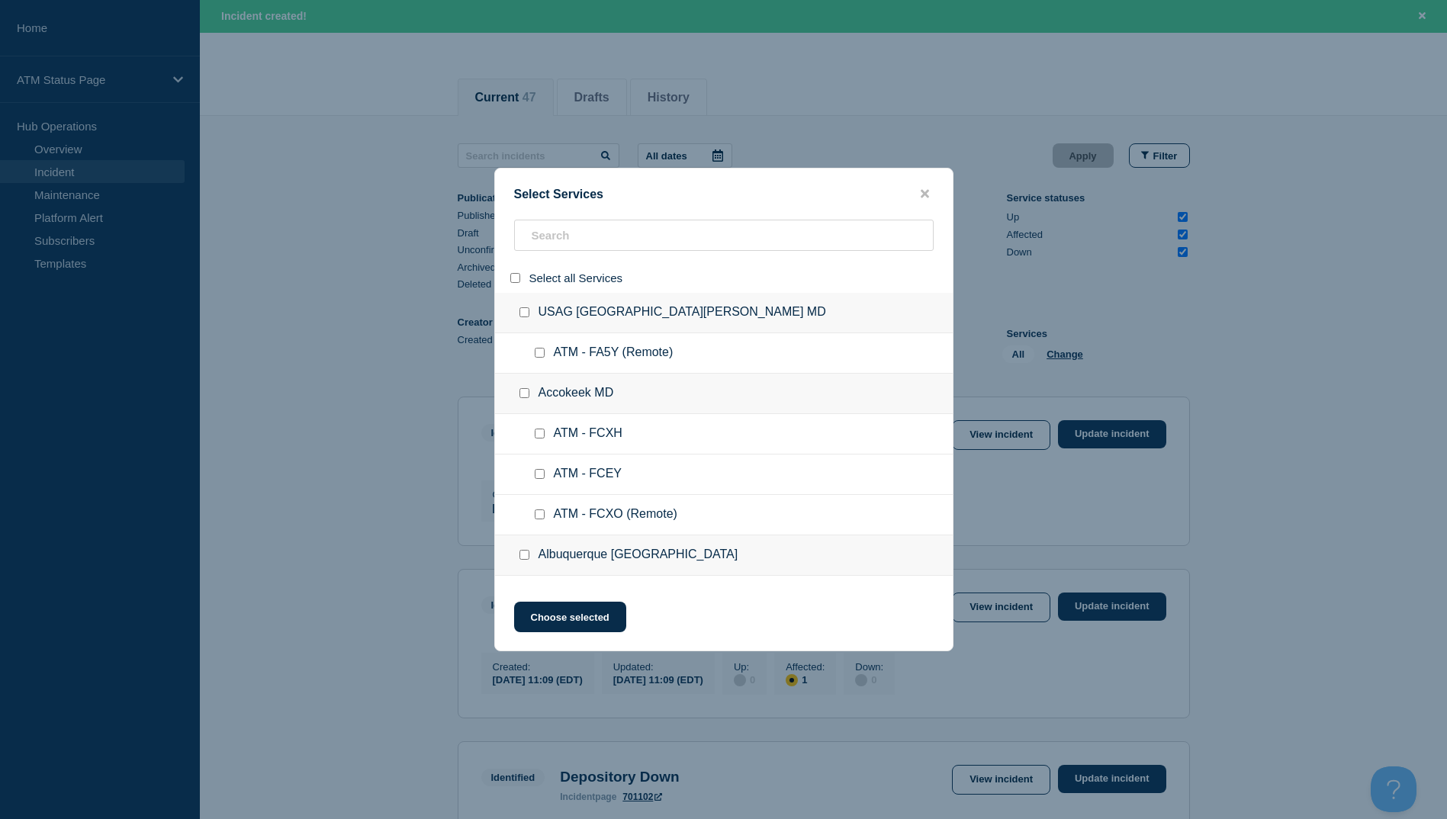
checkbox input "false"
click at [554, 237] on input "search" at bounding box center [723, 235] width 419 height 31
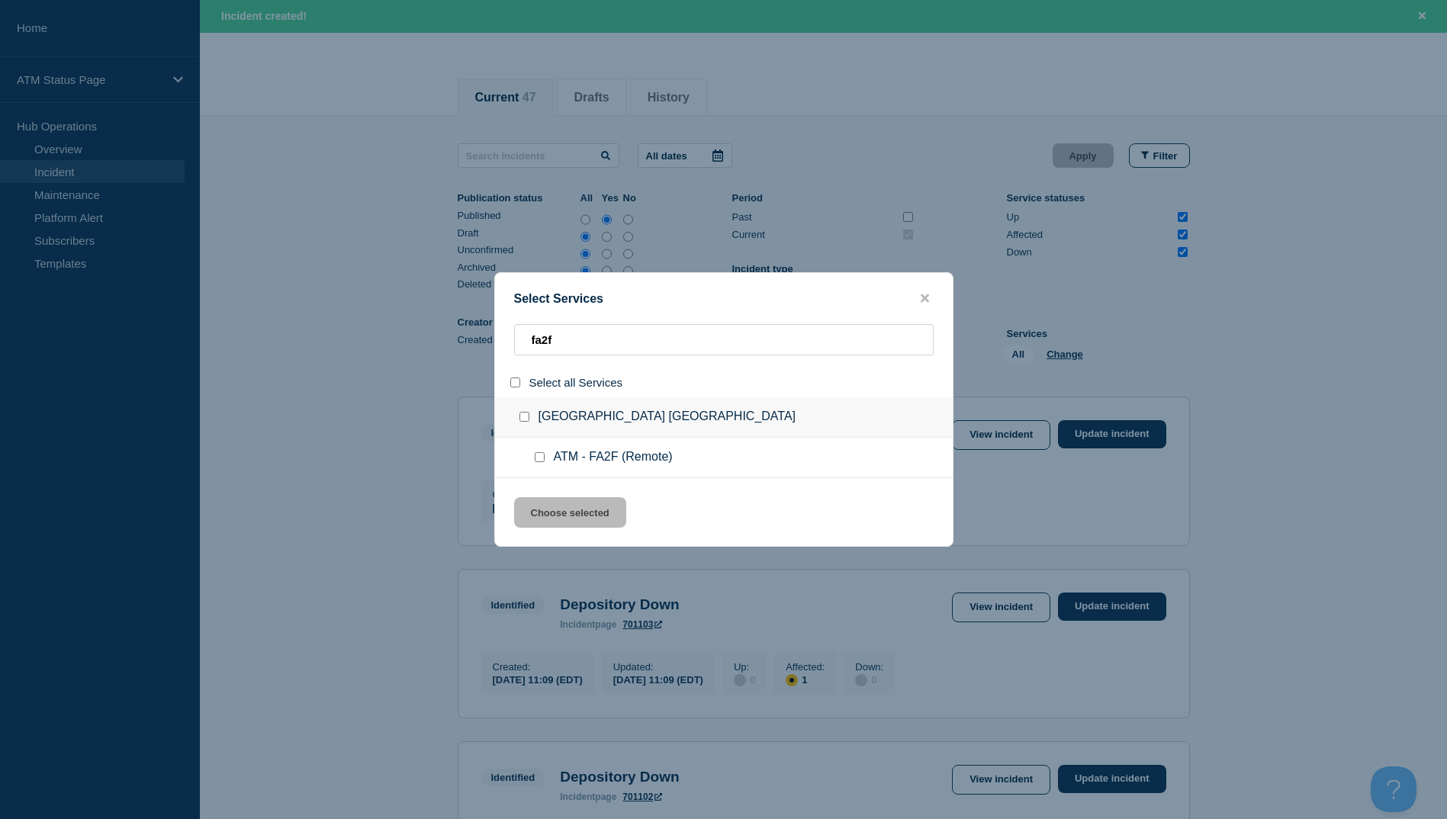
click at [541, 458] on input "service: ATM - FA2F (Remote)" at bounding box center [540, 457] width 10 height 10
click at [578, 514] on button "Choose selected" at bounding box center [570, 512] width 112 height 31
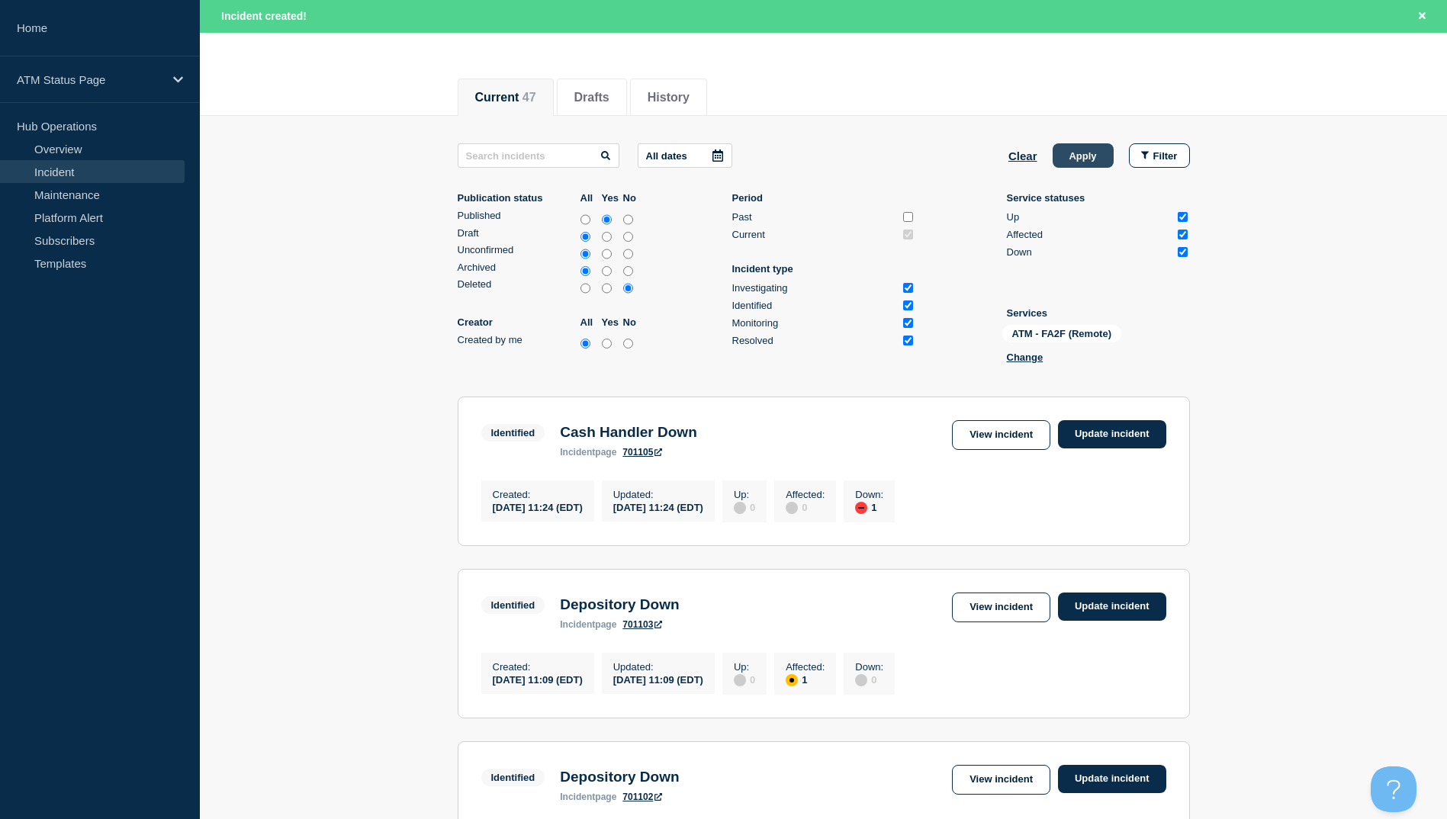
click at [1072, 164] on button "Apply" at bounding box center [1082, 155] width 61 height 24
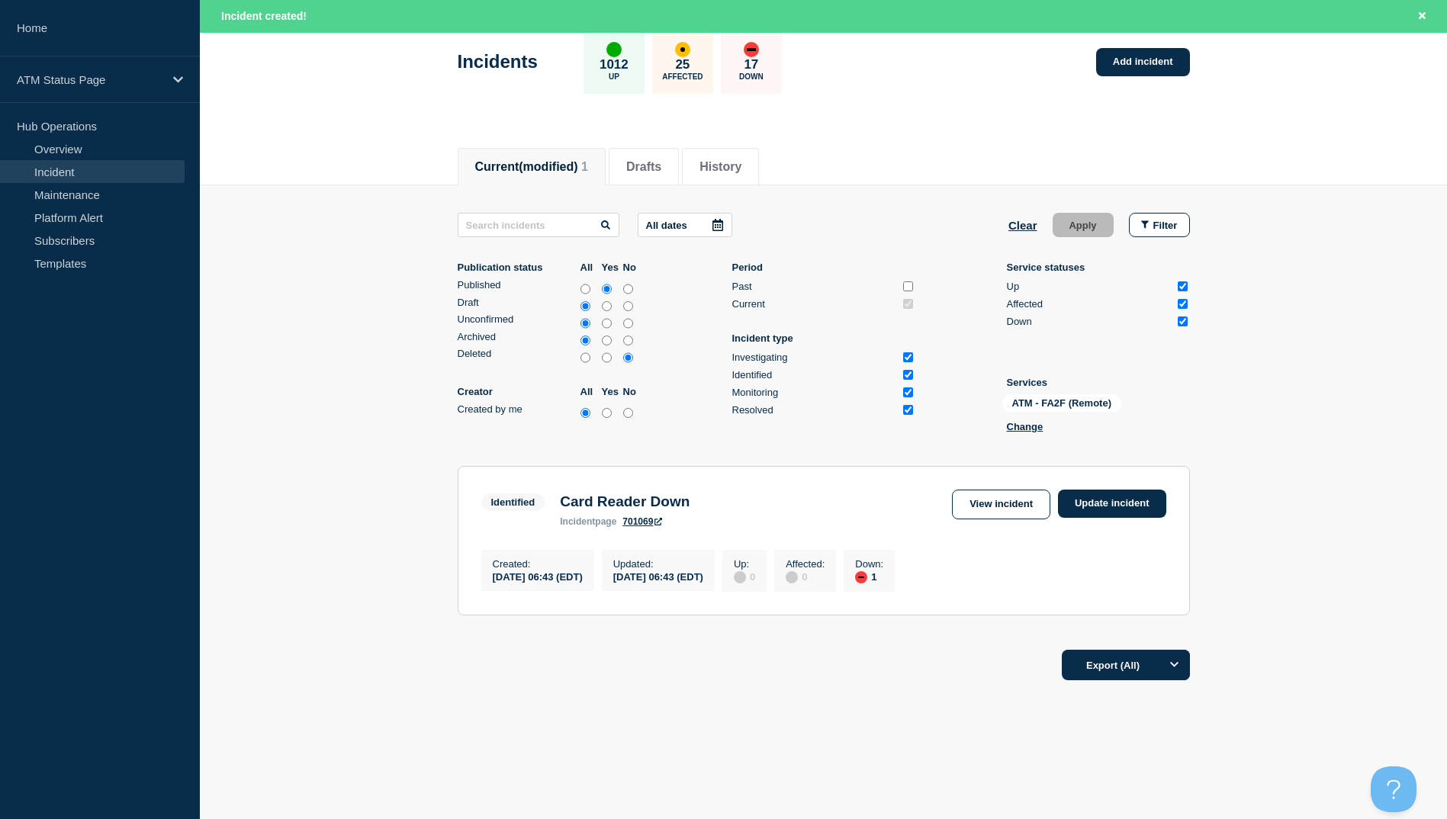
scroll to position [88, 0]
click at [1126, 499] on link "Update incident" at bounding box center [1112, 504] width 108 height 28
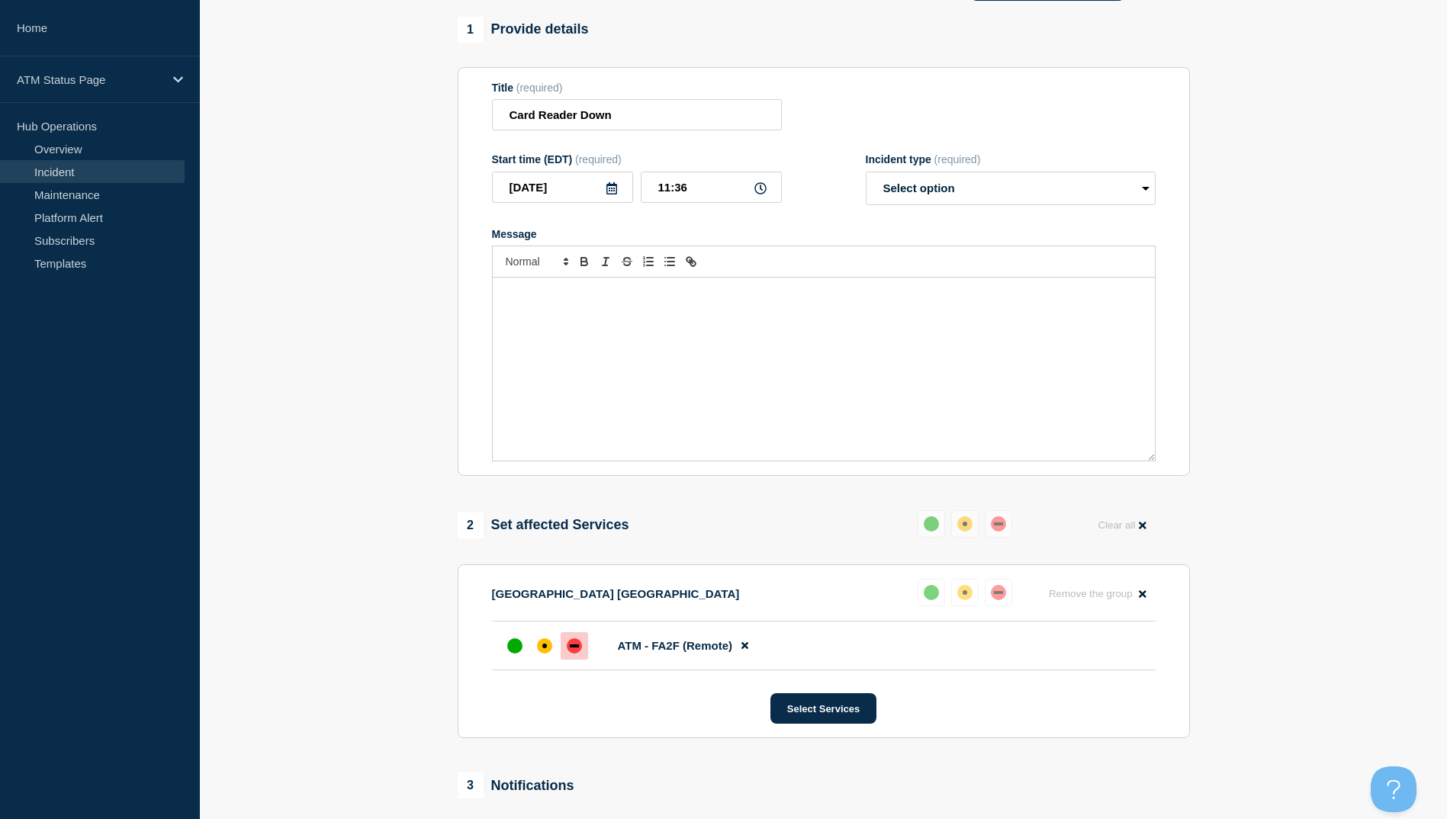
scroll to position [38, 0]
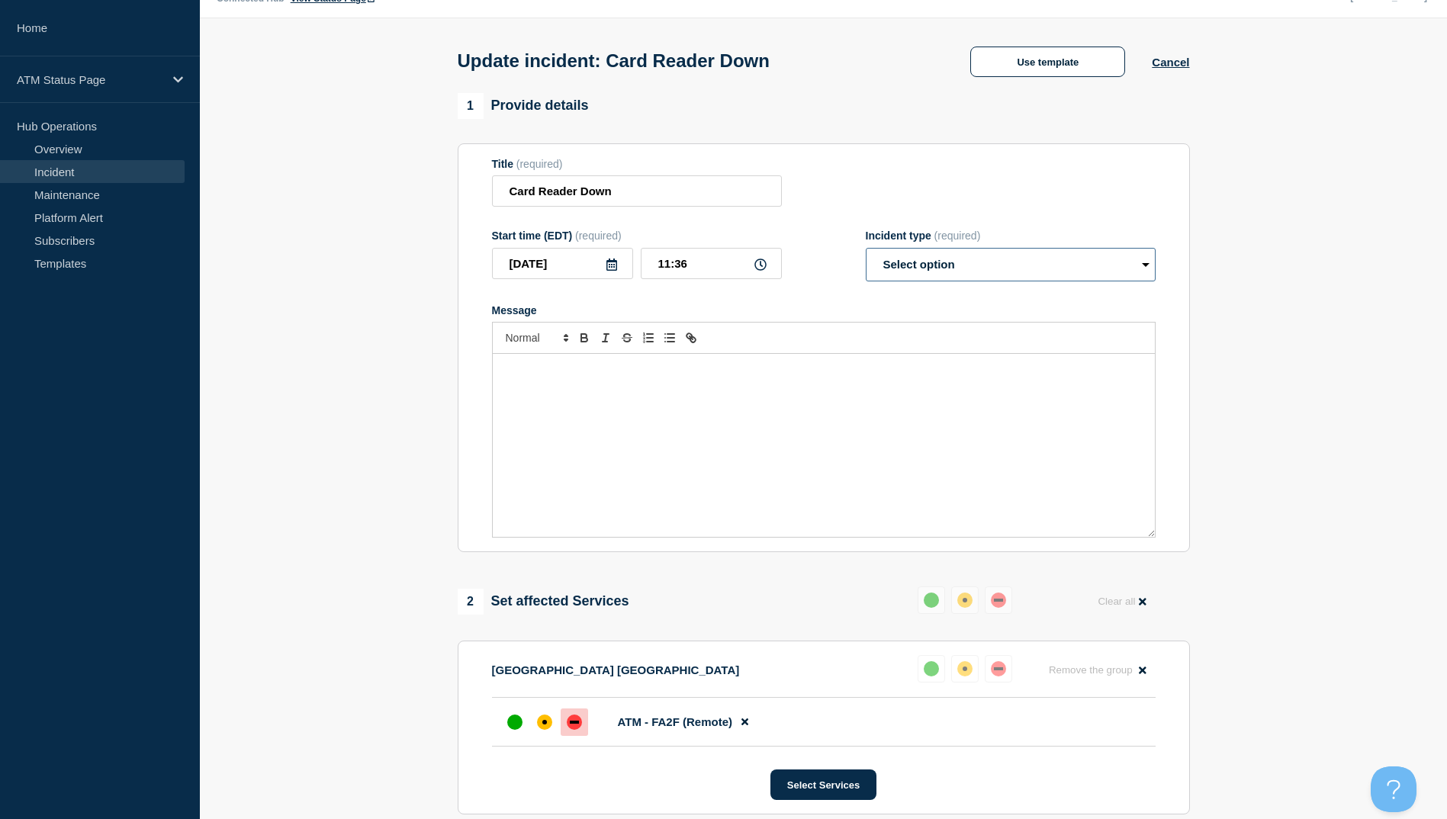
click at [989, 278] on select "Select option Investigating Identified Monitoring Resolved" at bounding box center [1010, 265] width 290 height 34
click at [865, 251] on select "Select option Investigating Identified Monitoring Resolved" at bounding box center [1010, 265] width 290 height 34
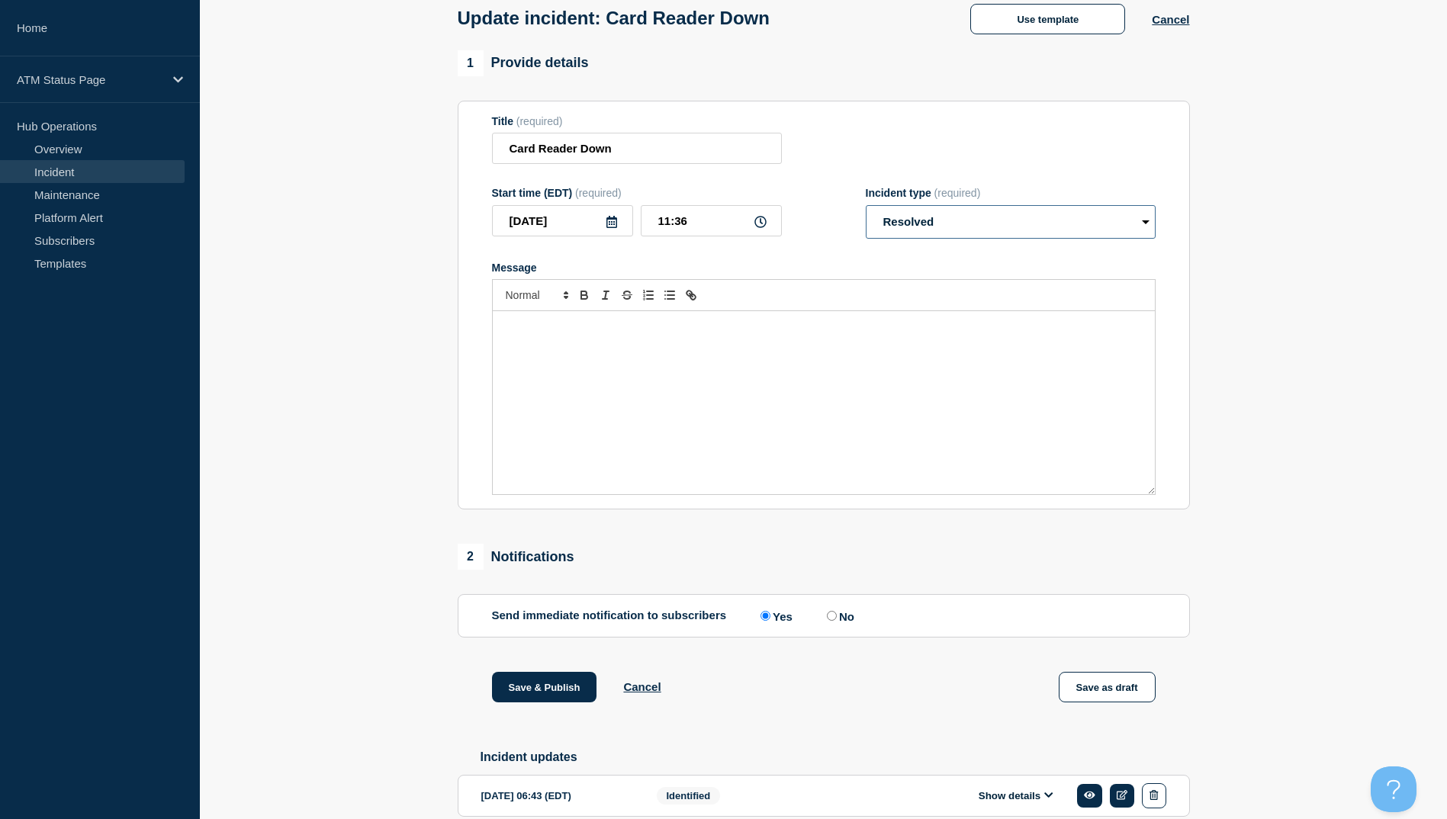
scroll to position [157, 0]
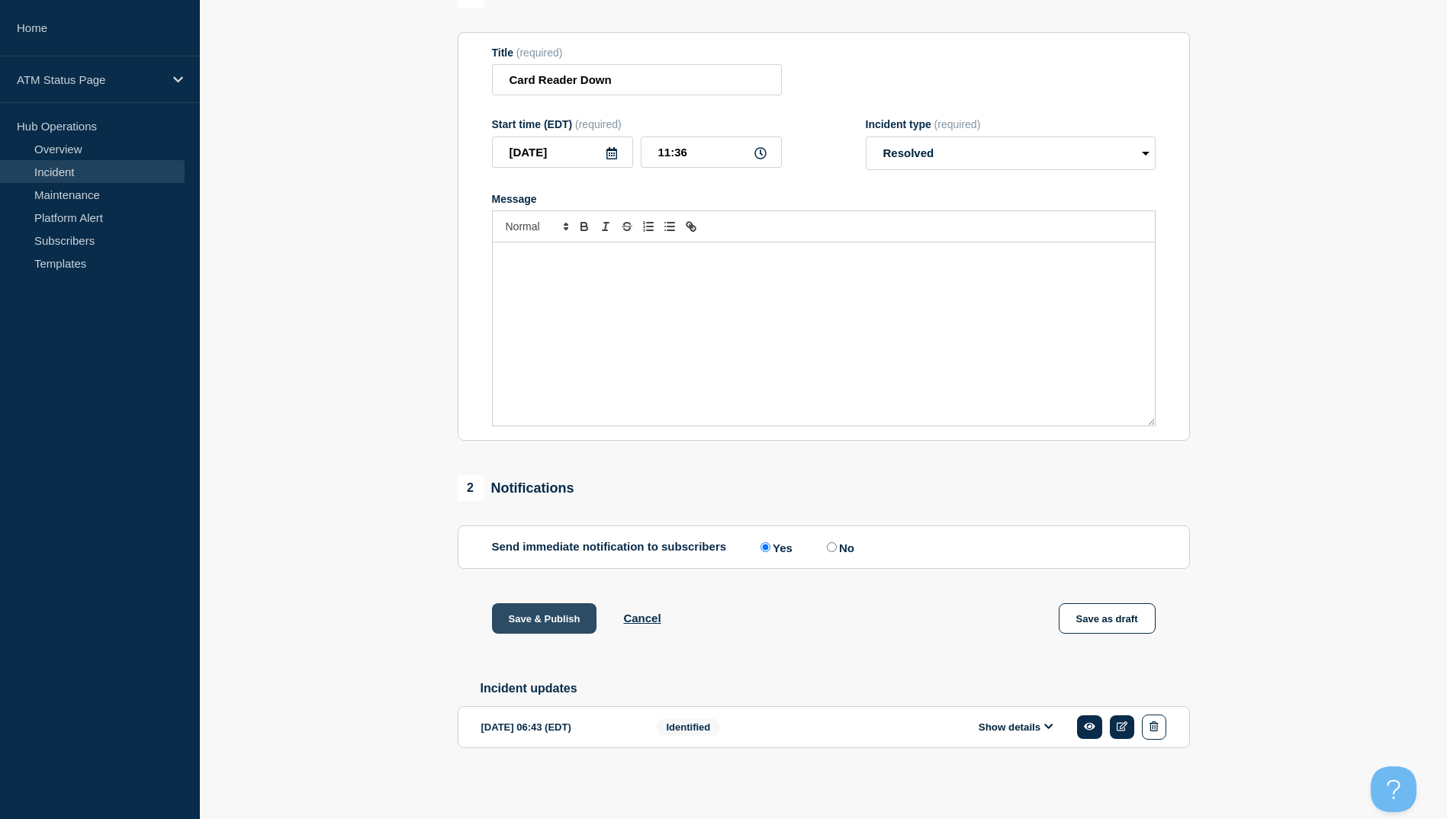
click at [555, 612] on button "Save & Publish" at bounding box center [544, 618] width 105 height 31
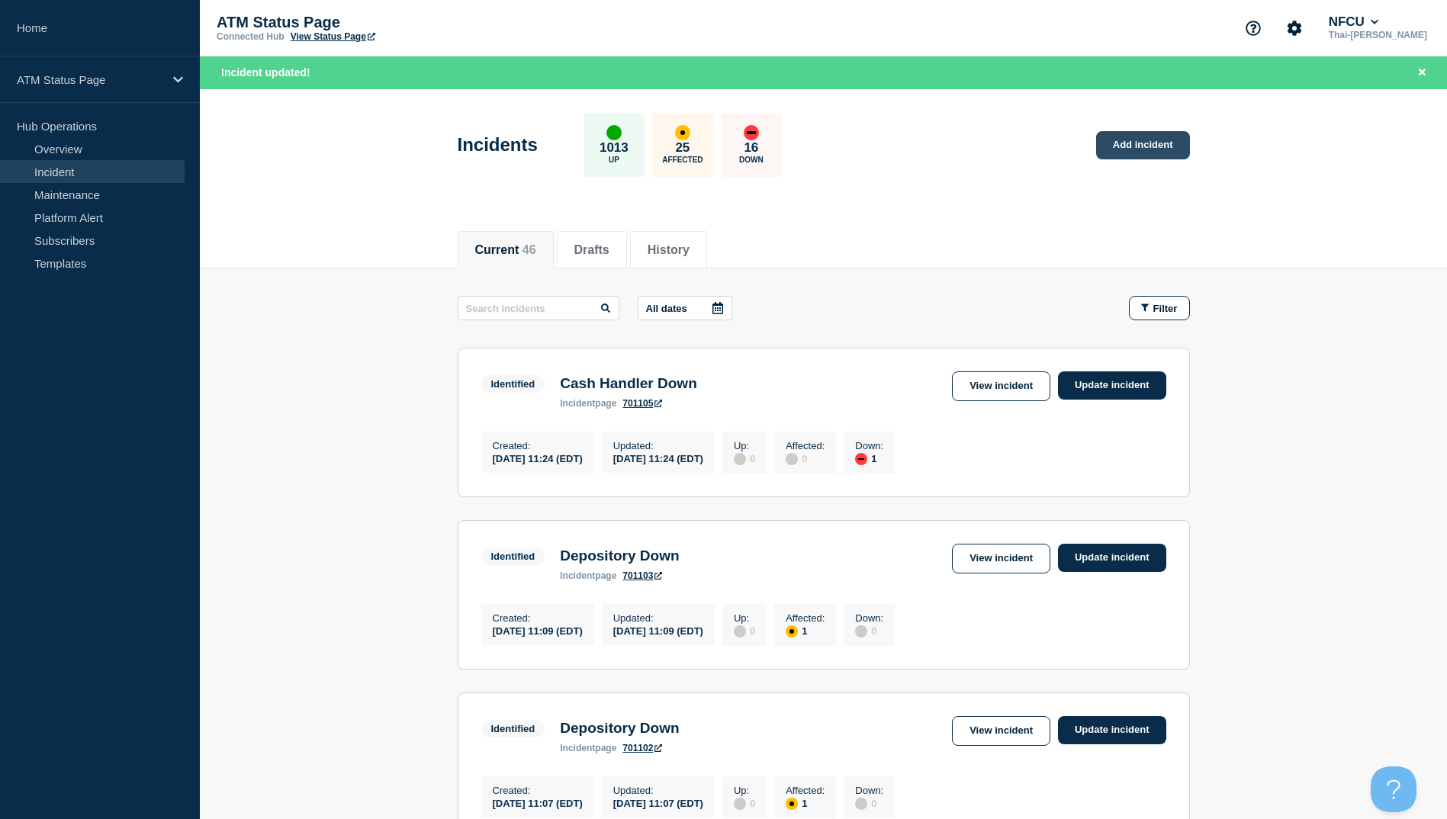
click at [1150, 150] on link "Add incident" at bounding box center [1143, 145] width 94 height 28
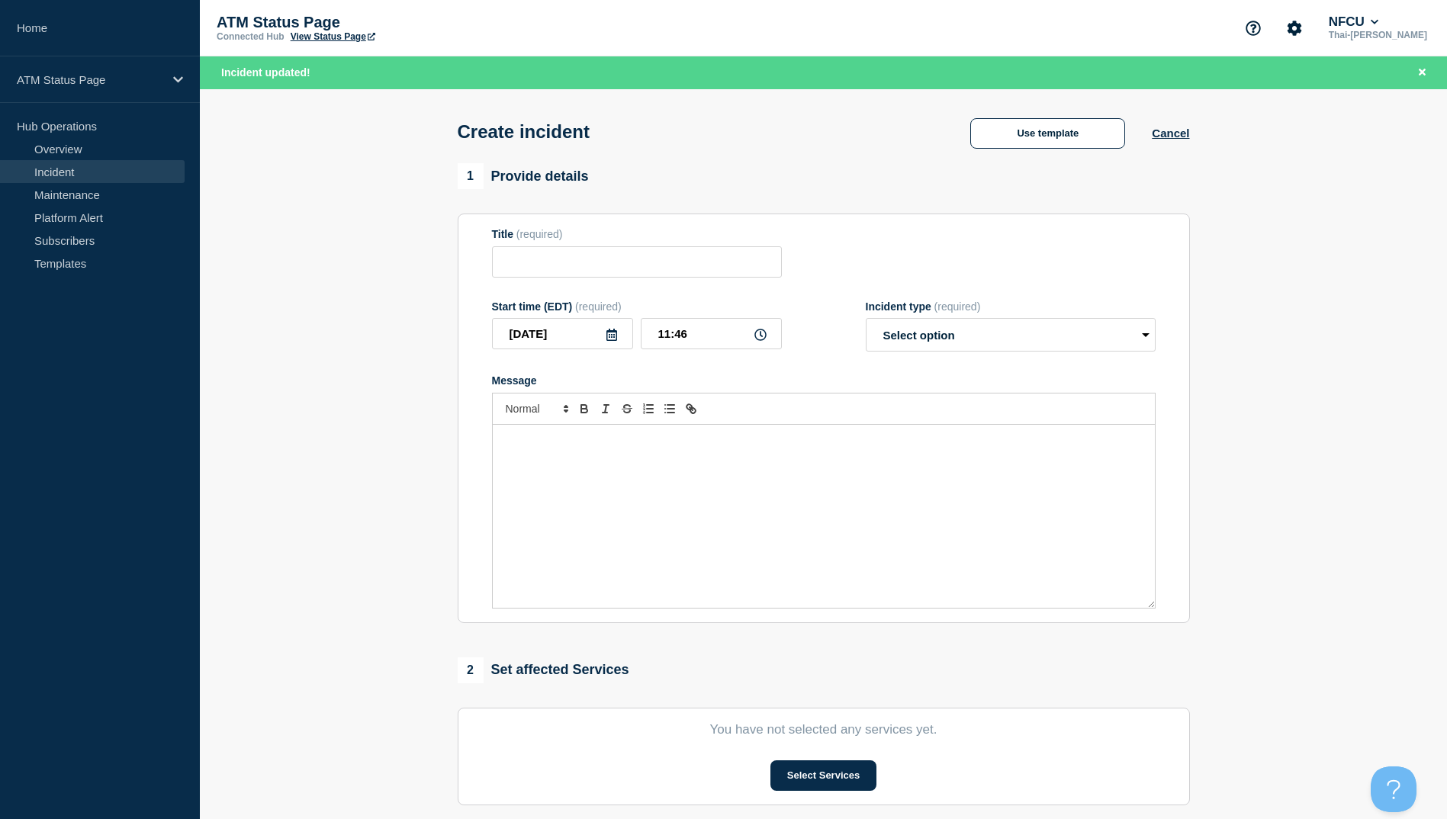
scroll to position [229, 0]
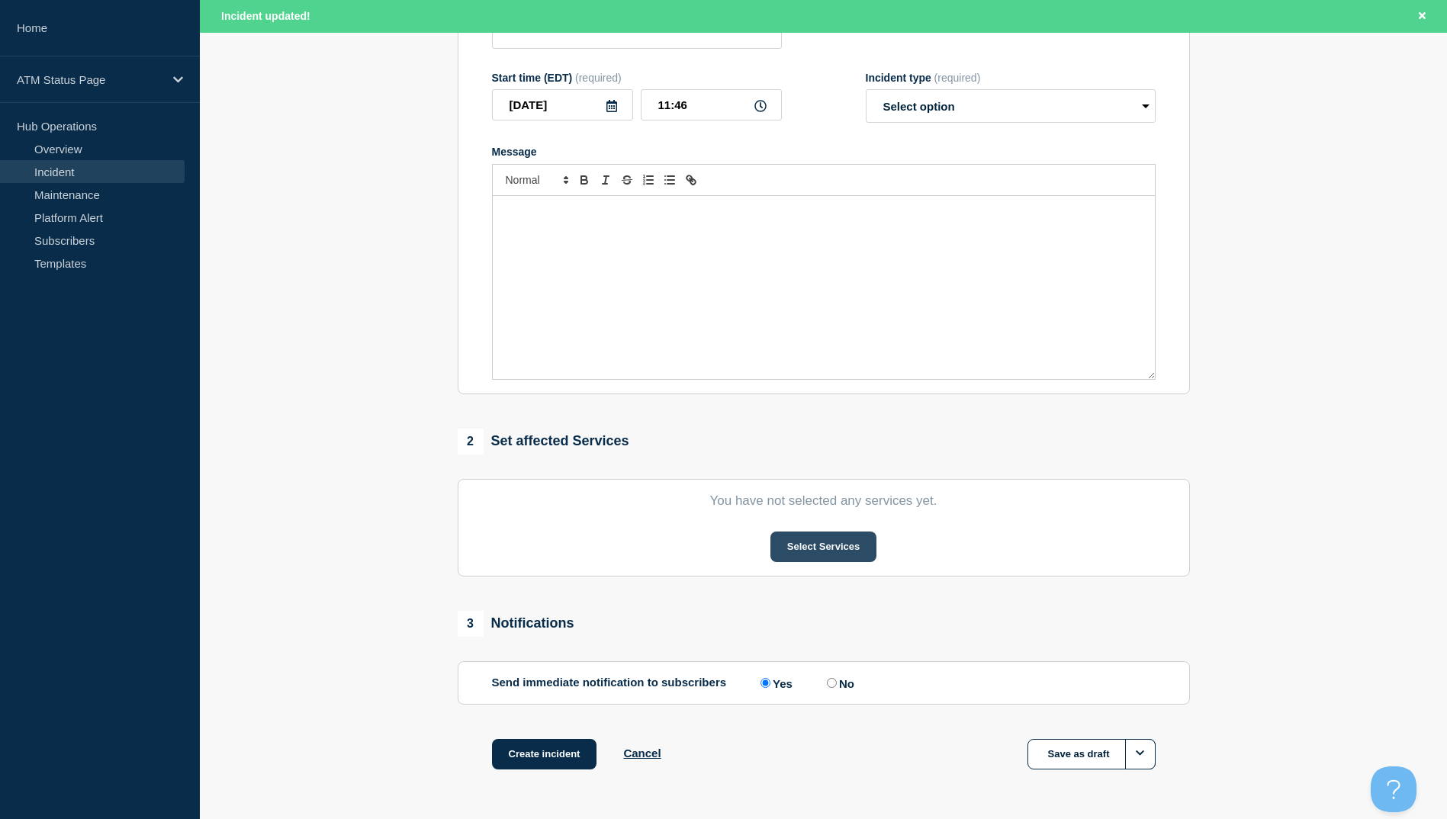
click at [837, 543] on button "Select Services" at bounding box center [823, 546] width 106 height 31
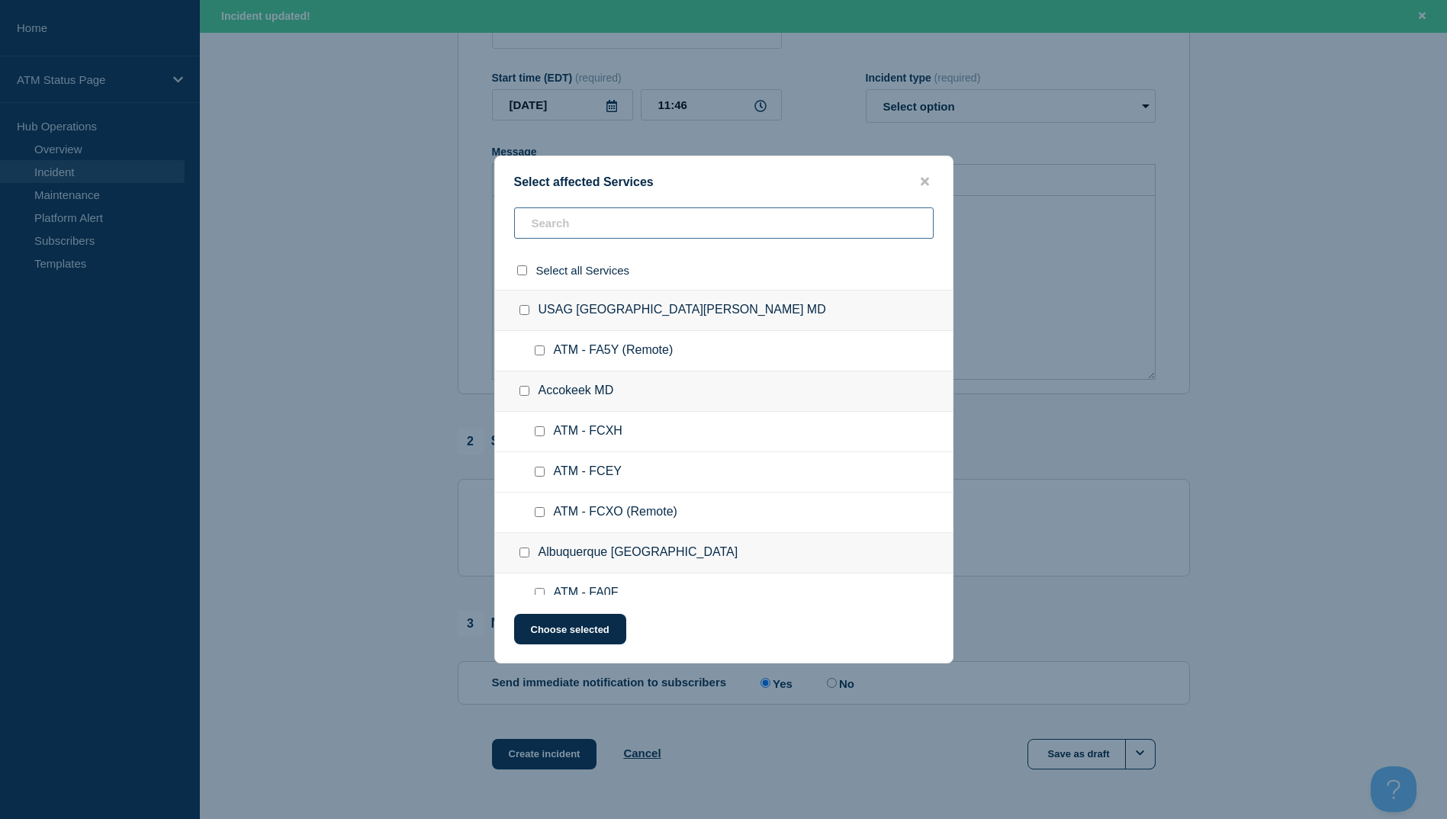
click at [572, 233] on input "text" at bounding box center [723, 222] width 419 height 31
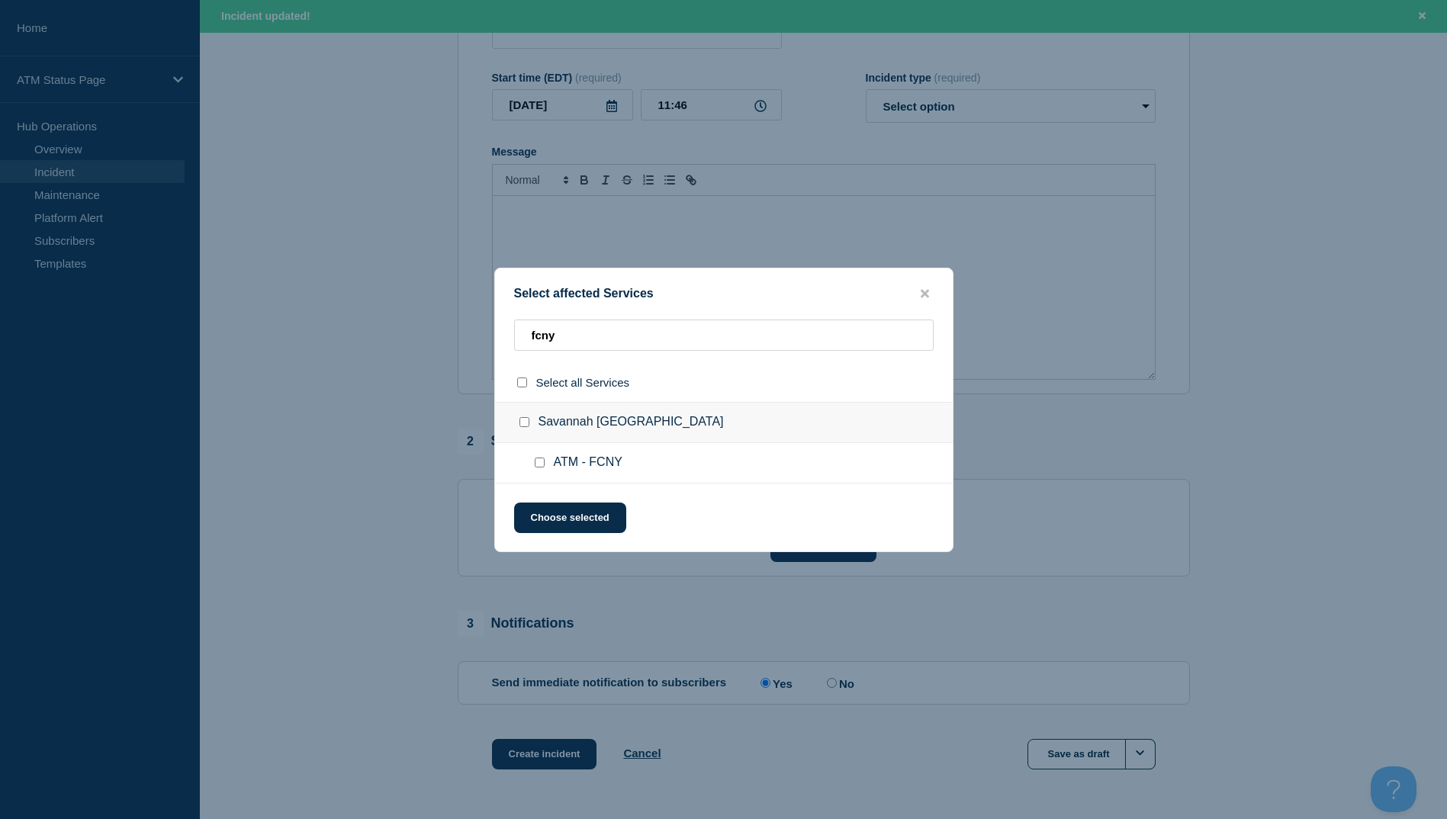
click at [535, 466] on input "ATM - FCNY checkbox" at bounding box center [540, 463] width 10 height 10
click at [560, 516] on button "Choose selected" at bounding box center [570, 518] width 112 height 31
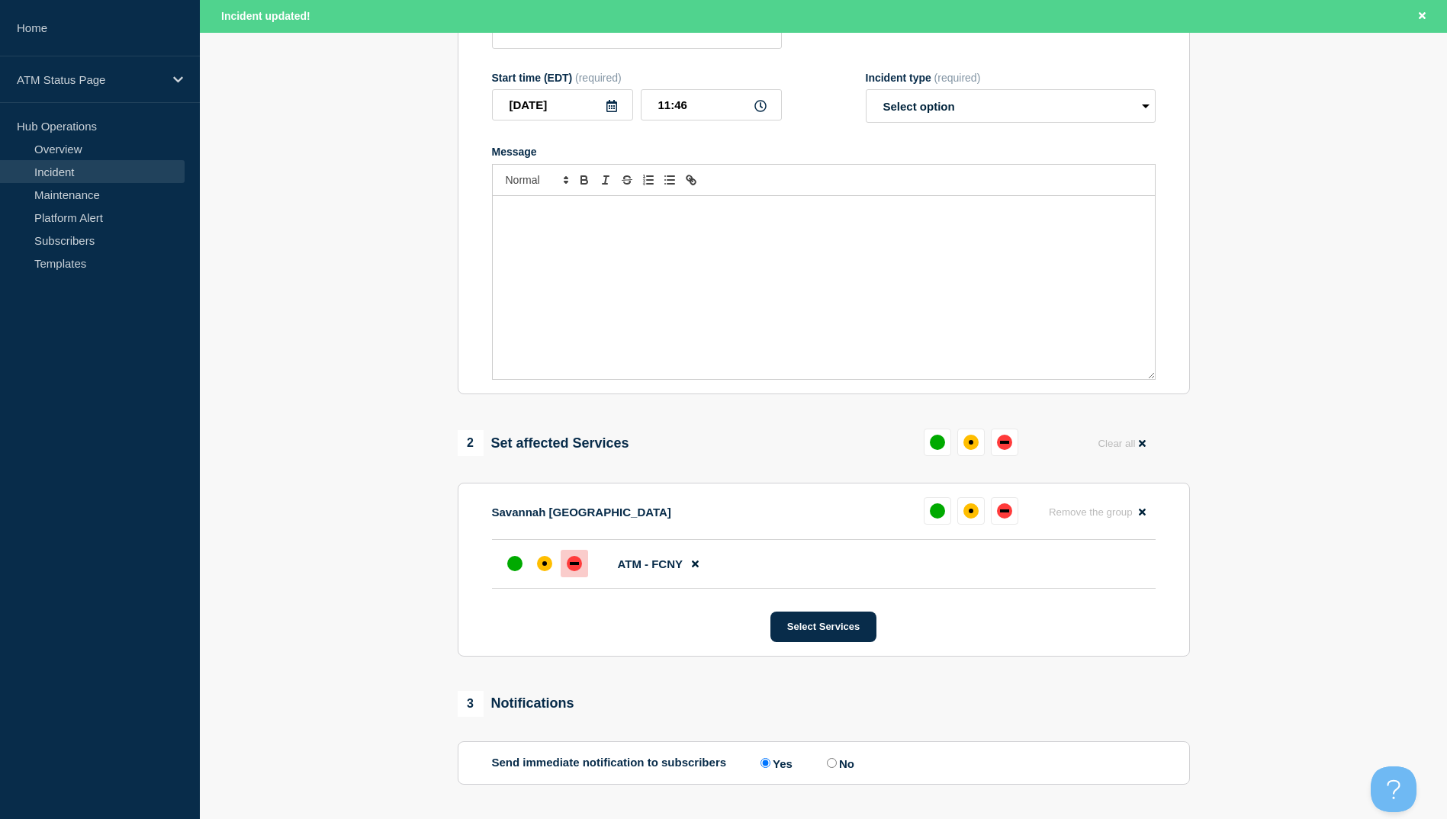
click at [573, 571] on div "down" at bounding box center [574, 563] width 15 height 15
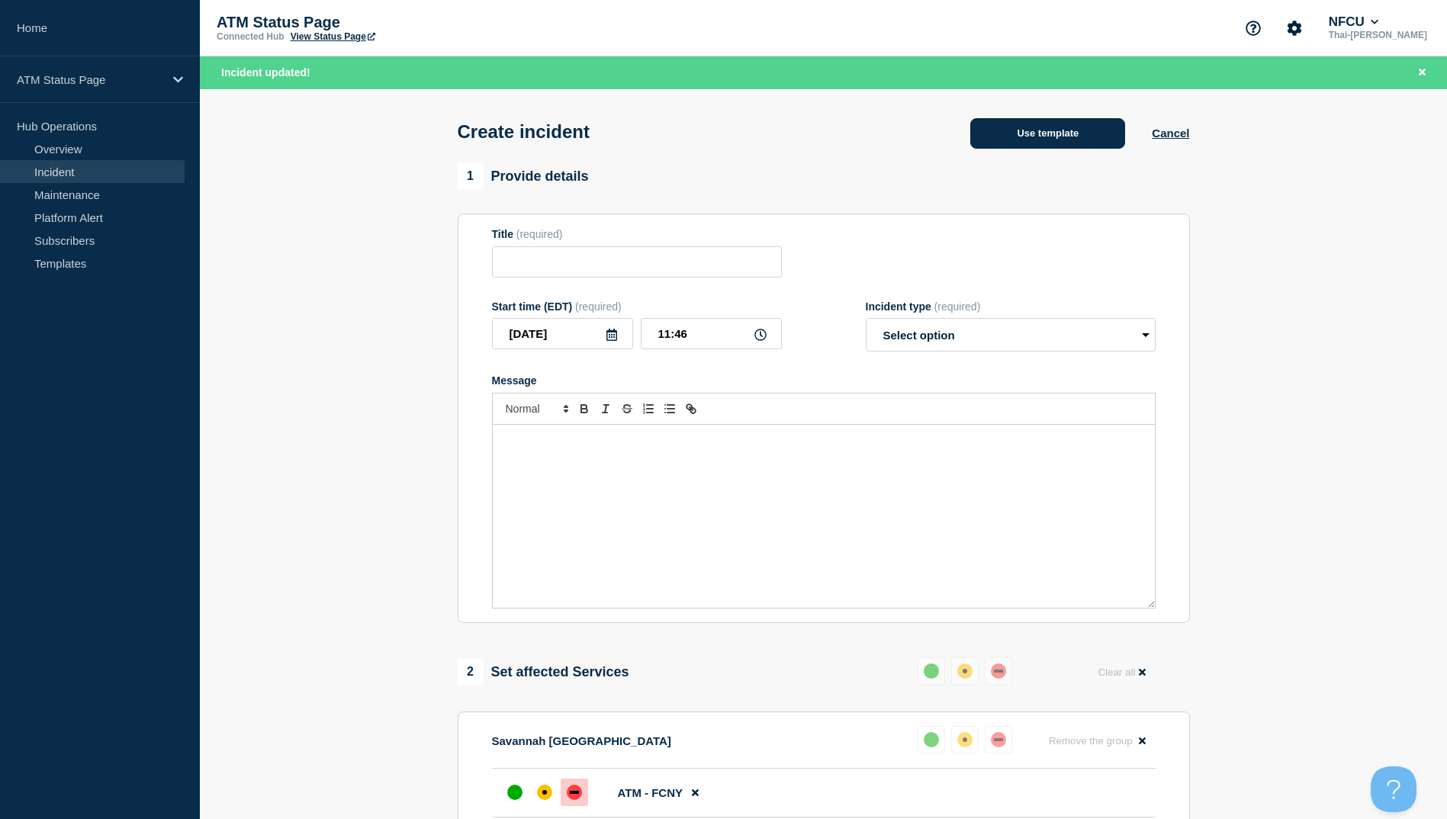
click at [1075, 137] on button "Use template" at bounding box center [1047, 133] width 155 height 31
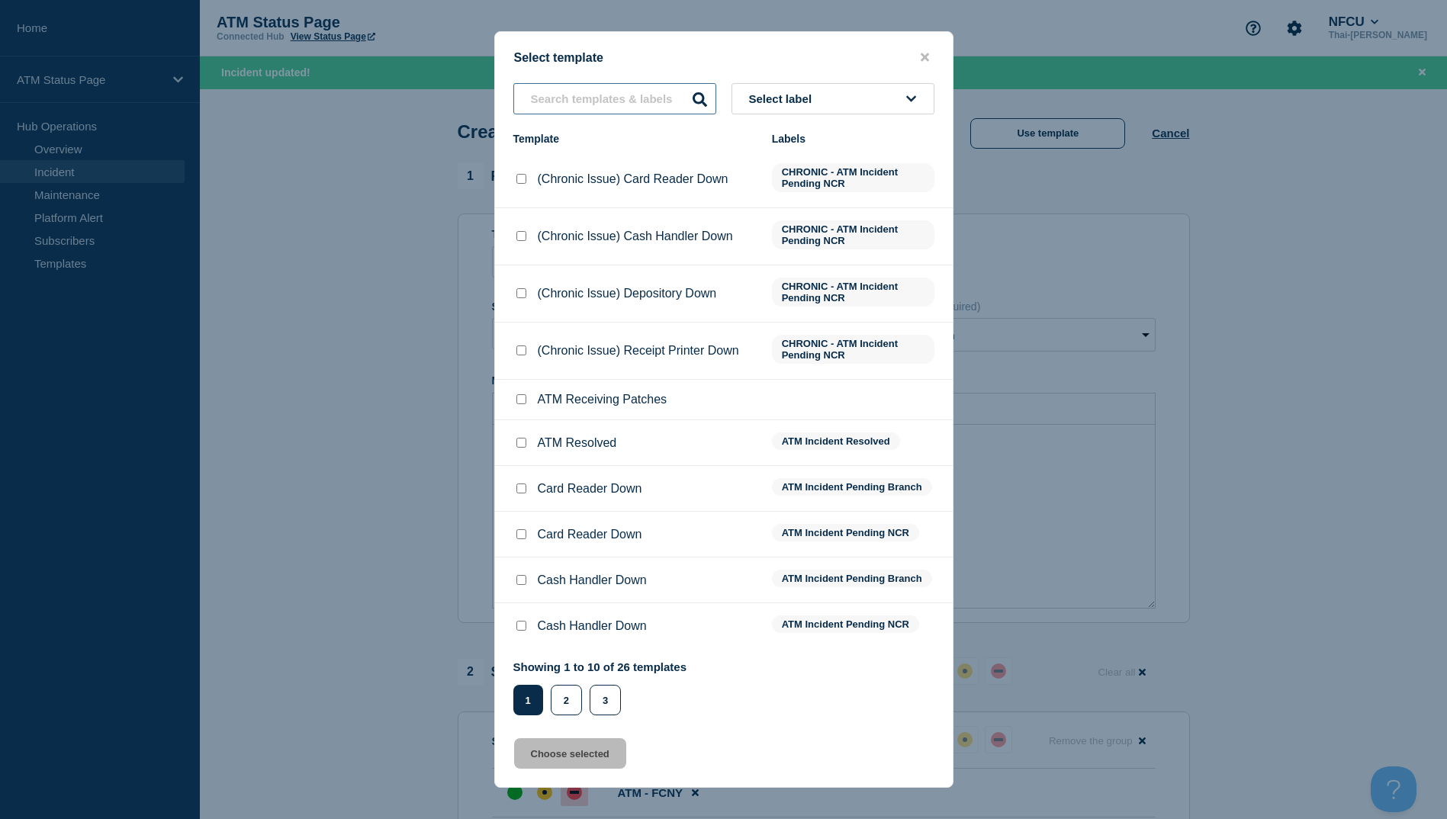
click at [621, 104] on input "text" at bounding box center [614, 98] width 203 height 31
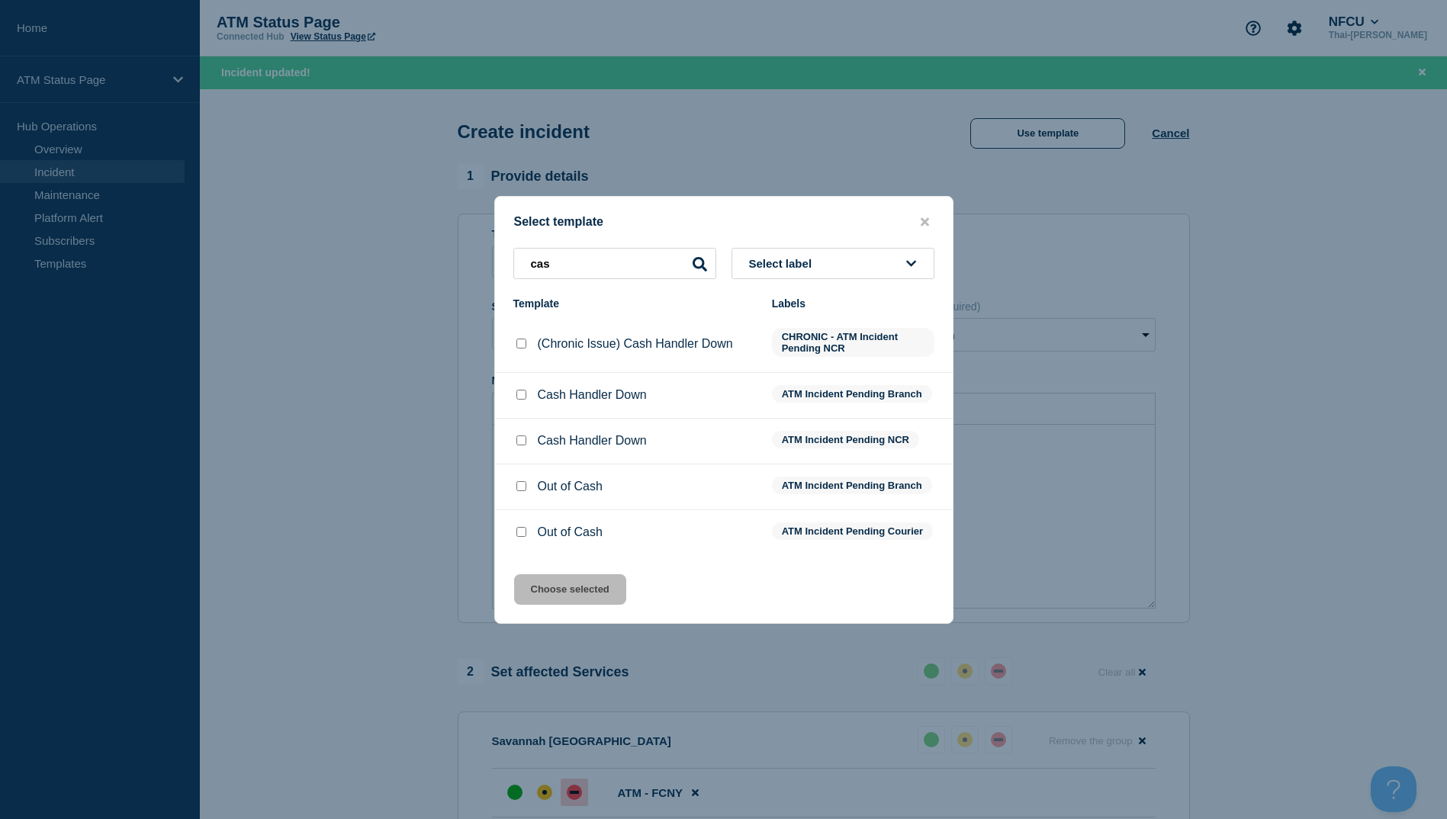
click at [526, 393] on div at bounding box center [520, 394] width 15 height 15
click at [514, 393] on div at bounding box center [520, 394] width 15 height 15
click at [519, 393] on input "Cash Handler Down checkbox" at bounding box center [521, 395] width 10 height 10
click at [564, 593] on button "Choose selected" at bounding box center [570, 589] width 112 height 31
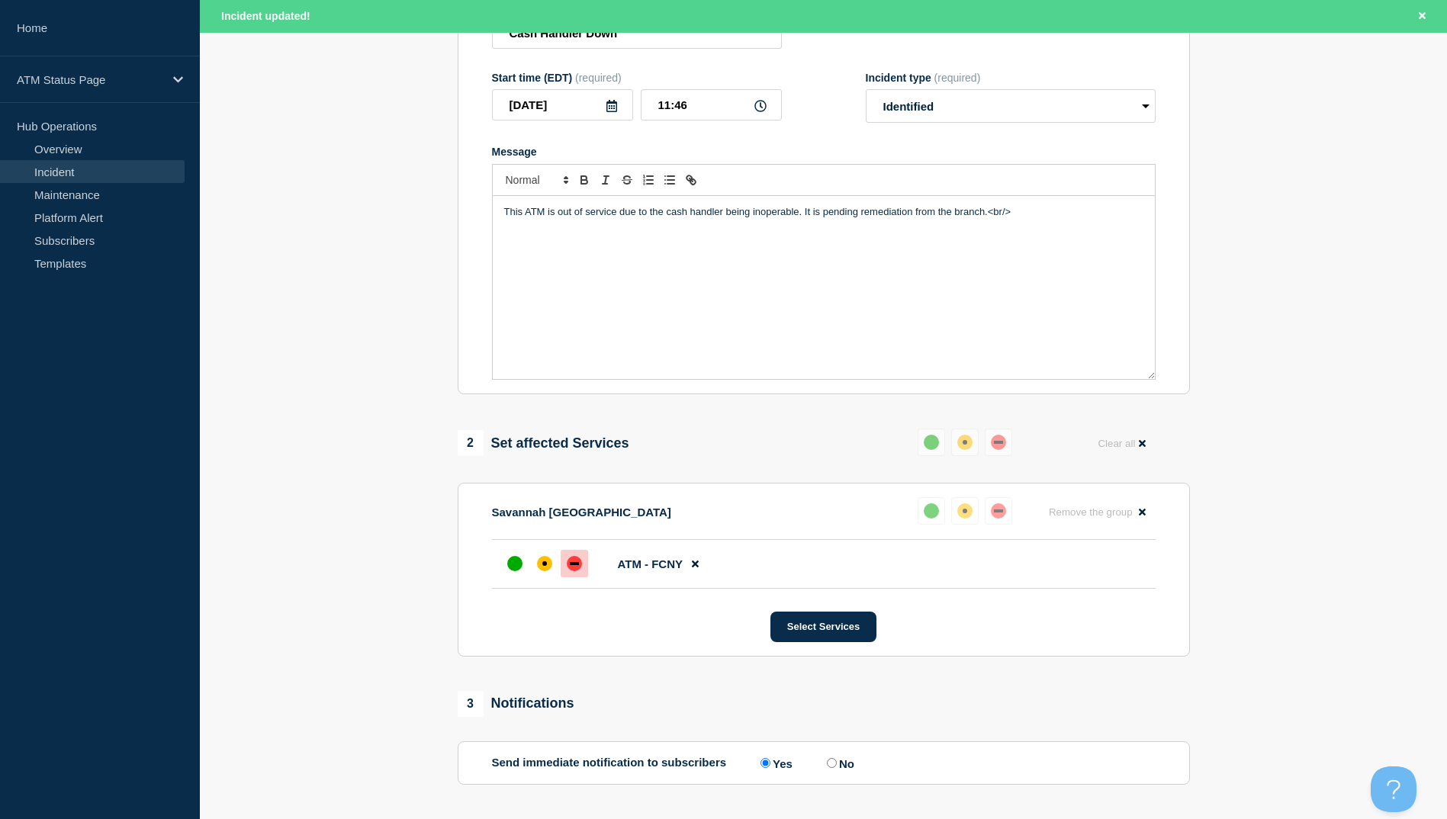
scroll to position [362, 0]
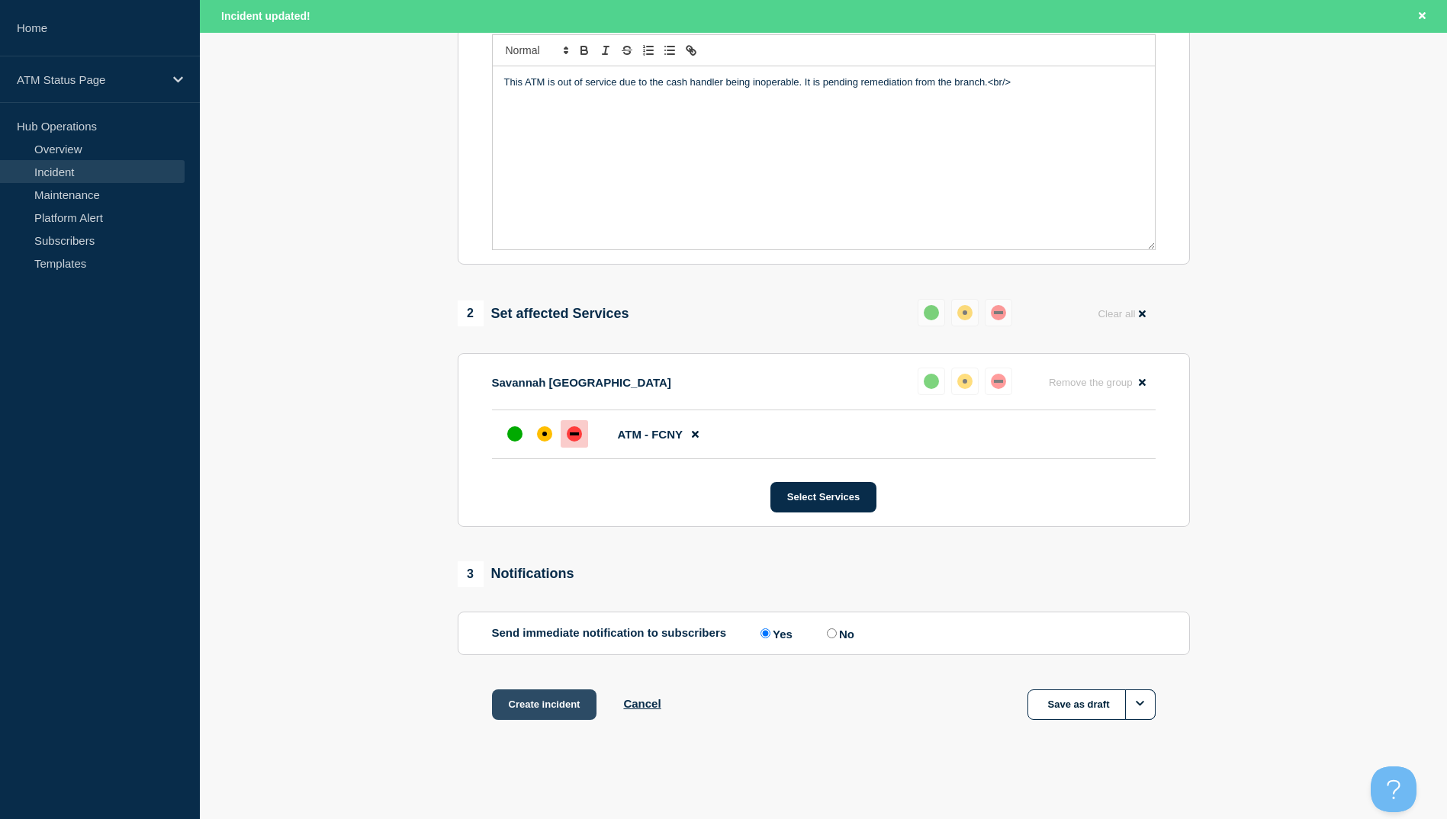
click at [514, 692] on button "Create incident" at bounding box center [544, 704] width 105 height 31
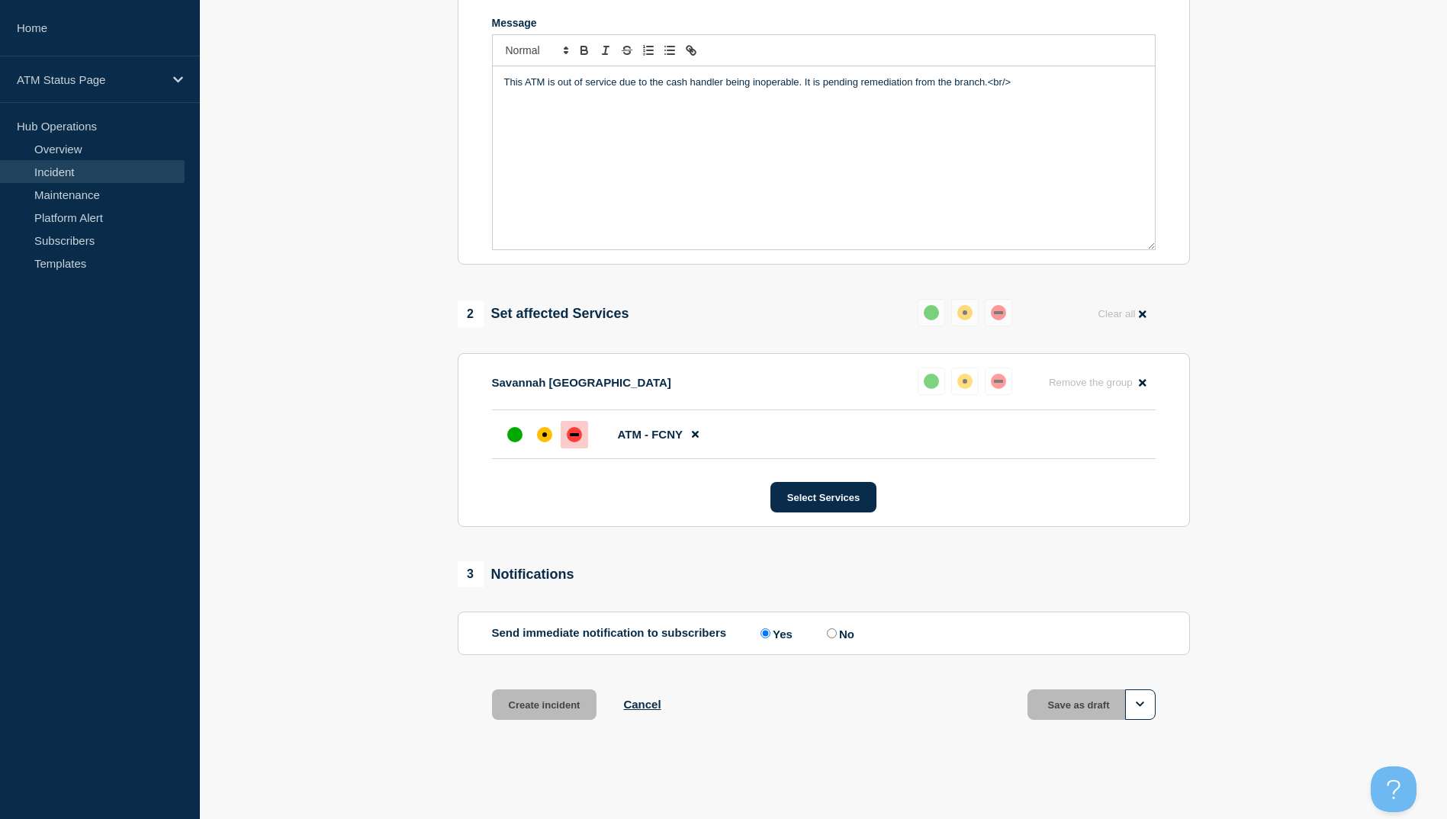
scroll to position [329, 0]
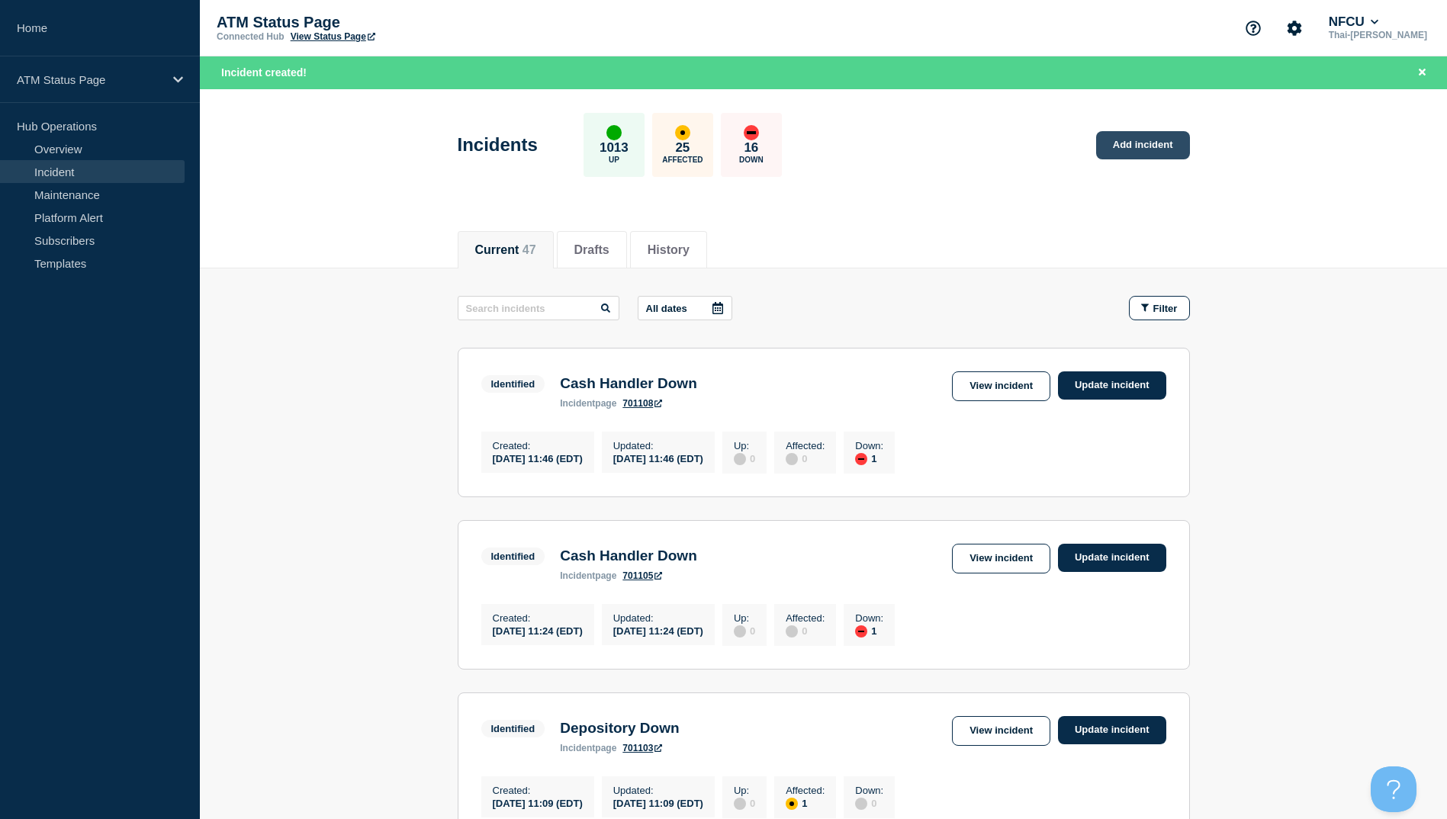
click at [1153, 136] on link "Add incident" at bounding box center [1143, 145] width 94 height 28
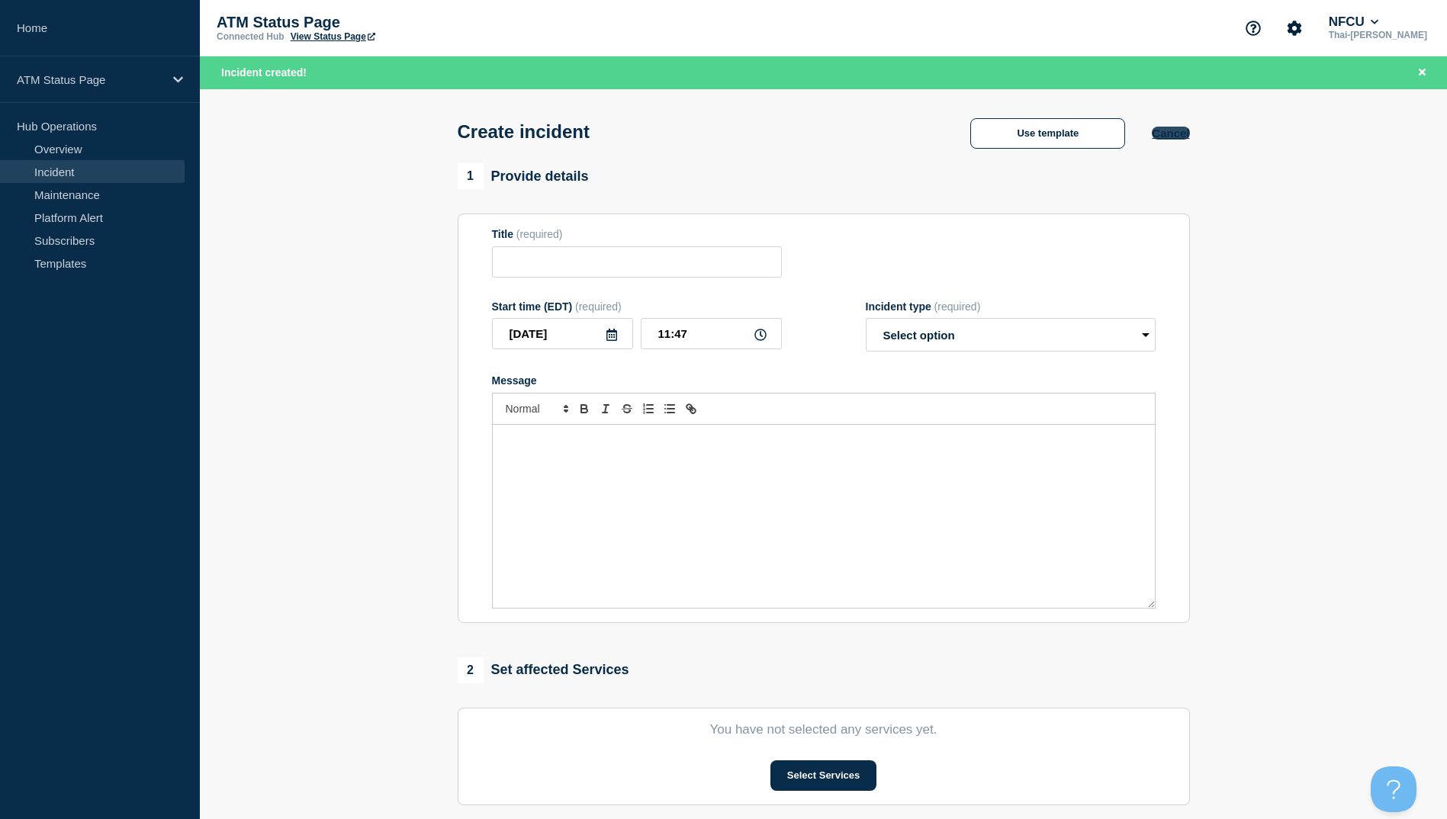
click at [1176, 135] on button "Cancel" at bounding box center [1169, 133] width 37 height 13
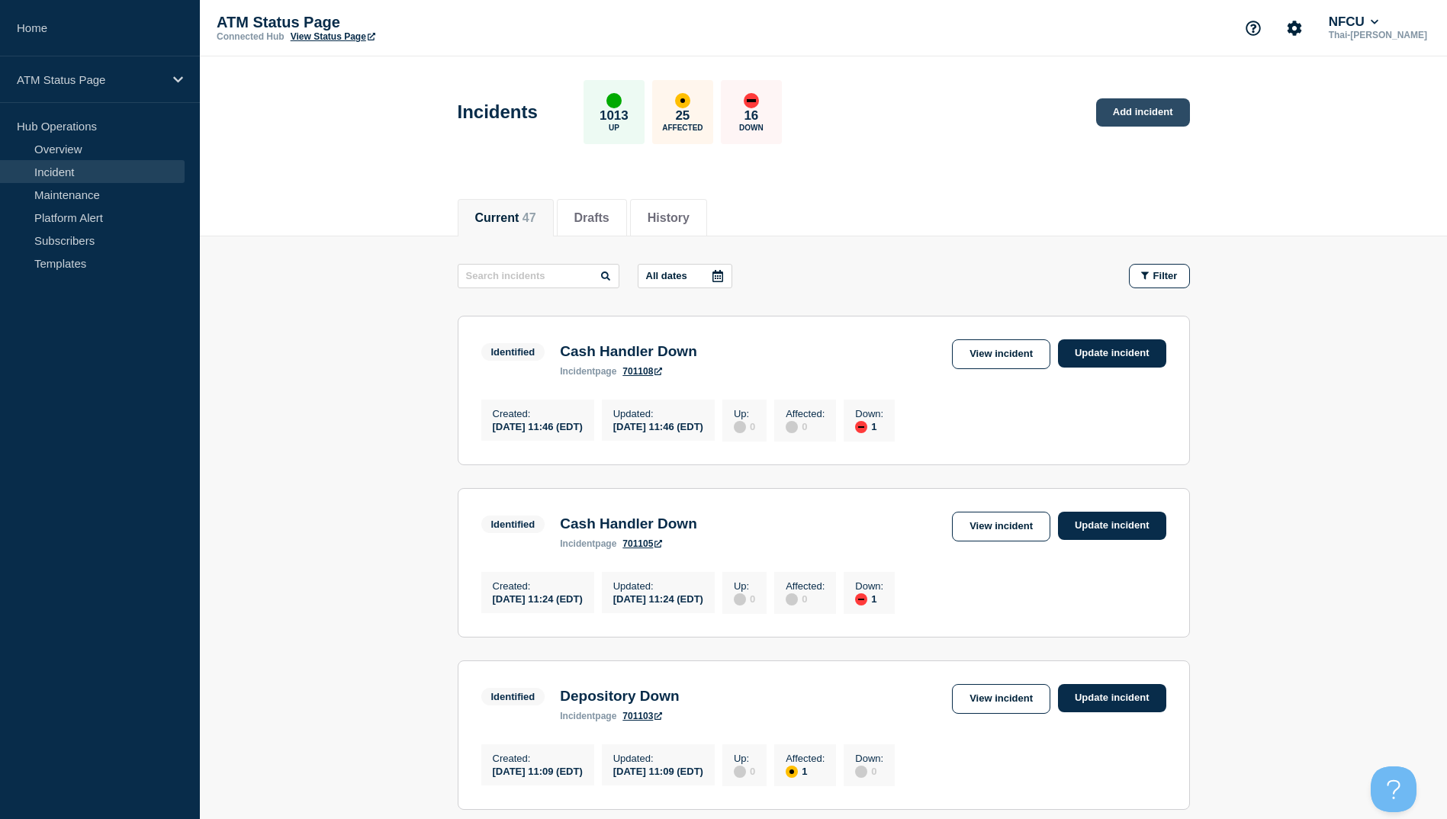
click at [1159, 108] on link "Add incident" at bounding box center [1143, 112] width 94 height 28
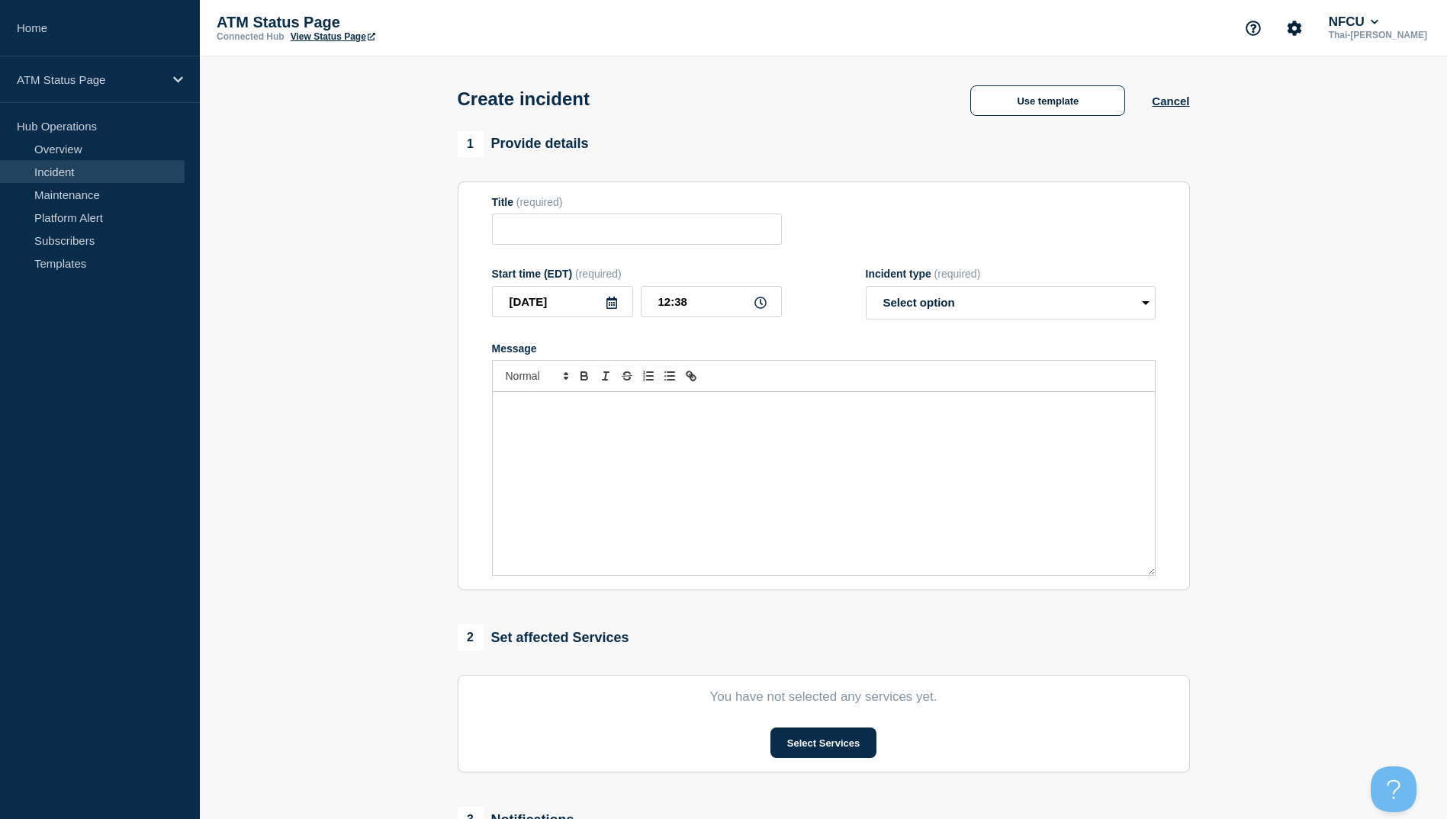
scroll to position [76, 0]
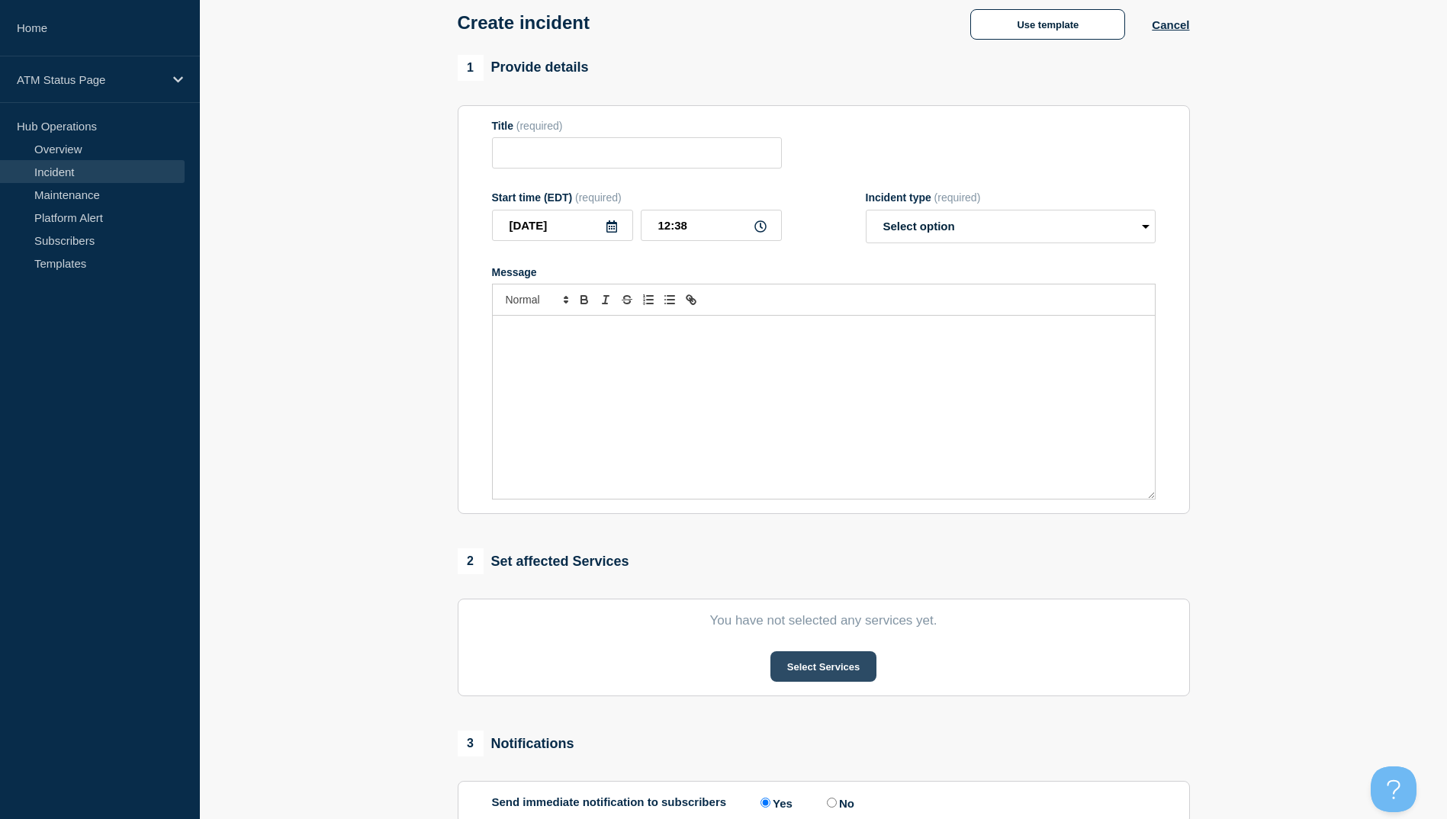
click at [833, 669] on button "Select Services" at bounding box center [823, 666] width 106 height 31
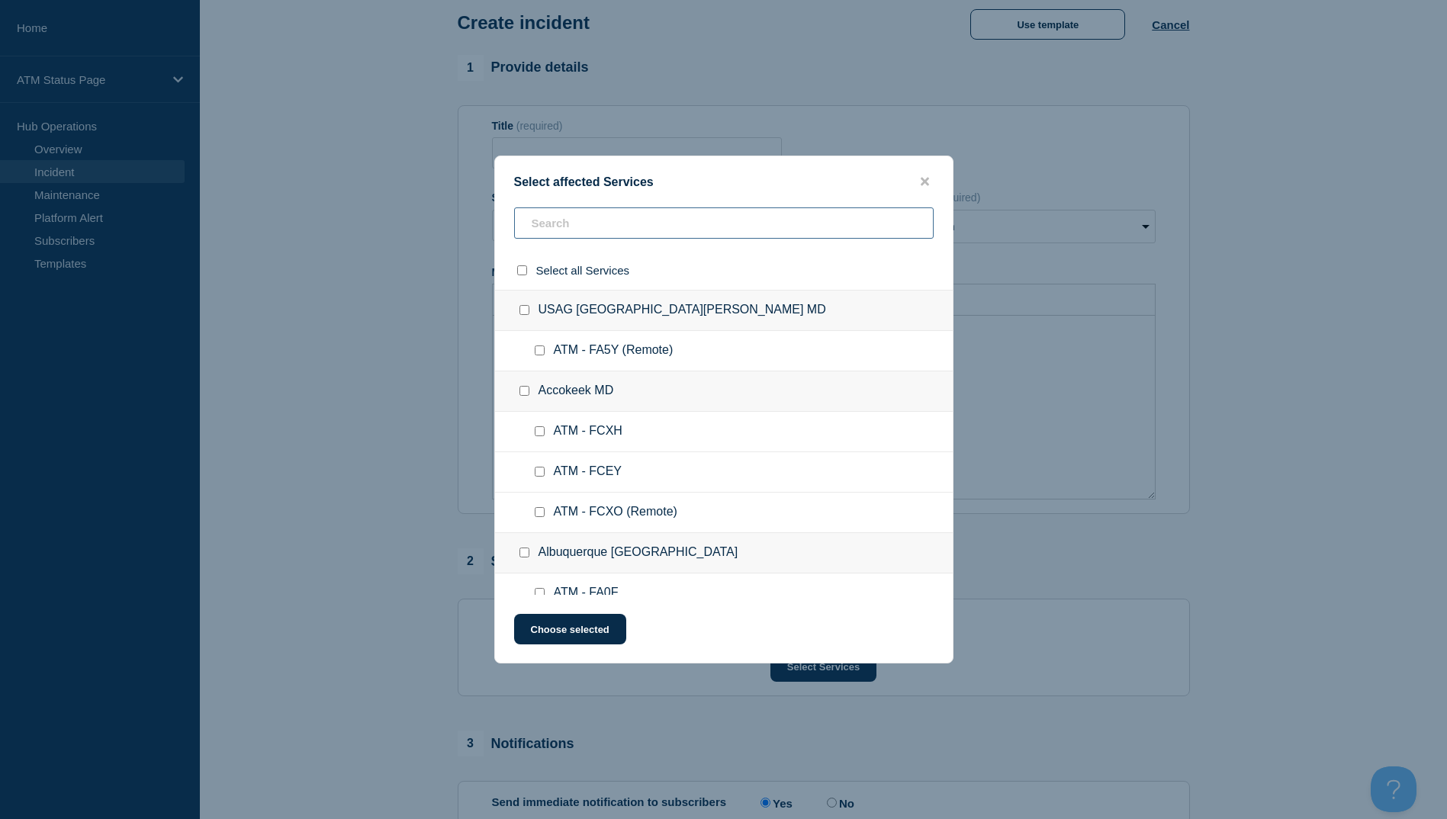
click at [575, 230] on input "text" at bounding box center [723, 222] width 419 height 31
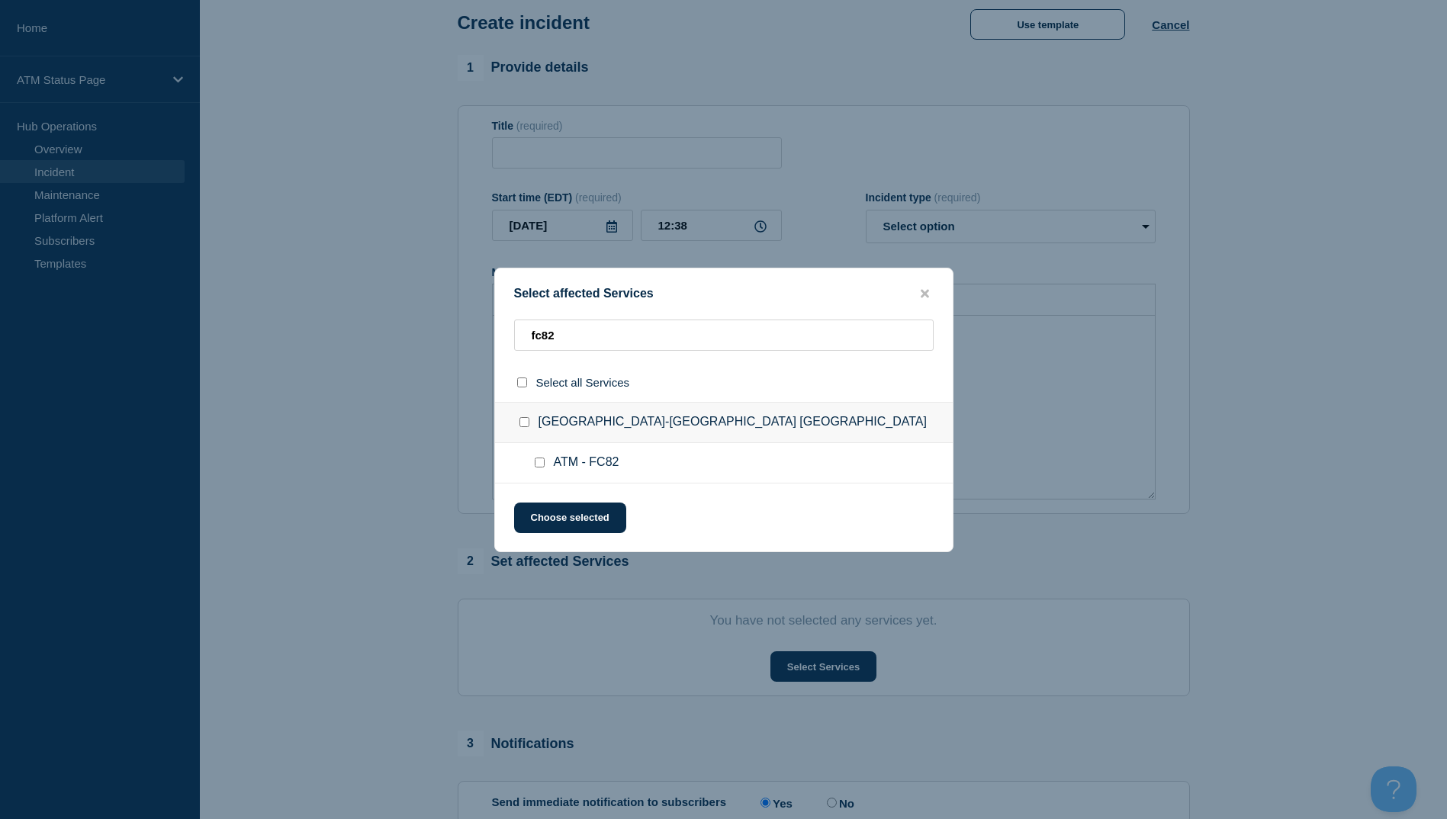
click at [536, 467] on input "ATM - FC82 checkbox" at bounding box center [540, 463] width 10 height 10
click at [551, 522] on button "Choose selected" at bounding box center [570, 518] width 112 height 31
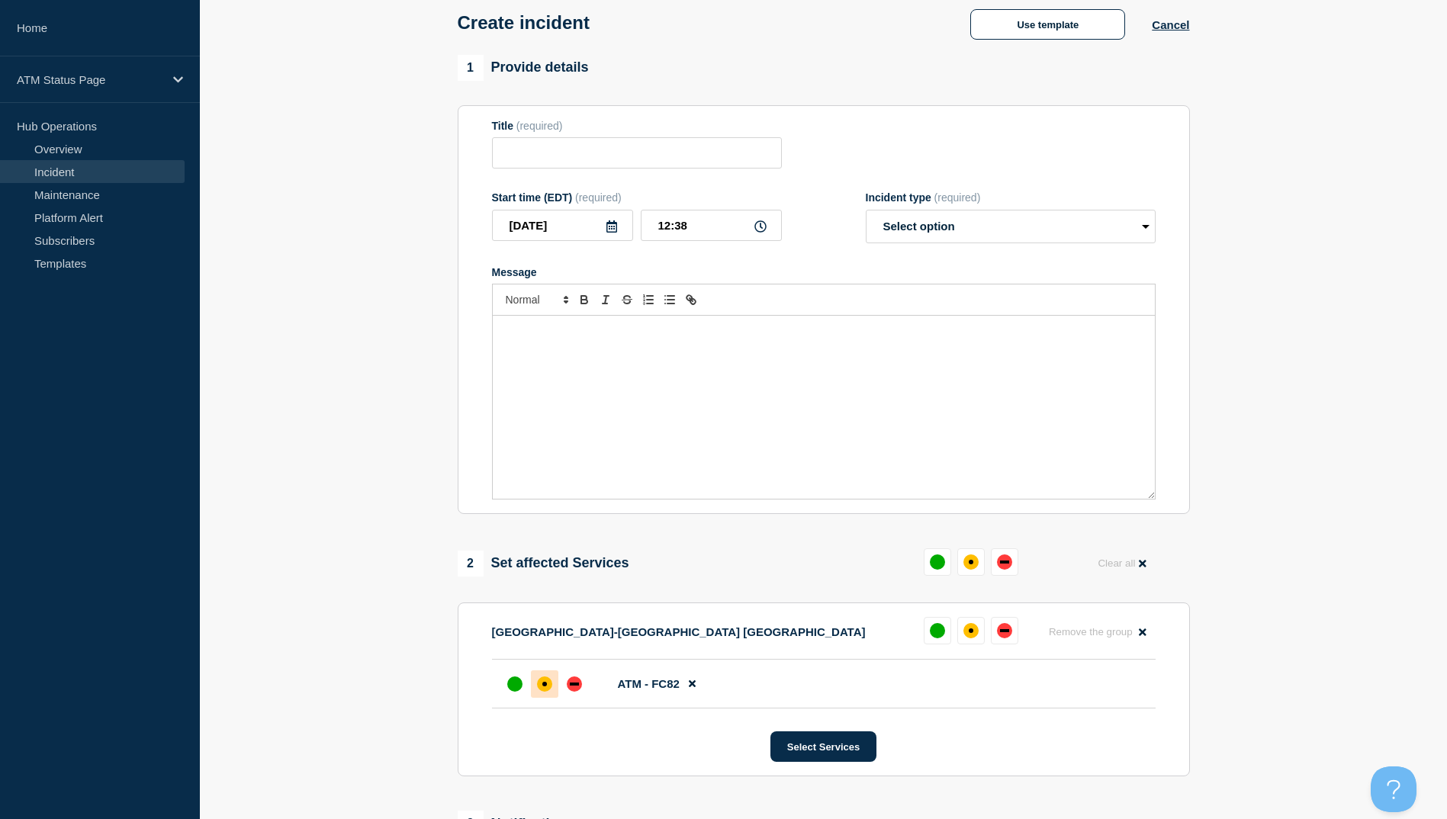
click at [556, 693] on div at bounding box center [544, 683] width 27 height 27
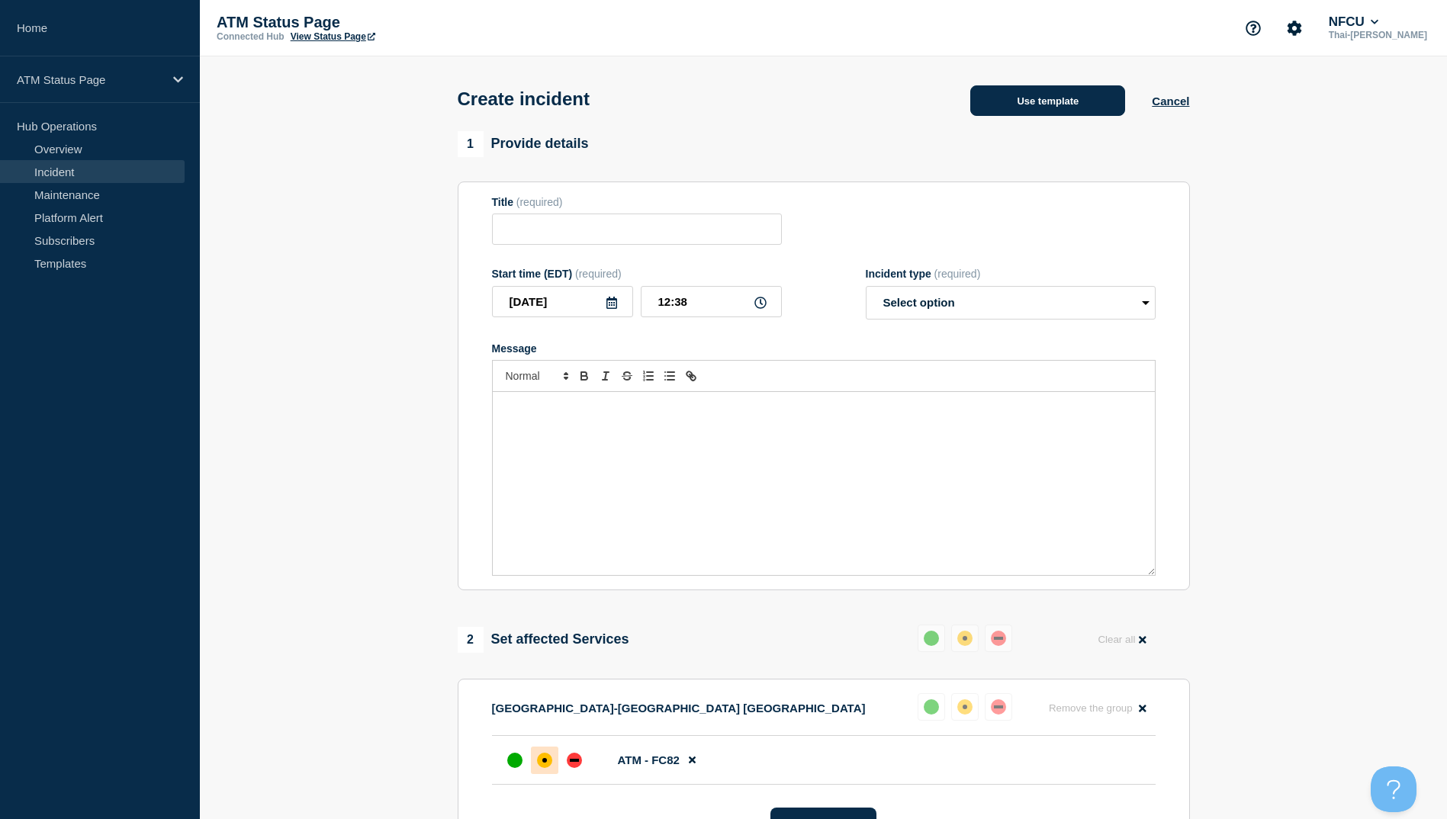
click at [1043, 92] on button "Use template" at bounding box center [1047, 100] width 155 height 31
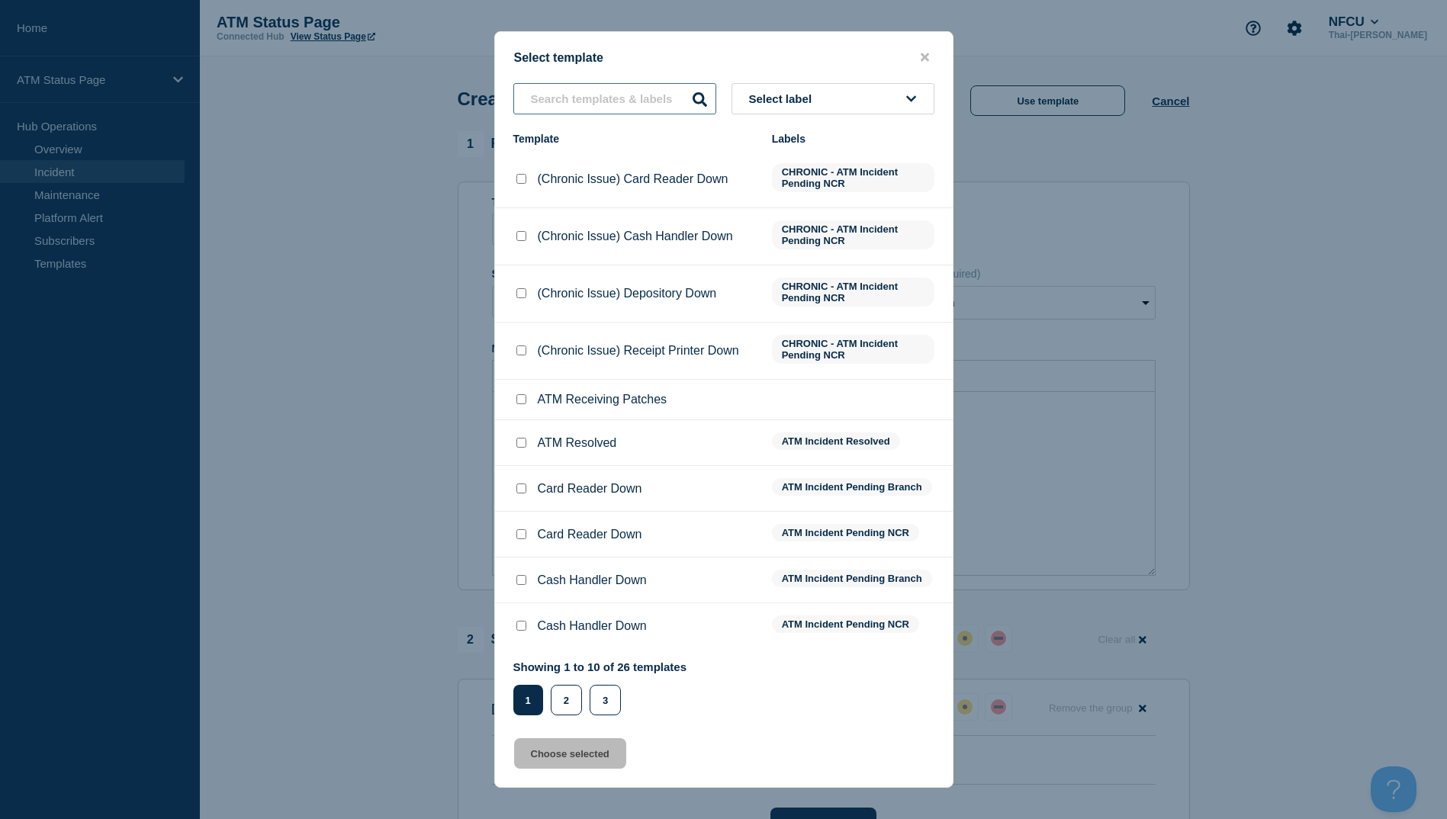
click at [573, 99] on input "text" at bounding box center [614, 98] width 203 height 31
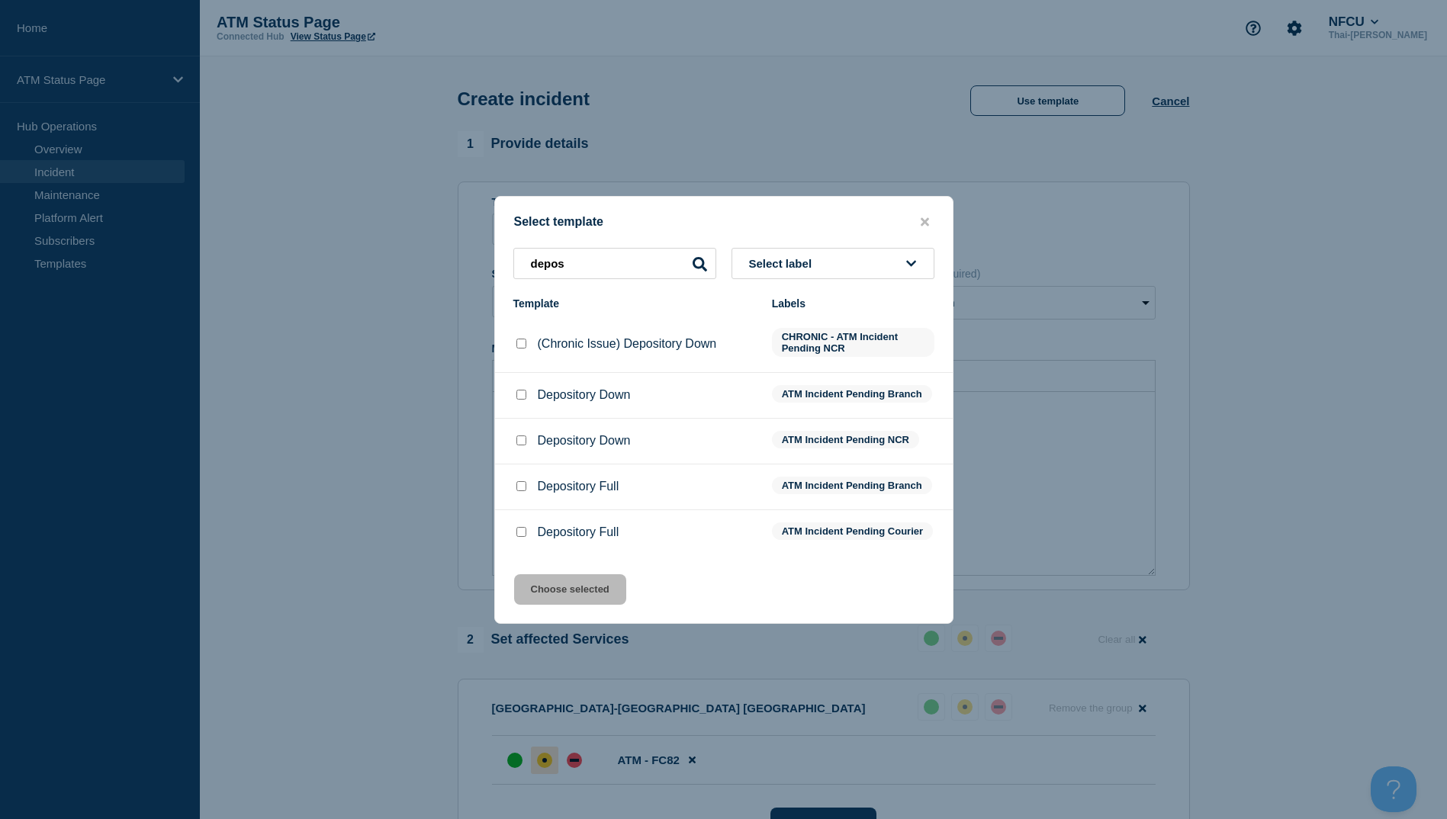
click at [520, 393] on input "Depository Down checkbox" at bounding box center [521, 395] width 10 height 10
click at [591, 605] on button "Choose selected" at bounding box center [570, 589] width 112 height 31
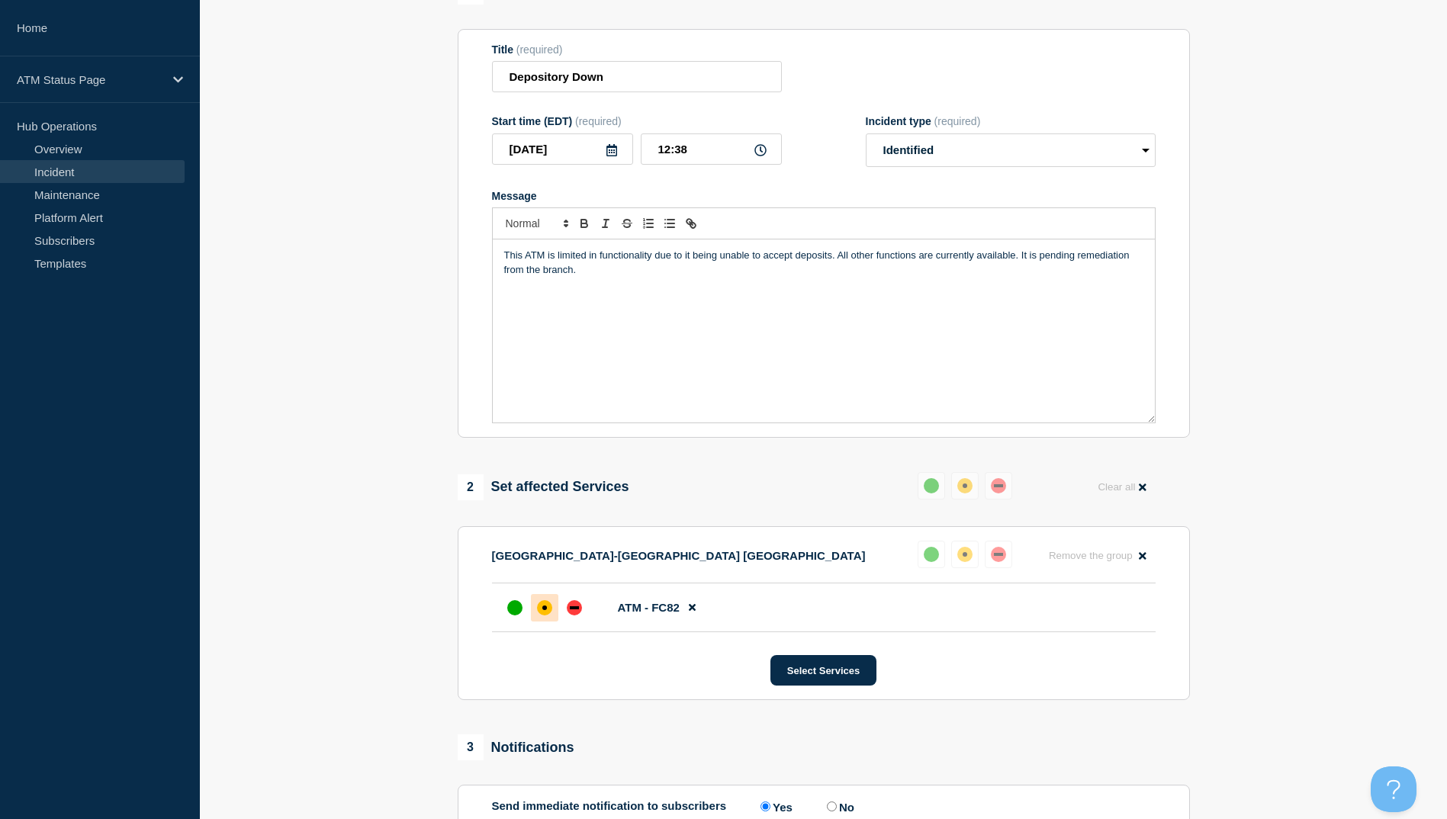
scroll to position [329, 0]
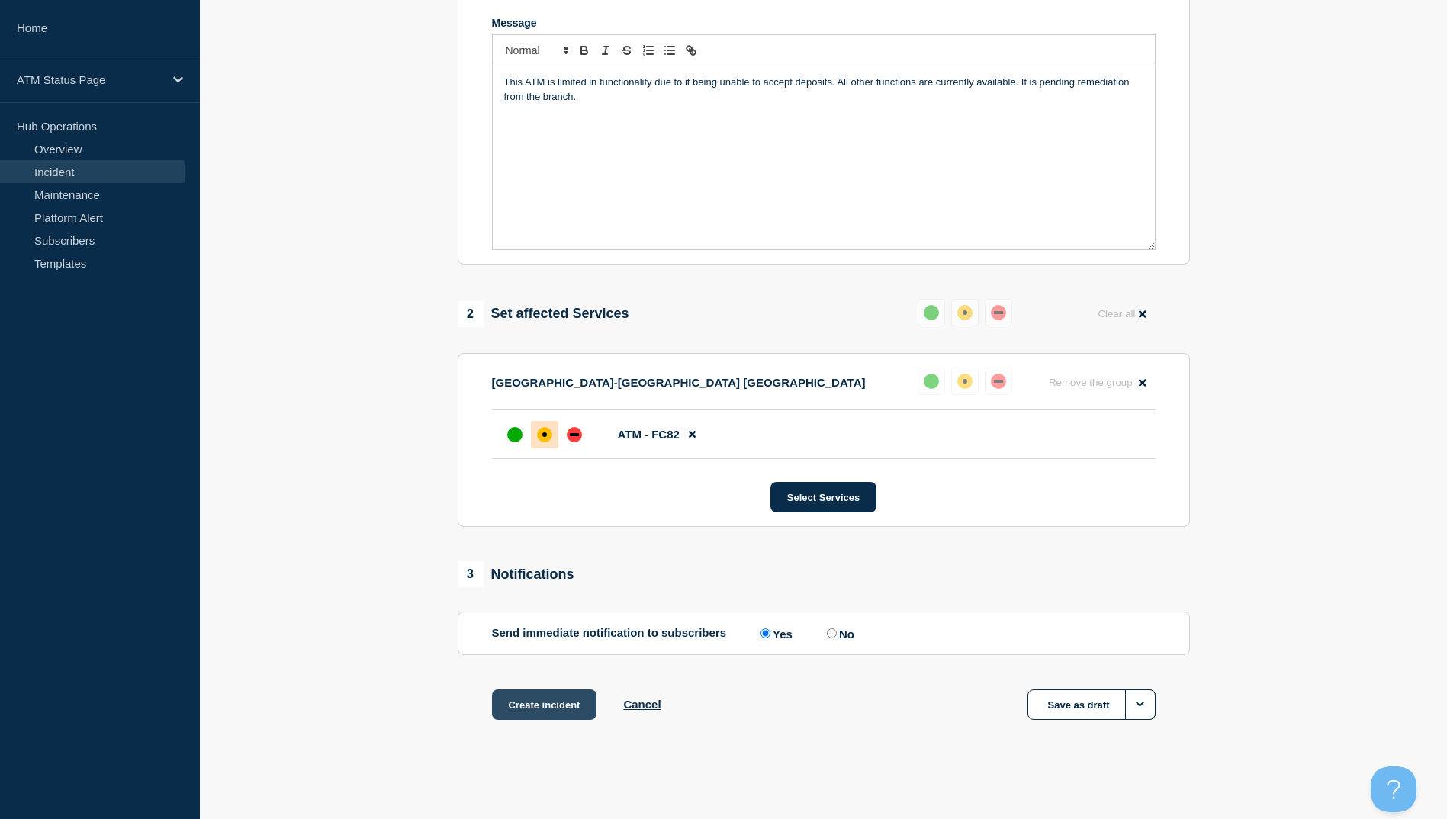
click at [540, 696] on button "Create incident" at bounding box center [544, 704] width 105 height 31
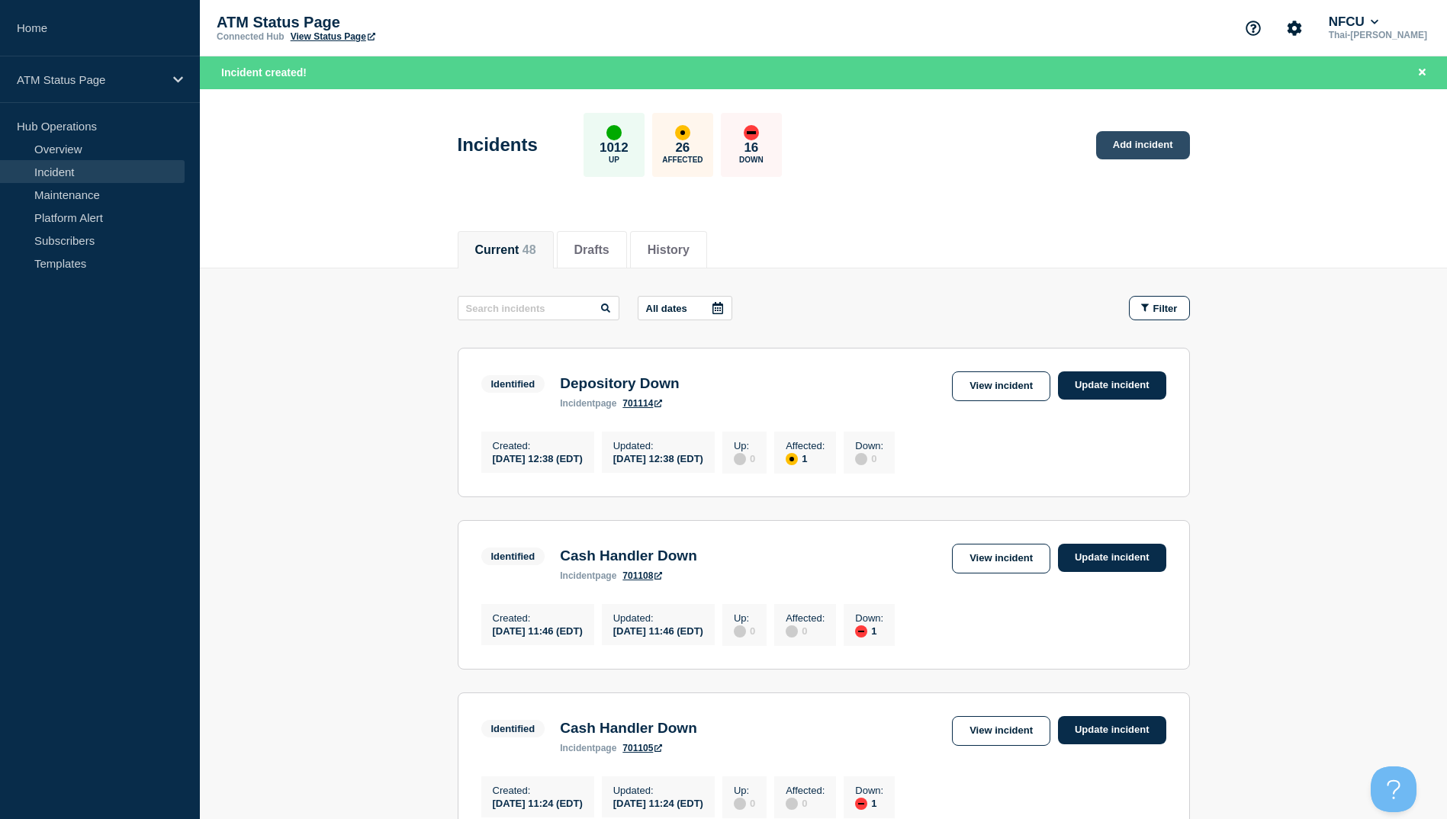
click at [1132, 152] on link "Add incident" at bounding box center [1143, 145] width 94 height 28
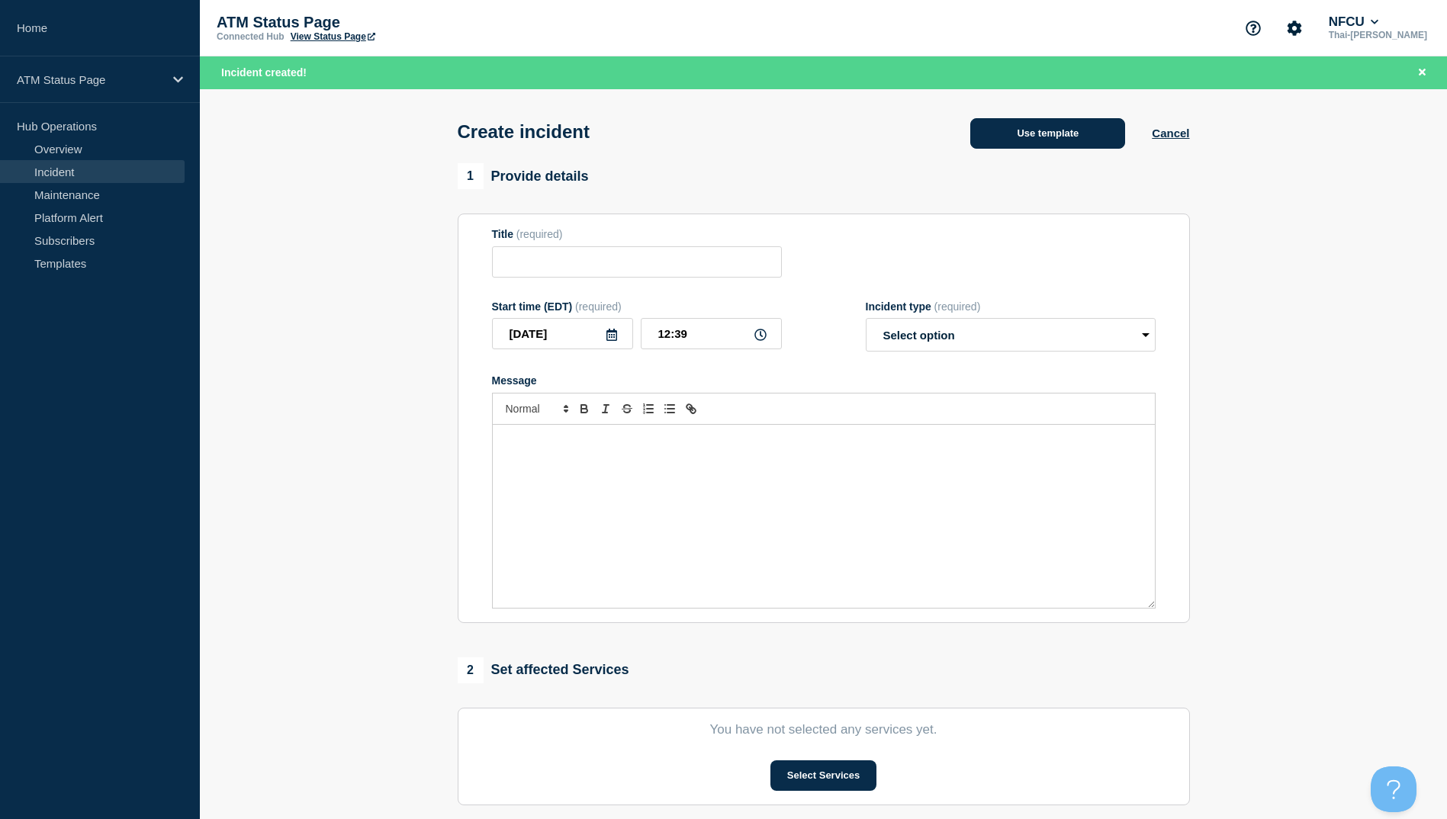
click at [1052, 120] on button "Use template" at bounding box center [1047, 133] width 155 height 31
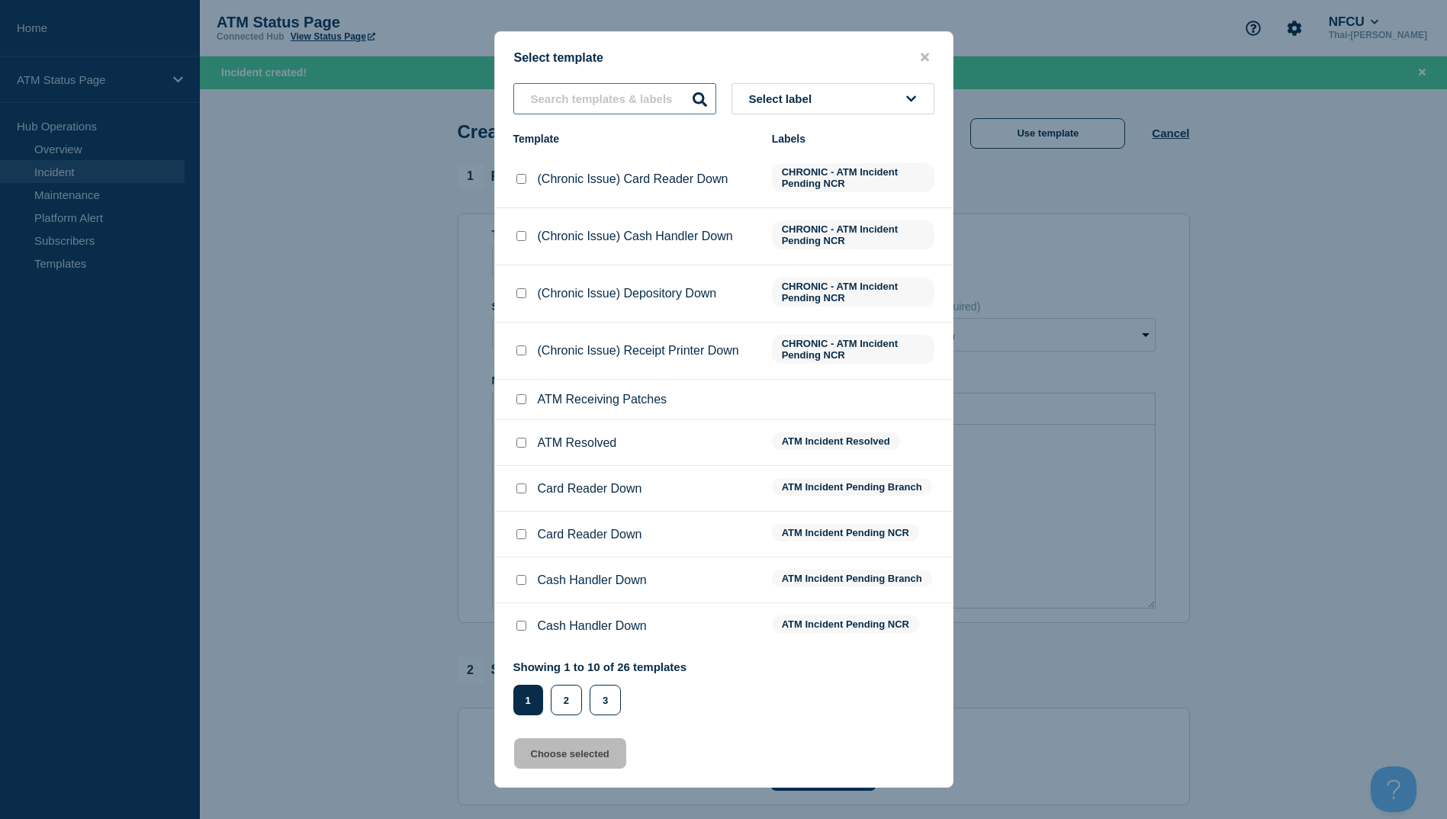
click at [631, 101] on input "text" at bounding box center [614, 98] width 203 height 31
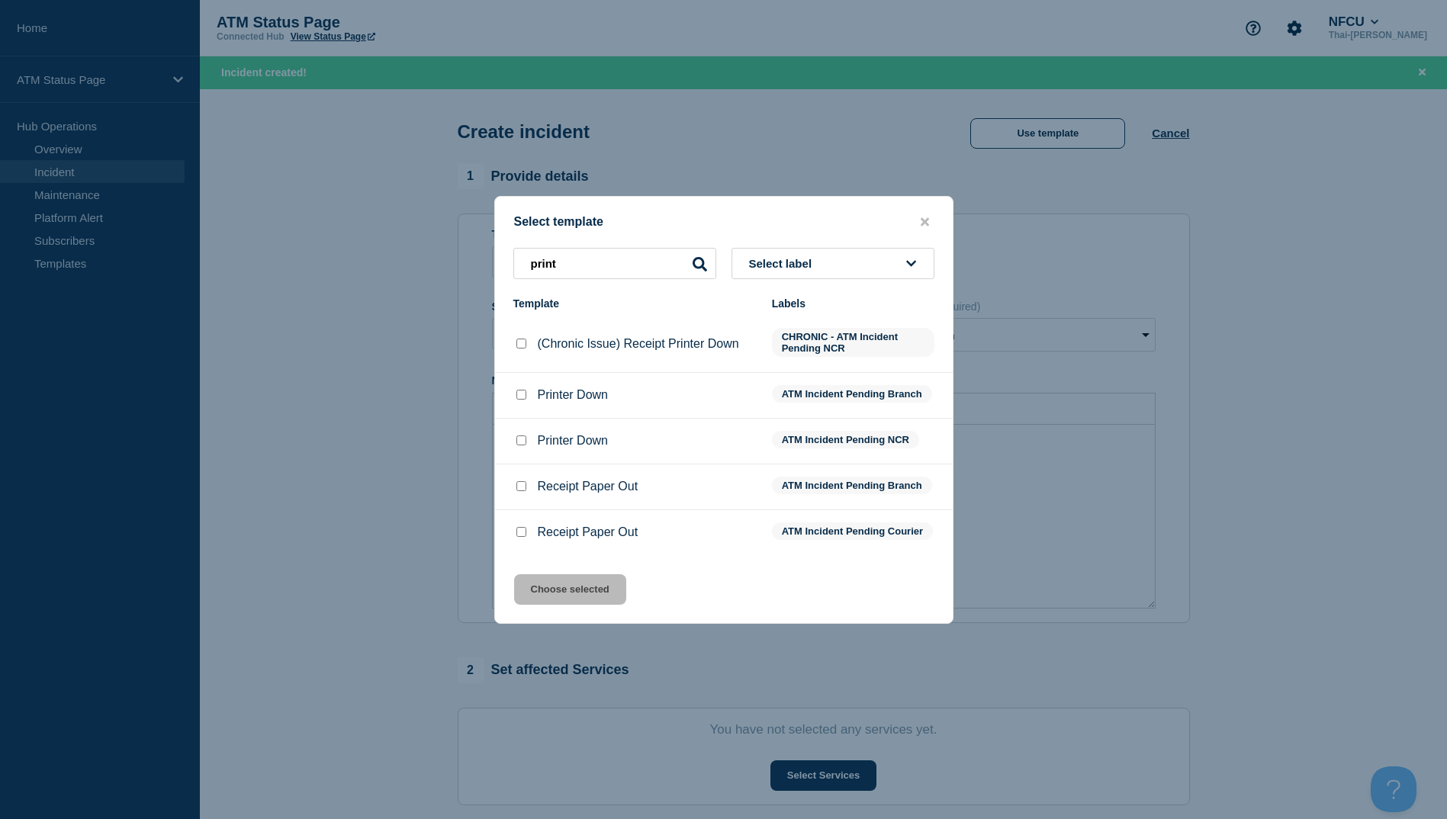
click at [519, 392] on input "Printer Down checkbox" at bounding box center [521, 395] width 10 height 10
click at [592, 601] on button "Choose selected" at bounding box center [570, 589] width 112 height 31
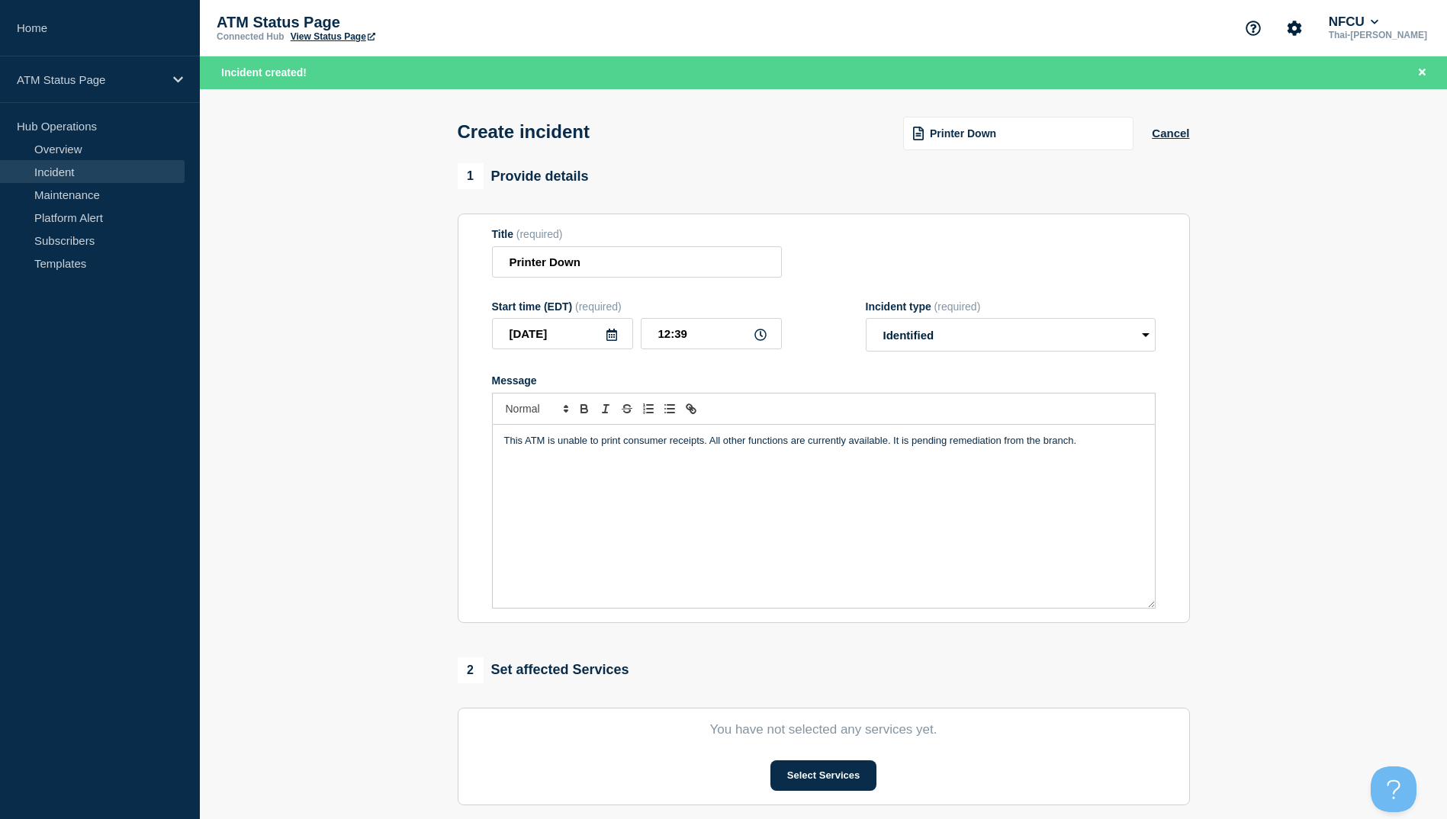
scroll to position [282, 0]
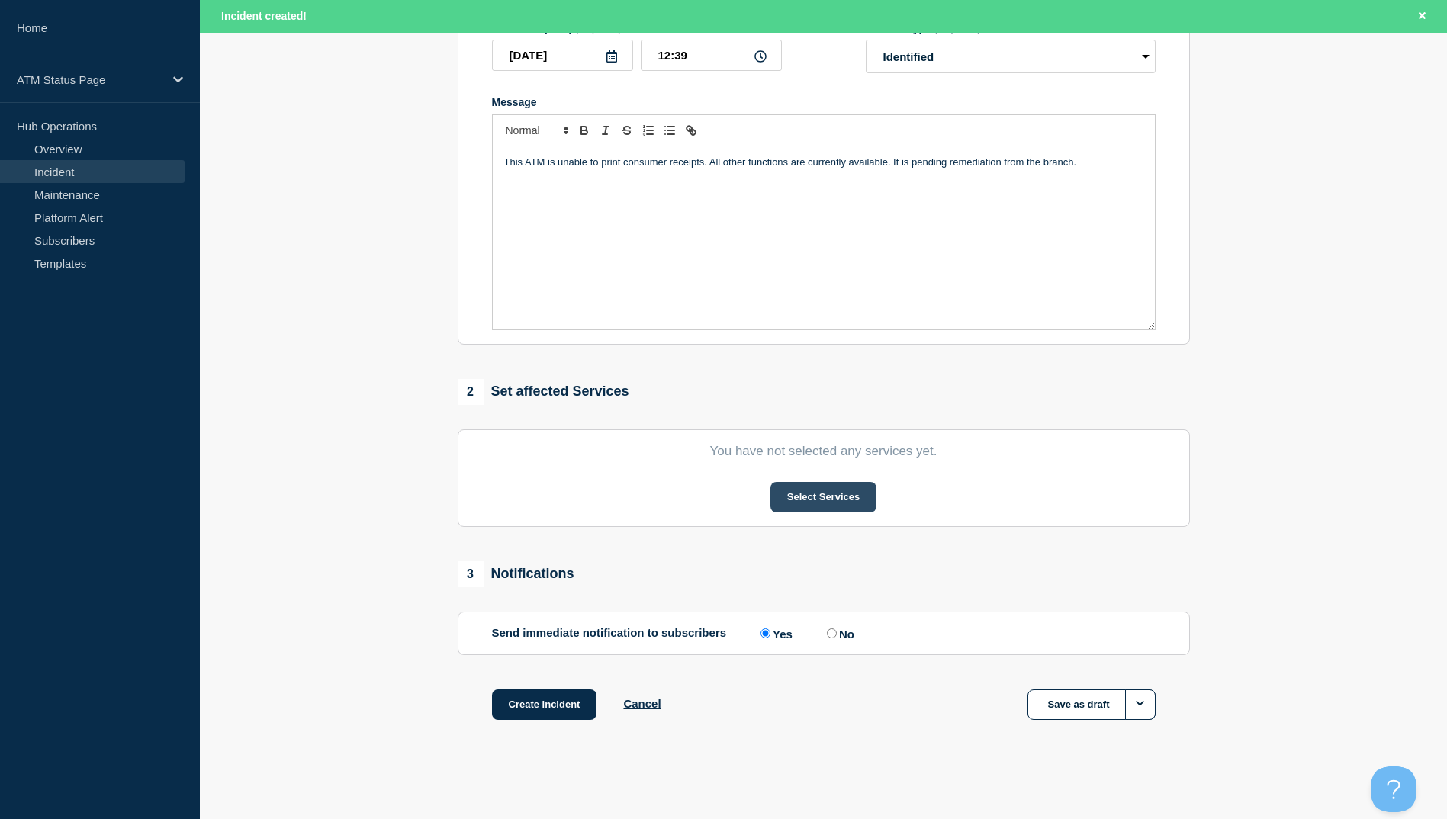
click at [821, 499] on button "Select Services" at bounding box center [823, 497] width 106 height 31
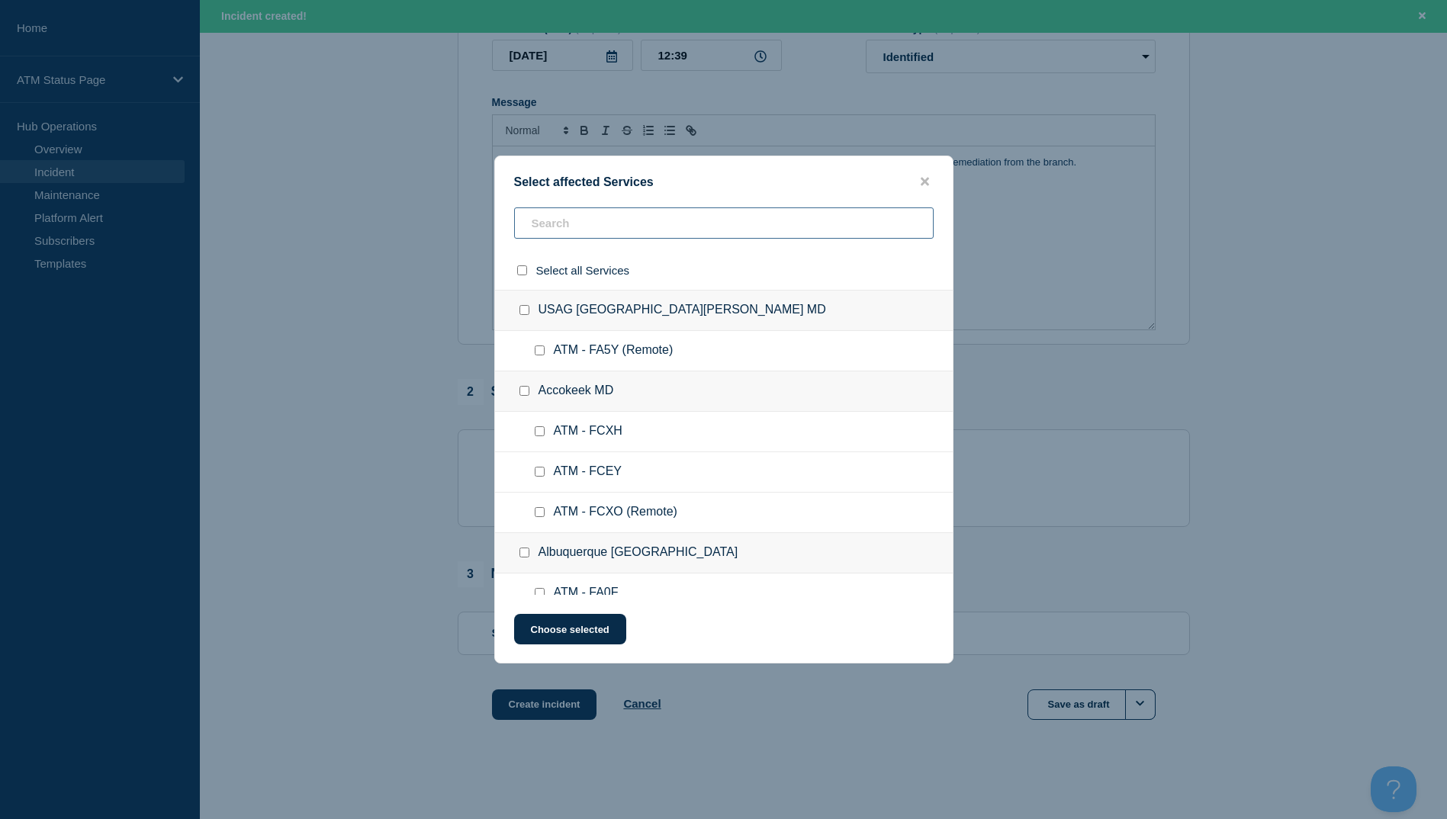
click at [649, 224] on input "text" at bounding box center [723, 222] width 419 height 31
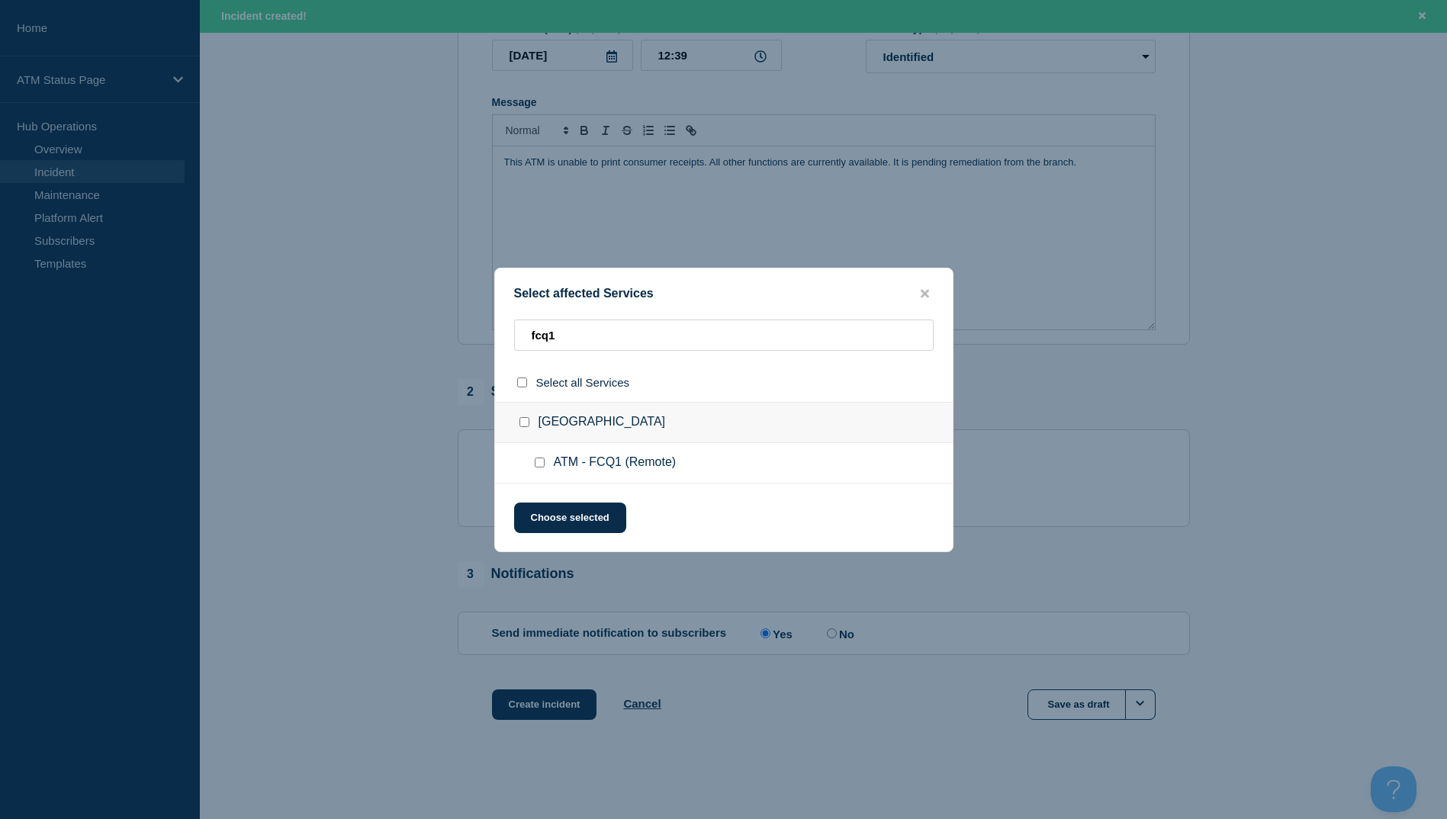
click at [536, 464] on input "ATM - FCQ1 (Remote) checkbox" at bounding box center [540, 463] width 10 height 10
click at [569, 514] on button "Choose selected" at bounding box center [570, 518] width 112 height 31
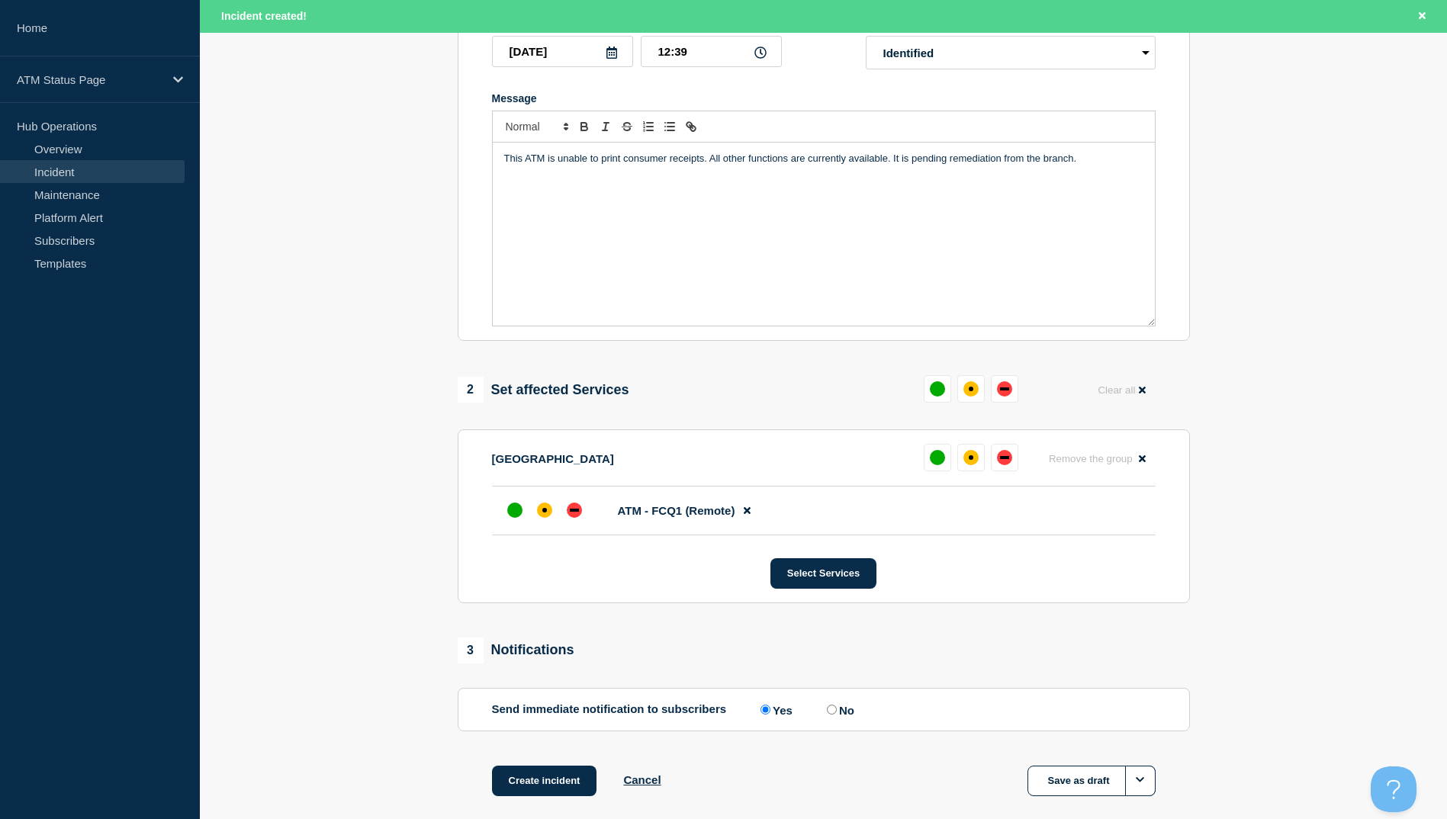
scroll to position [0, 0]
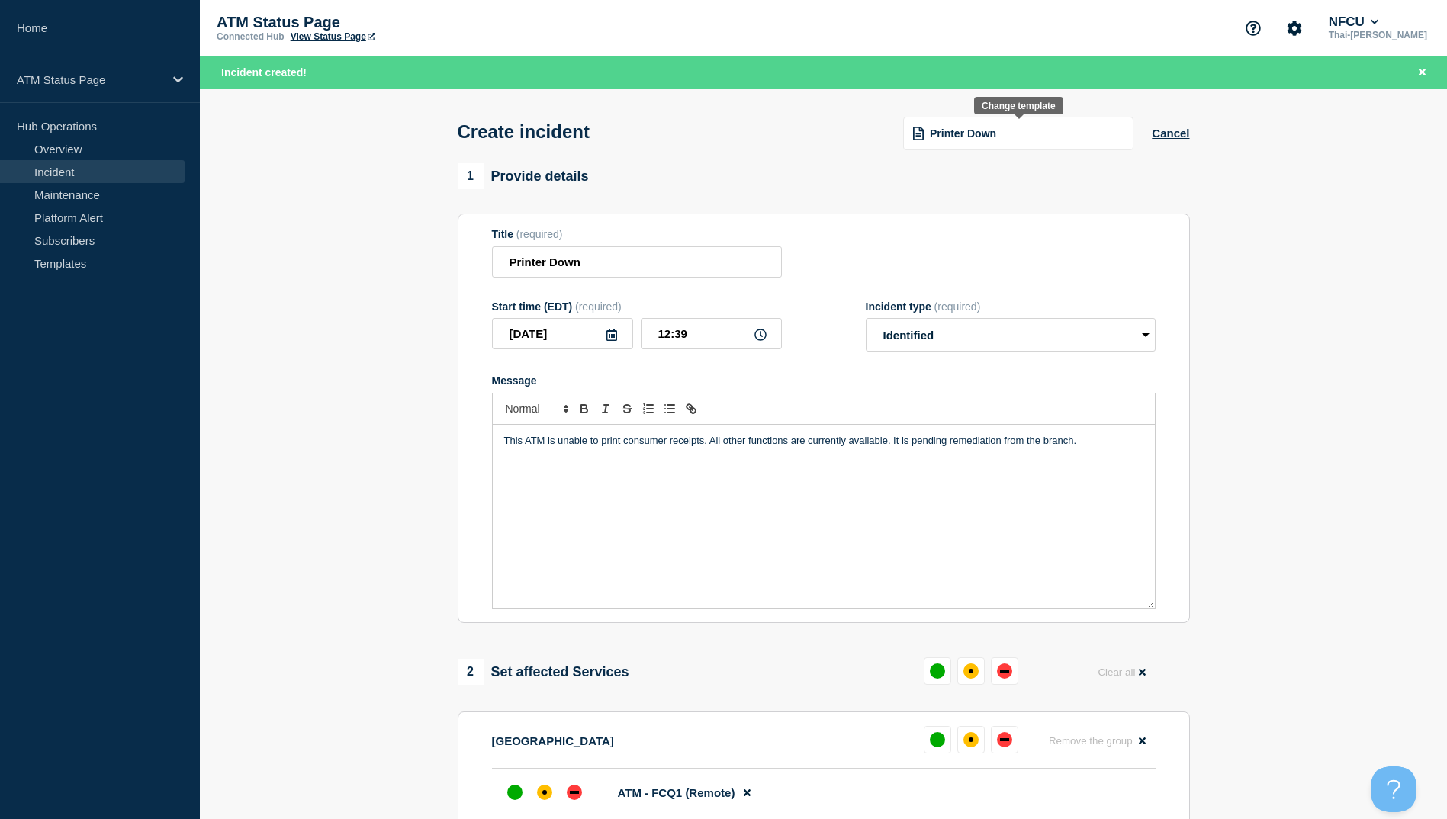
click at [956, 136] on span "Printer Down" at bounding box center [963, 133] width 66 height 12
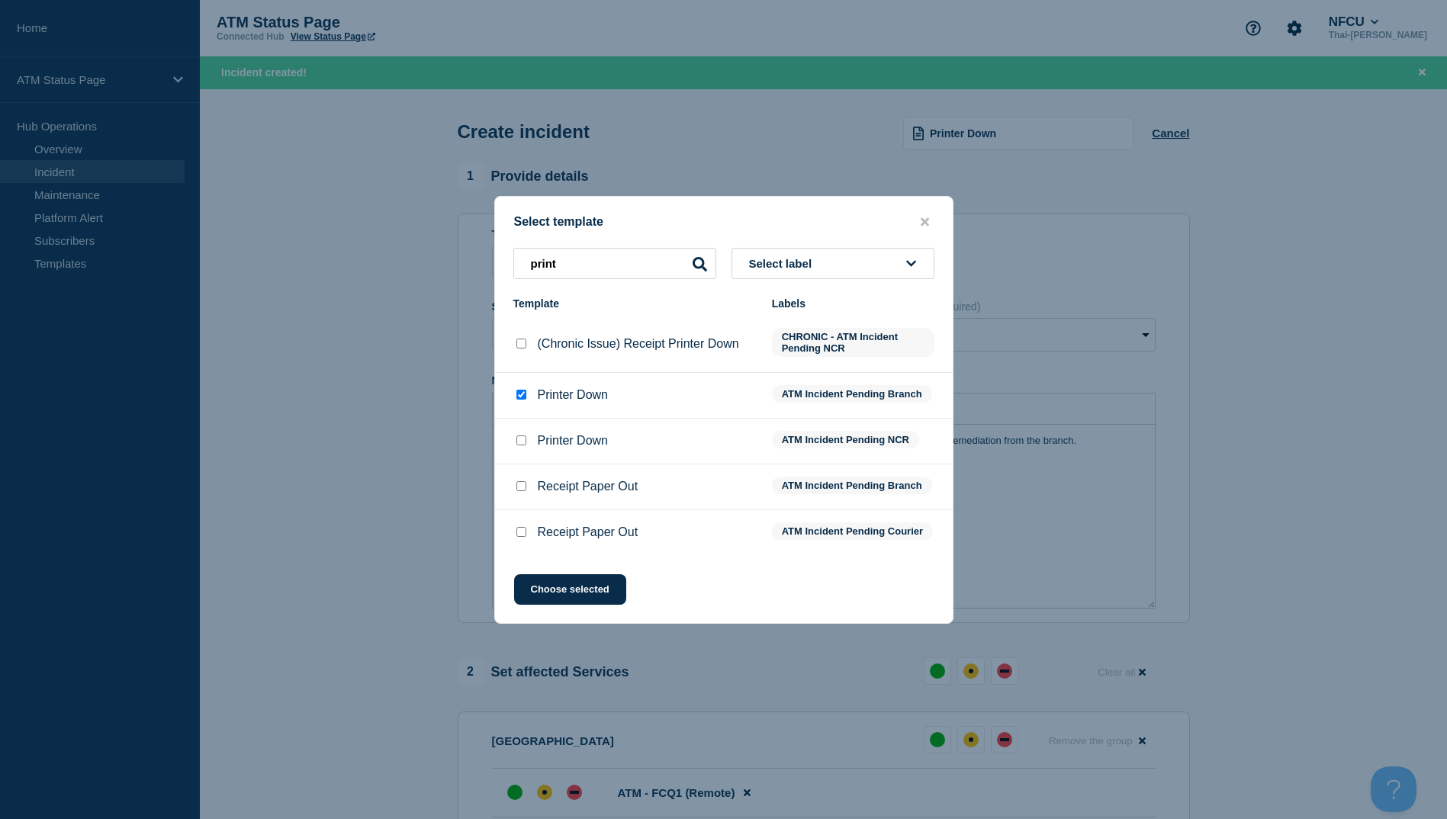
click at [522, 438] on input "Printer Down checkbox" at bounding box center [521, 440] width 10 height 10
click at [577, 602] on button "Choose selected" at bounding box center [570, 589] width 112 height 31
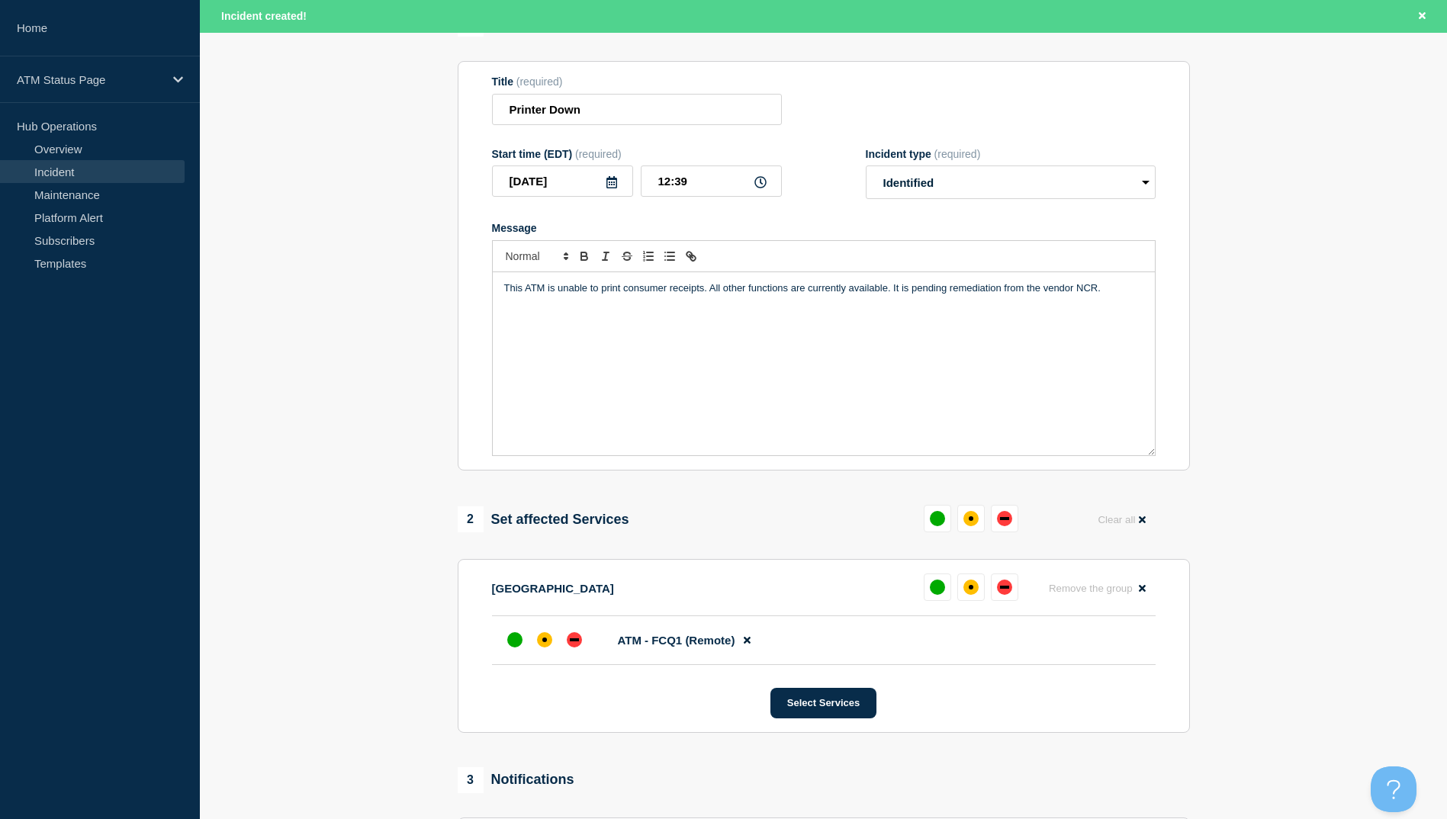
scroll to position [362, 0]
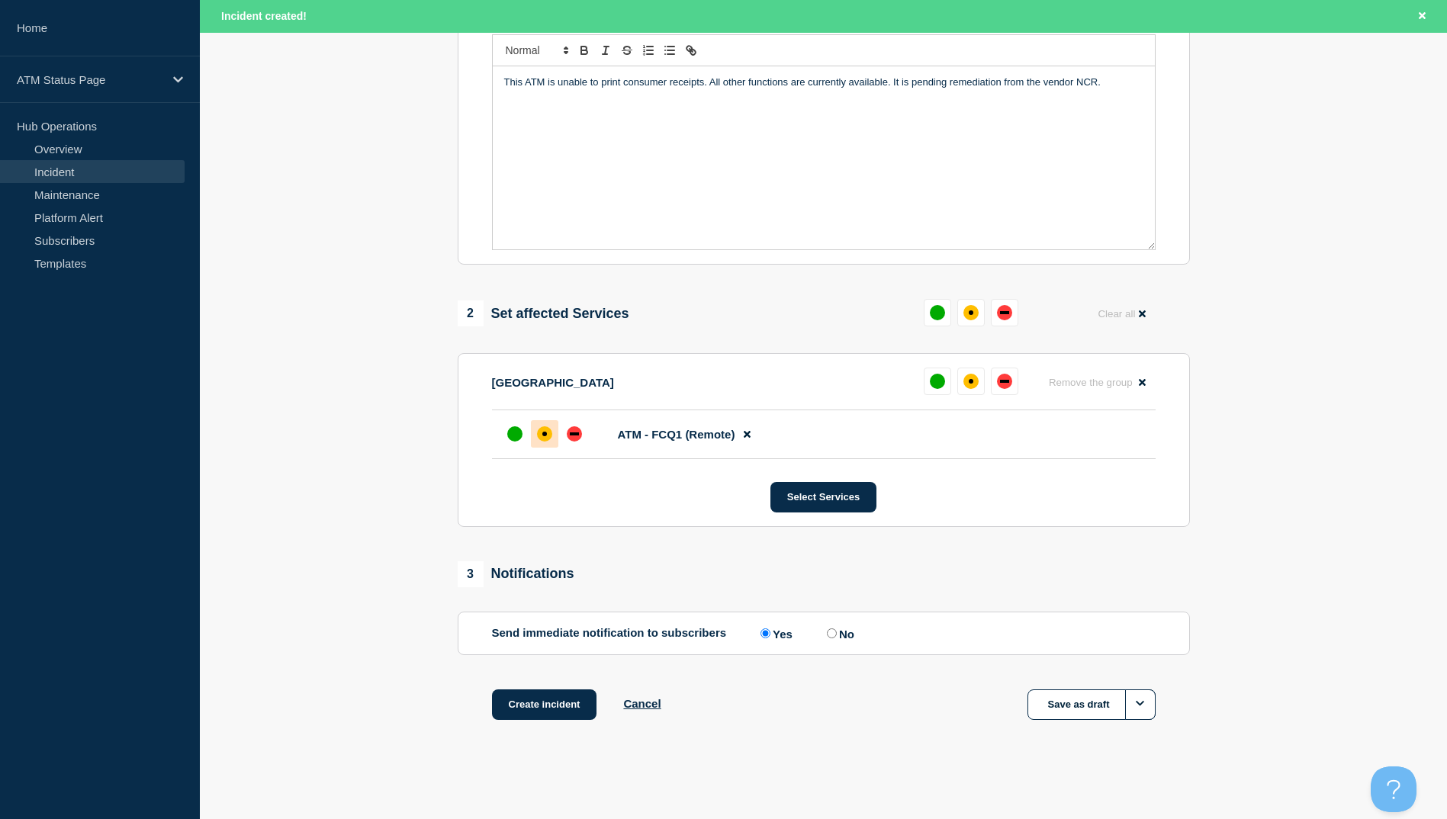
click at [549, 433] on div "affected" at bounding box center [544, 433] width 15 height 15
click at [567, 701] on button "Create incident" at bounding box center [544, 704] width 105 height 31
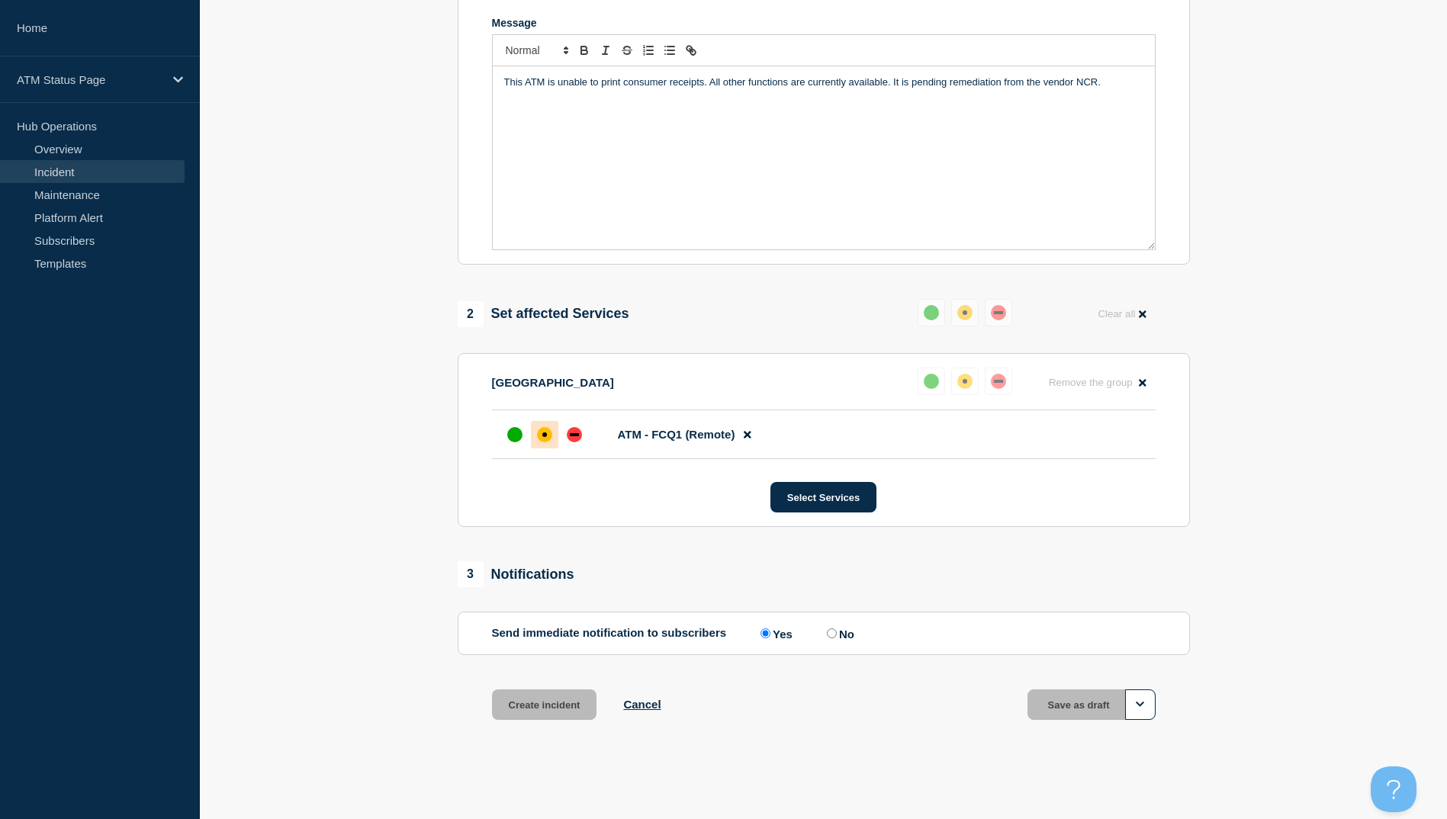
scroll to position [329, 0]
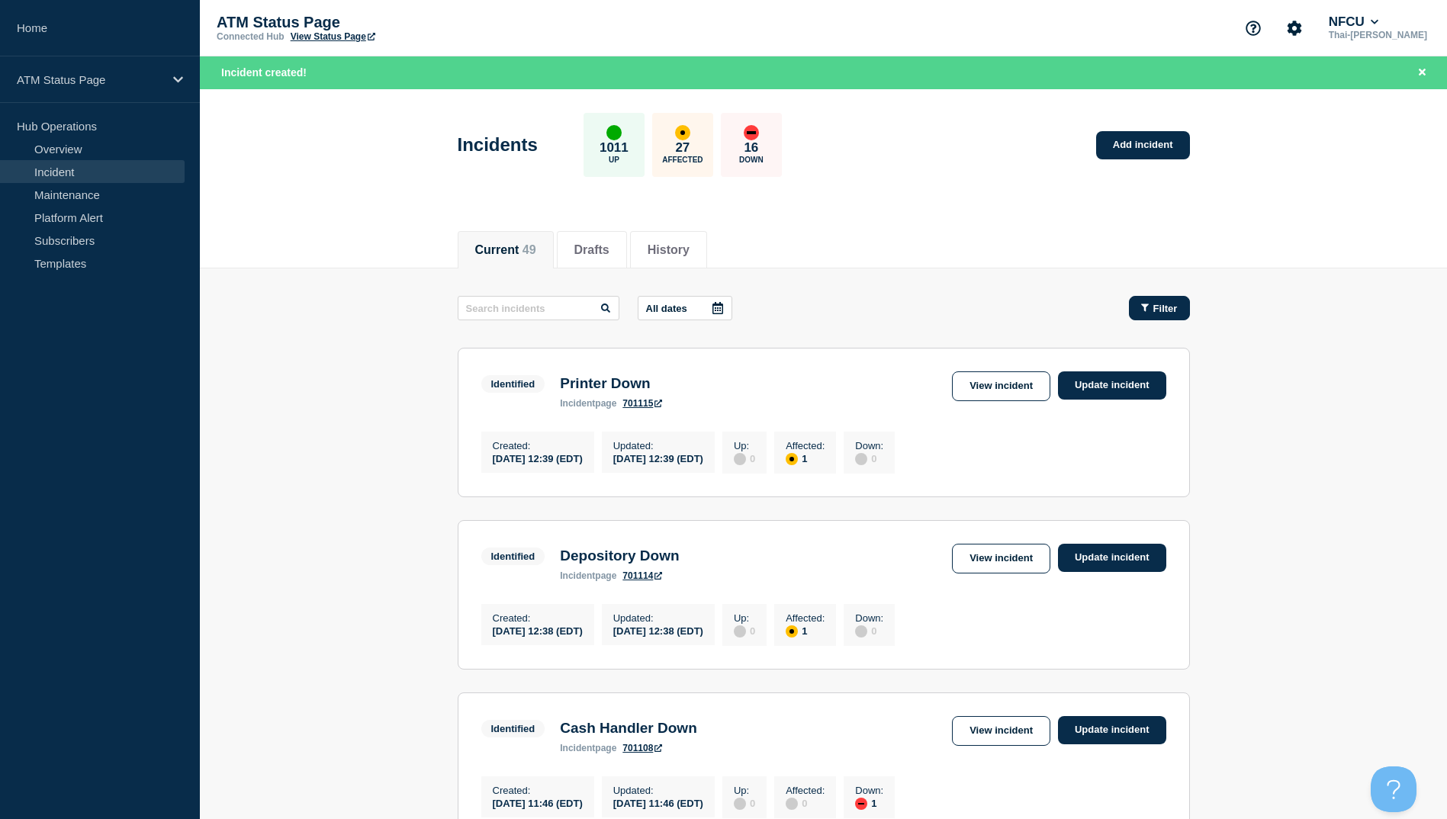
click at [1159, 310] on span "Filter" at bounding box center [1165, 308] width 24 height 11
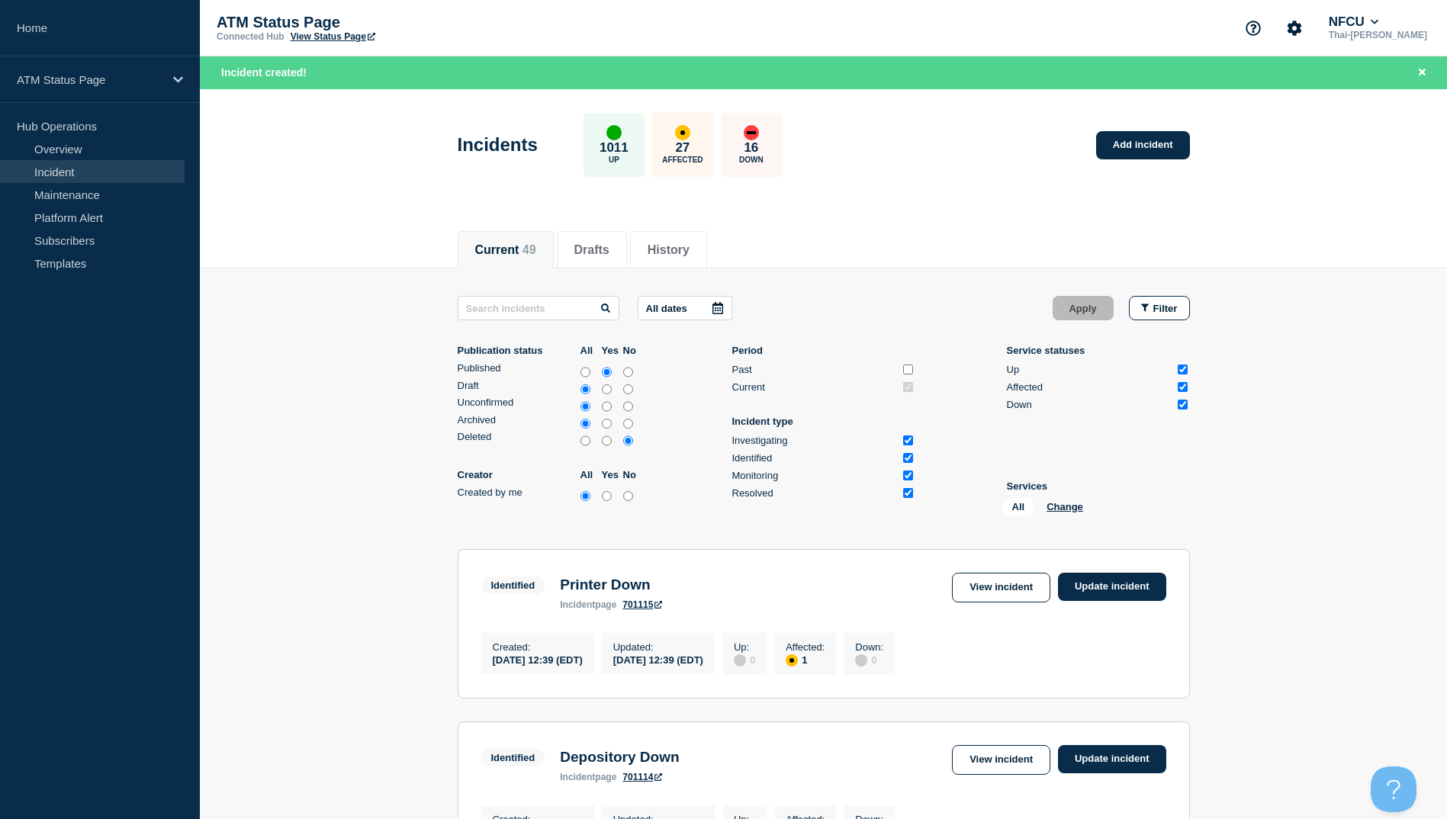
click at [1042, 509] on div "All Change" at bounding box center [1078, 510] width 153 height 24
click at [1064, 501] on button "Change" at bounding box center [1064, 506] width 37 height 11
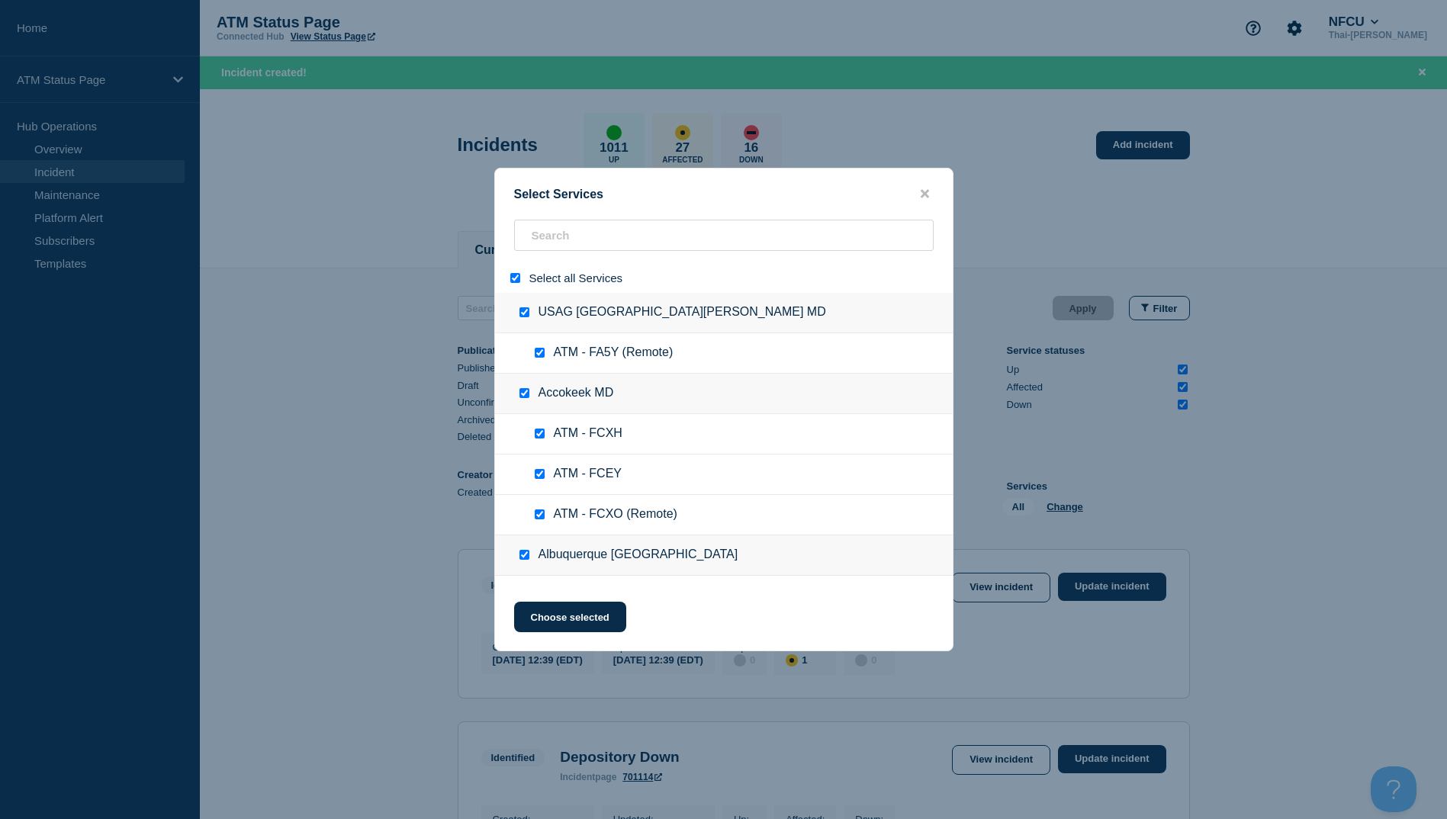
click at [510, 277] on input "select all" at bounding box center [515, 278] width 10 height 10
click at [555, 249] on input "search" at bounding box center [723, 235] width 419 height 31
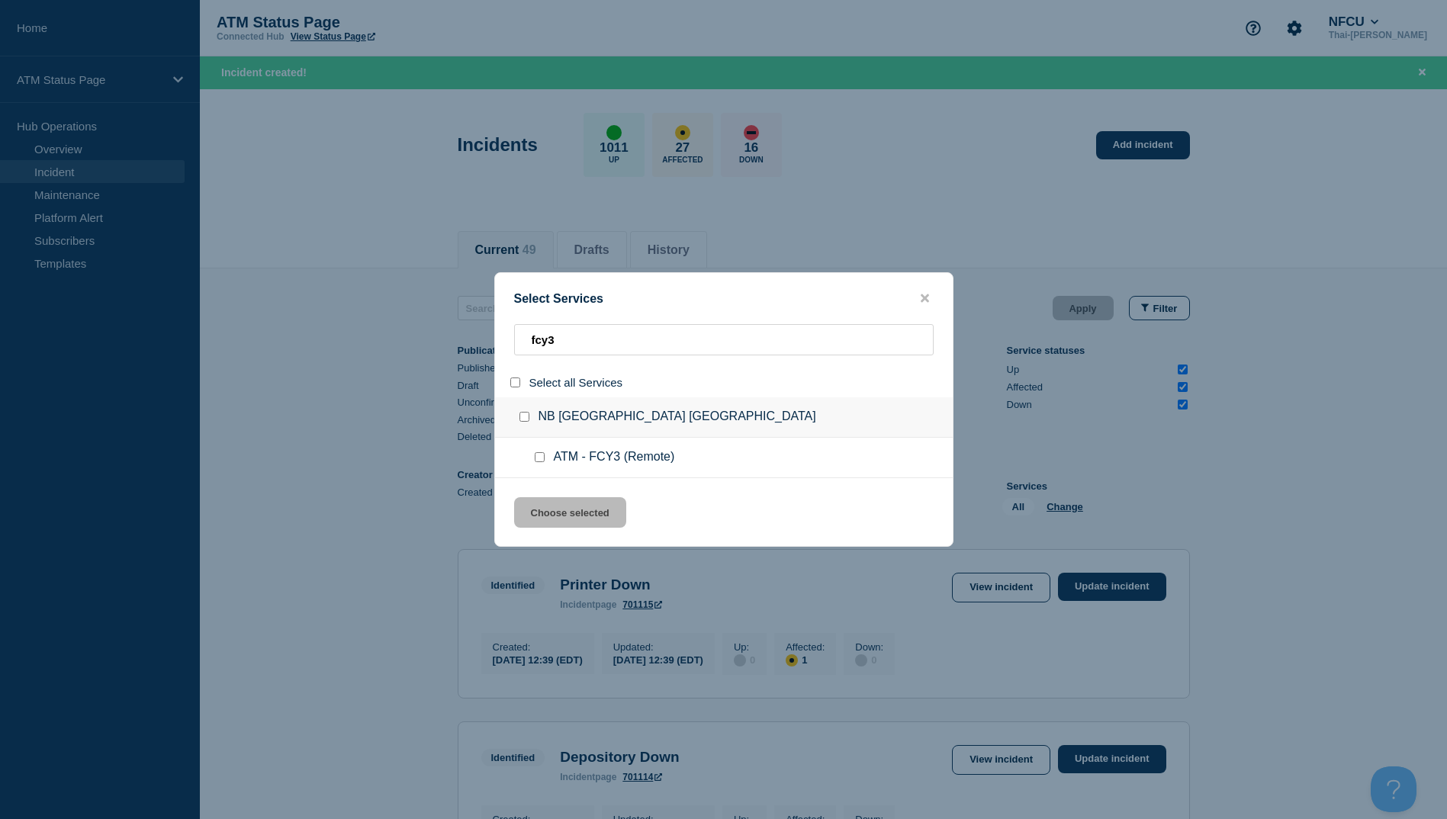
click at [538, 460] on input "service: ATM - FCY3 (Remote)" at bounding box center [540, 457] width 10 height 10
click at [577, 512] on button "Choose selected" at bounding box center [570, 512] width 112 height 31
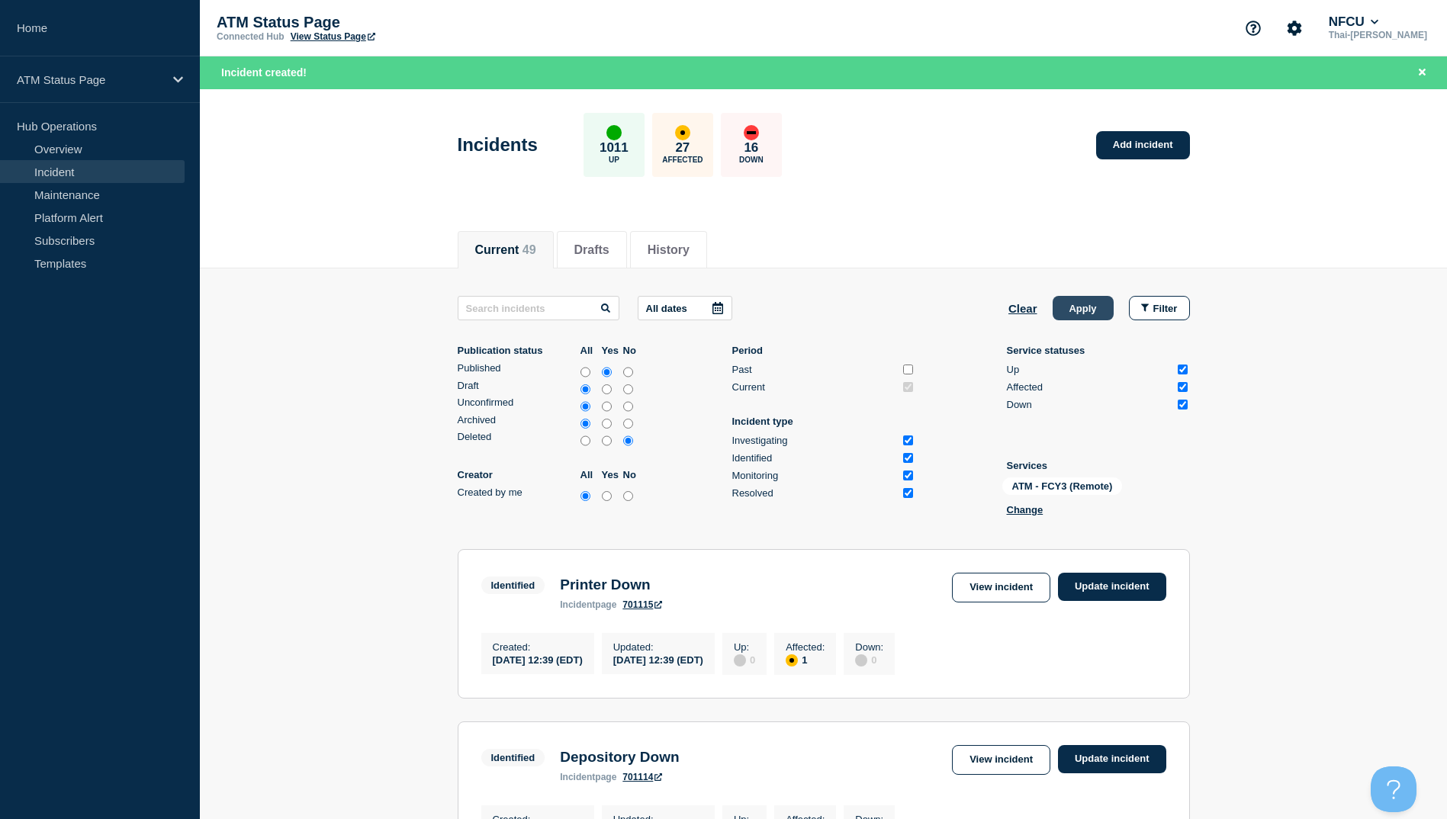
click at [1081, 306] on button "Apply" at bounding box center [1082, 308] width 61 height 24
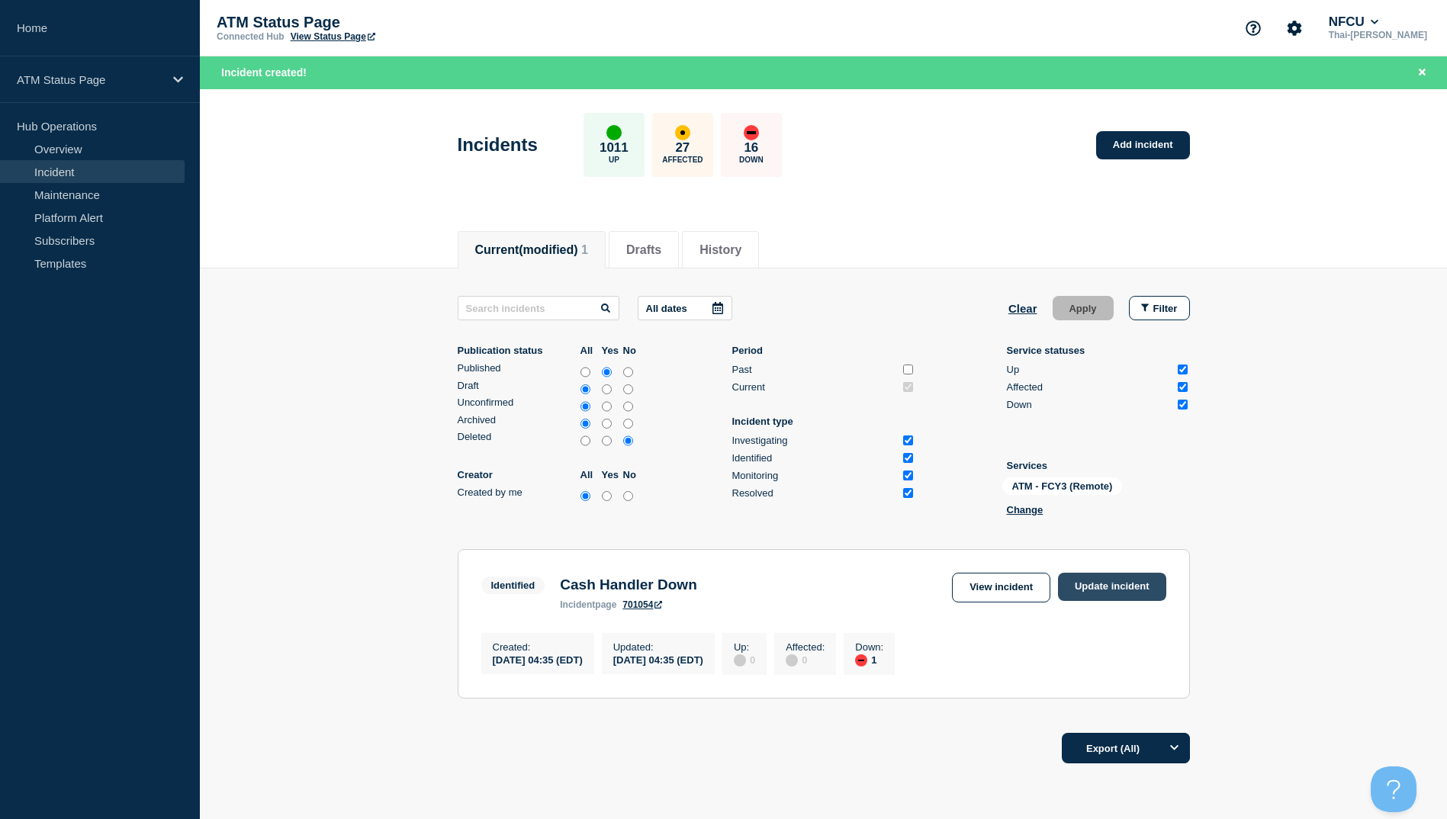
click at [1120, 584] on link "Update incident" at bounding box center [1112, 587] width 108 height 28
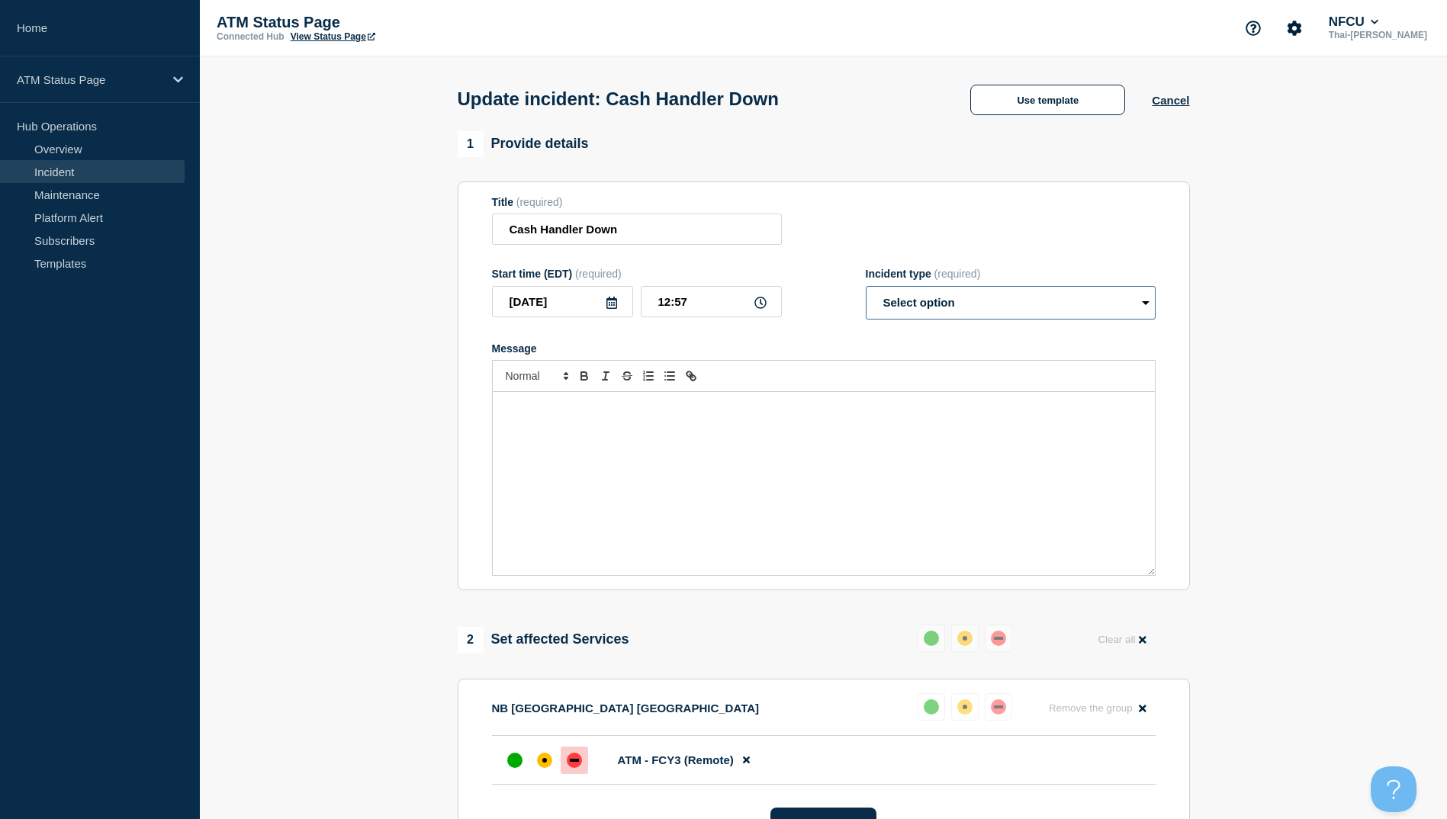
click at [950, 313] on select "Select option Investigating Identified Monitoring Resolved" at bounding box center [1010, 303] width 290 height 34
click at [865, 289] on select "Select option Investigating Identified Monitoring Resolved" at bounding box center [1010, 303] width 290 height 34
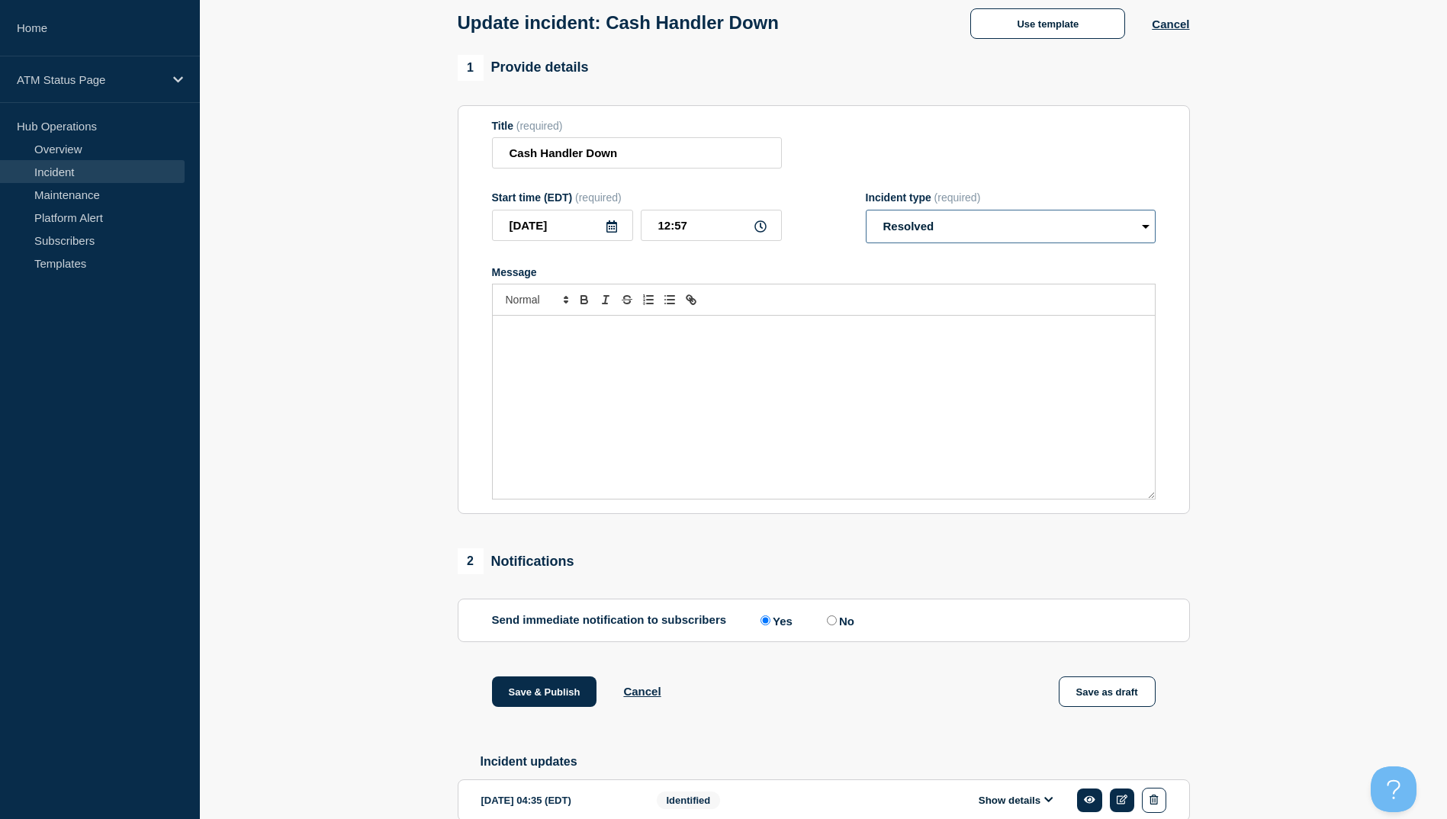
scroll to position [157, 0]
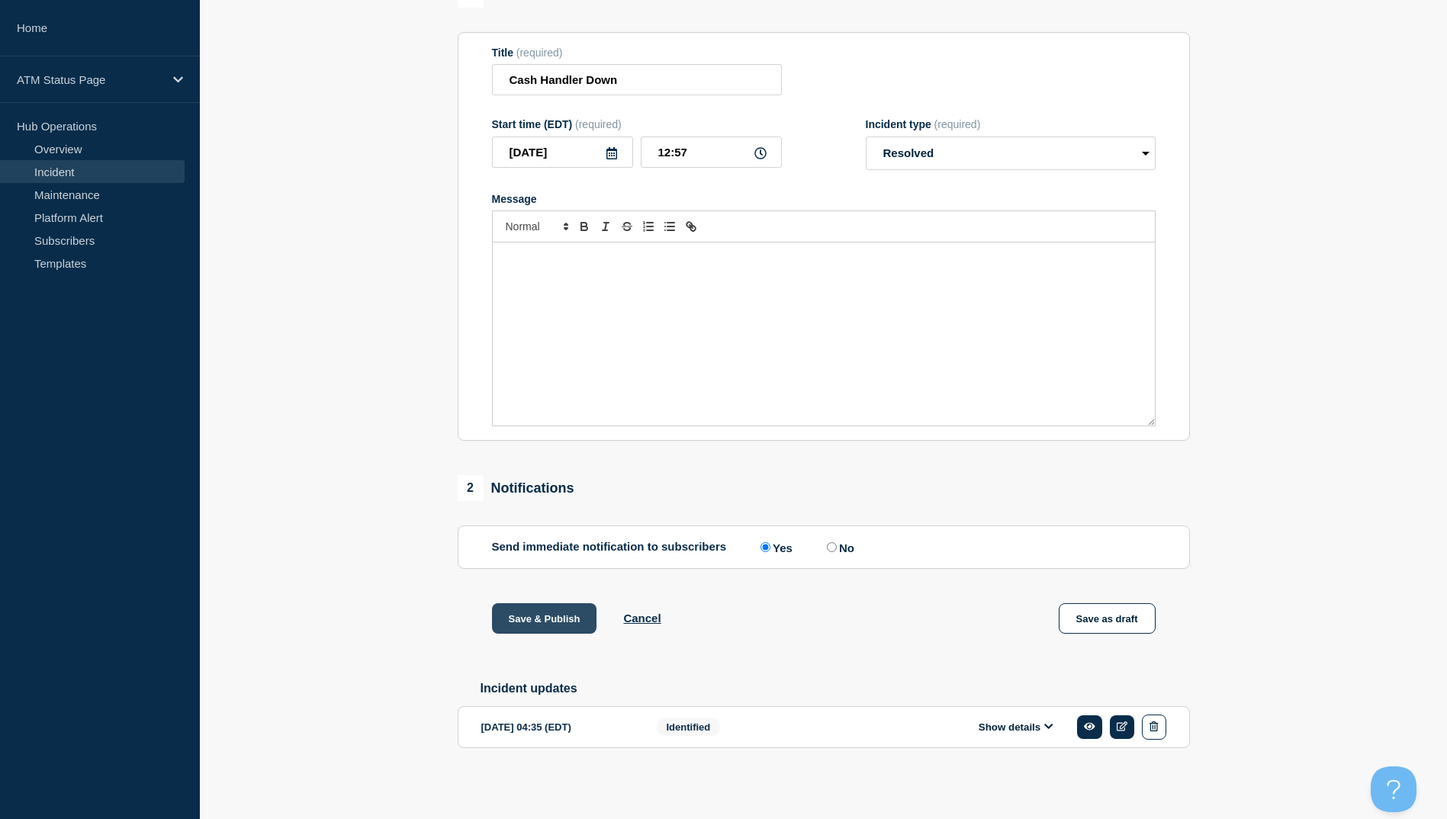
click at [552, 620] on button "Save & Publish" at bounding box center [544, 618] width 105 height 31
